Goal: Information Seeking & Learning: Learn about a topic

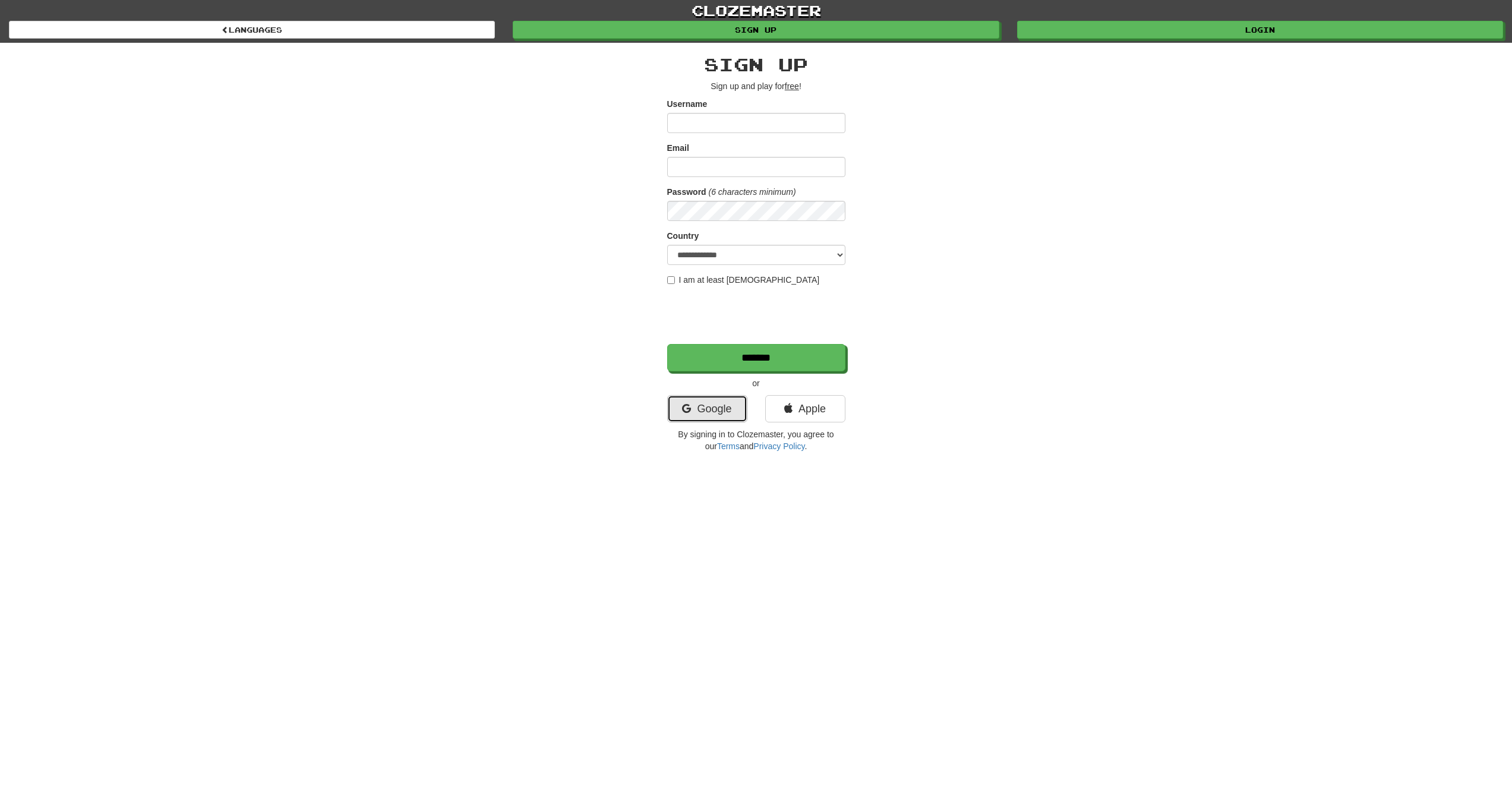
click at [712, 406] on link "Google" at bounding box center [707, 409] width 80 height 28
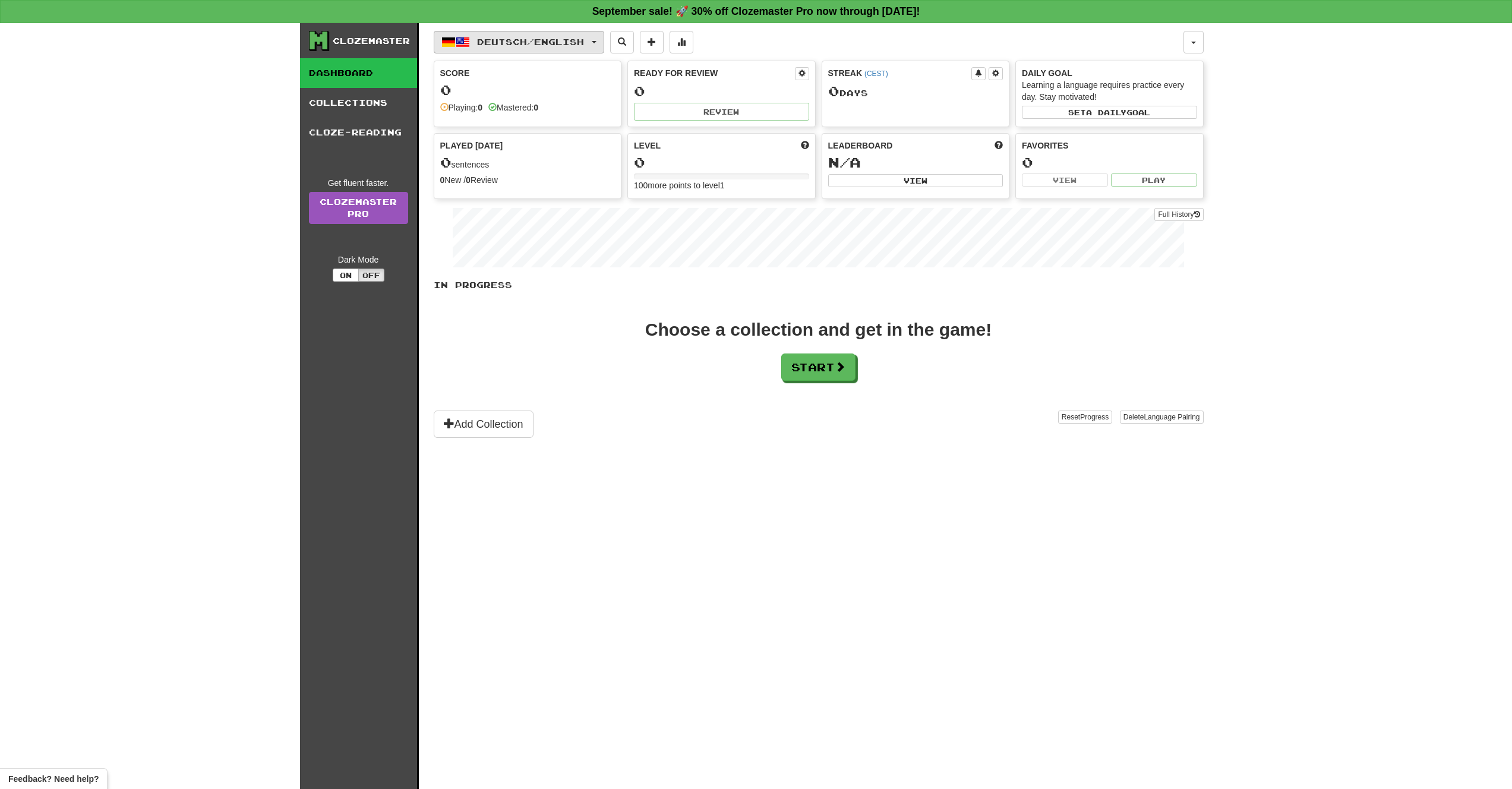
click at [565, 44] on span "Deutsch / English" at bounding box center [530, 41] width 107 height 10
click at [530, 62] on span "Deutsch / English" at bounding box center [513, 67] width 62 height 10
drag, startPoint x: 370, startPoint y: 258, endPoint x: 417, endPoint y: 240, distance: 50.3
click at [309, 42] on icon at bounding box center [318, 40] width 18 height 18
click at [335, 40] on div "Clozemaster" at bounding box center [371, 40] width 77 height 12
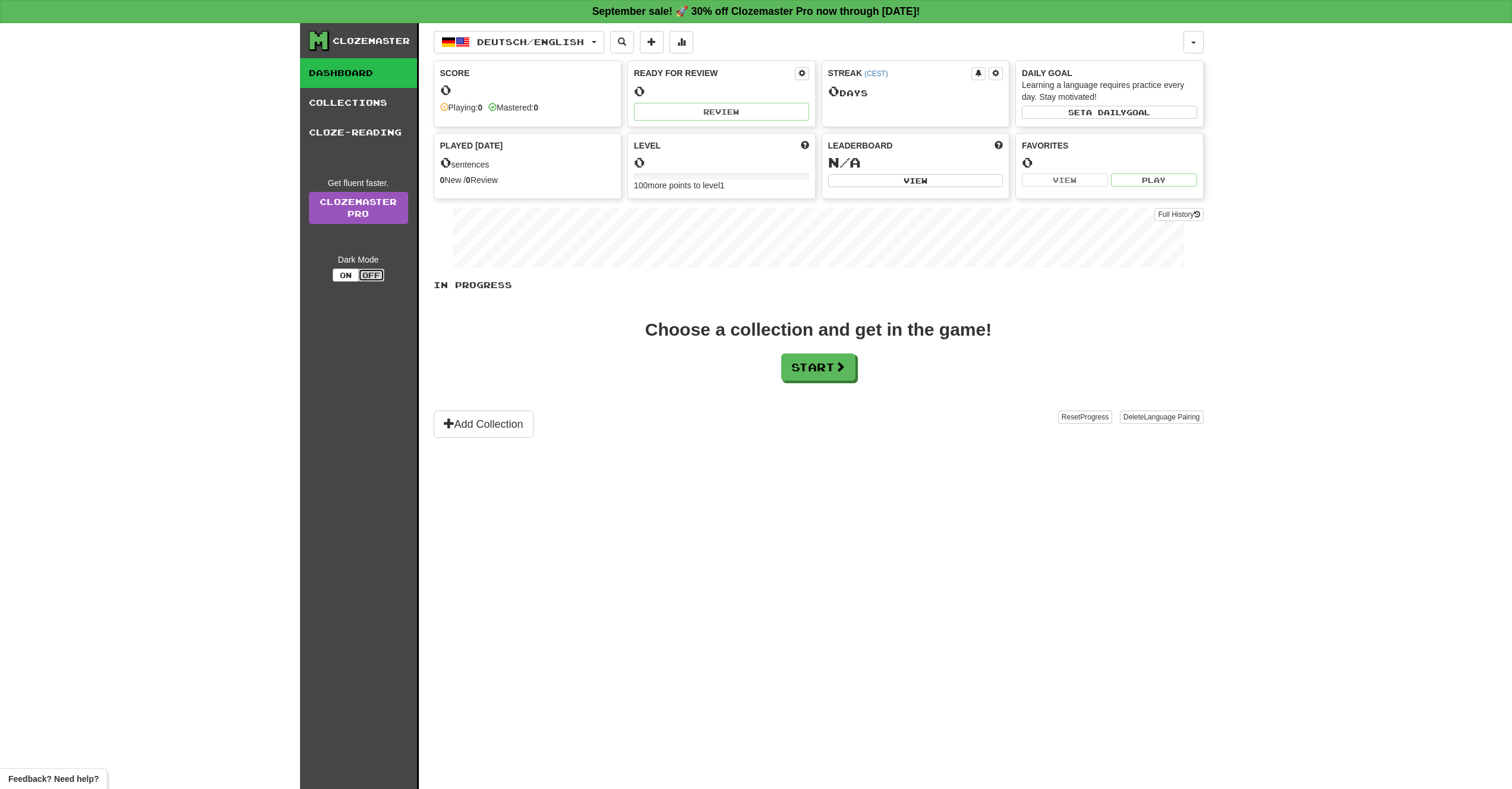
click at [358, 273] on button "Off" at bounding box center [370, 275] width 26 height 13
click at [349, 275] on button "On" at bounding box center [346, 275] width 26 height 13
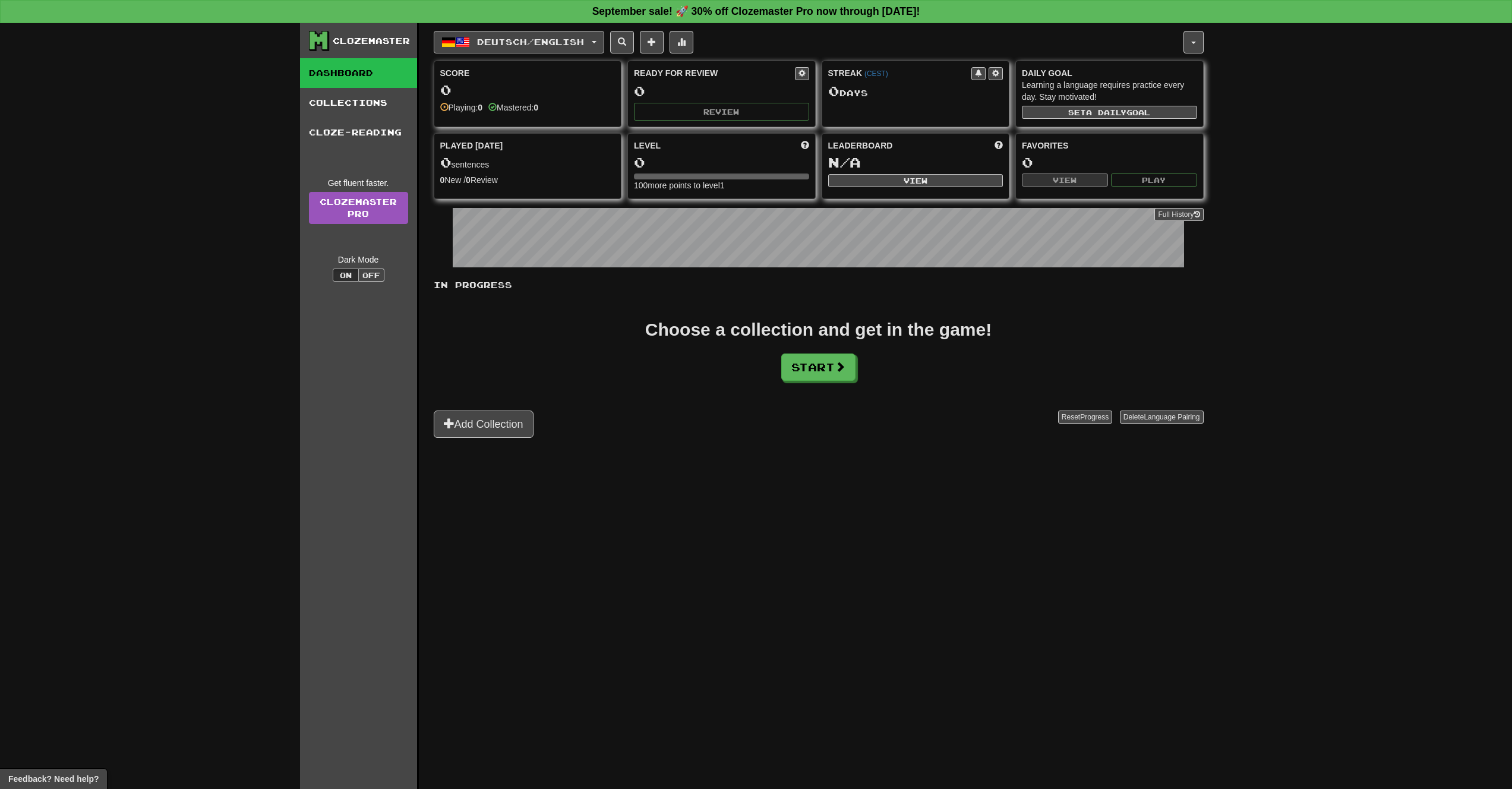
drag, startPoint x: 501, startPoint y: 29, endPoint x: 502, endPoint y: 35, distance: 6.1
click at [501, 31] on div "Deutsch / English Deutsch / English Streak: 0 Review: 0 Points today: 0 Languag…" at bounding box center [818, 421] width 770 height 796
click at [504, 39] on span "Deutsch / English" at bounding box center [530, 41] width 107 height 10
click at [510, 114] on link "Language Pairing" at bounding box center [520, 116] width 147 height 17
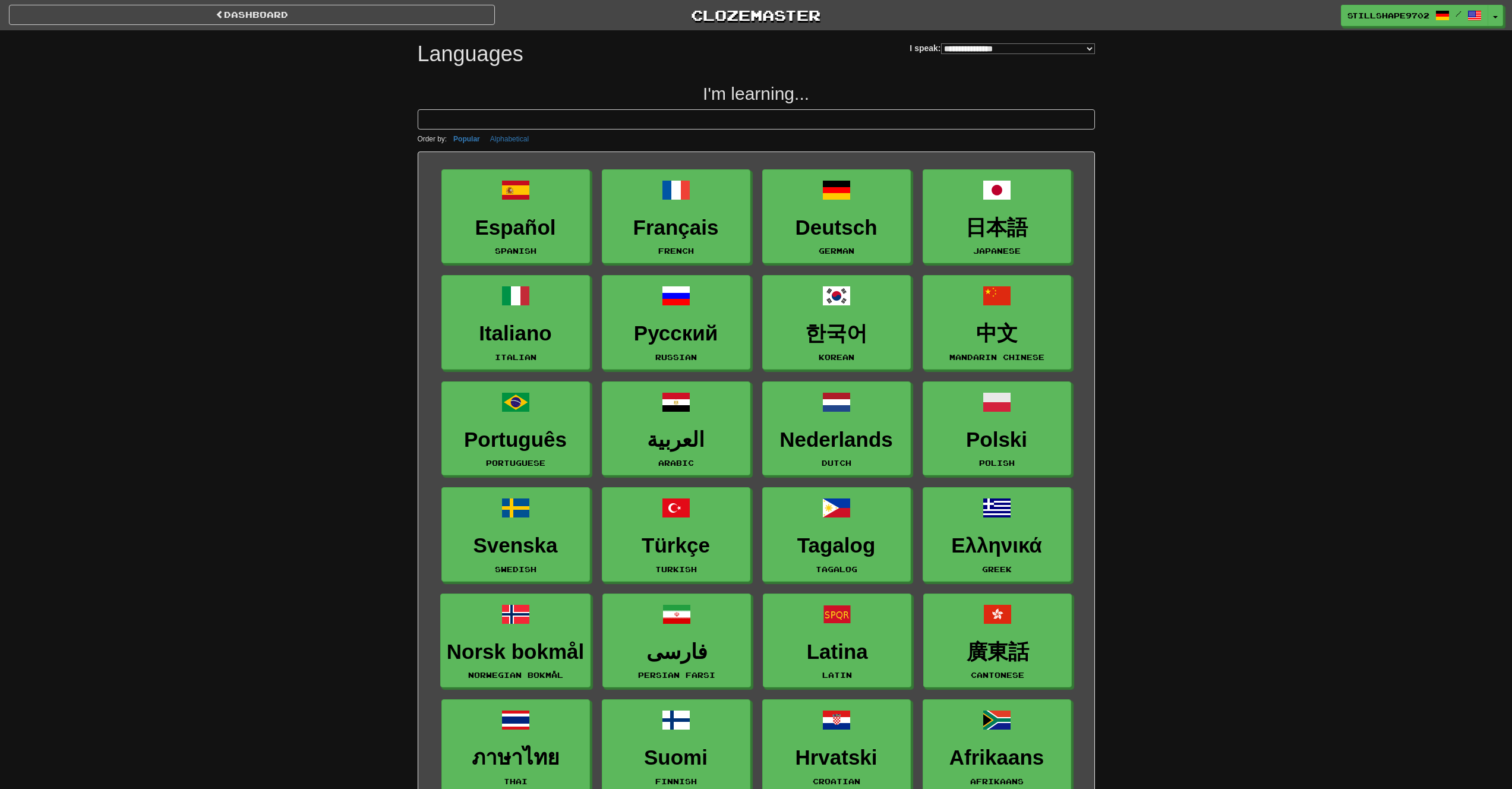
click at [967, 57] on div "**********" at bounding box center [1002, 44] width 185 height 27
click at [961, 56] on div "**********" at bounding box center [1002, 44] width 185 height 27
click at [963, 52] on select "**********" at bounding box center [1017, 49] width 154 height 11
select select "*******"
click at [941, 44] on select "**********" at bounding box center [1017, 49] width 154 height 11
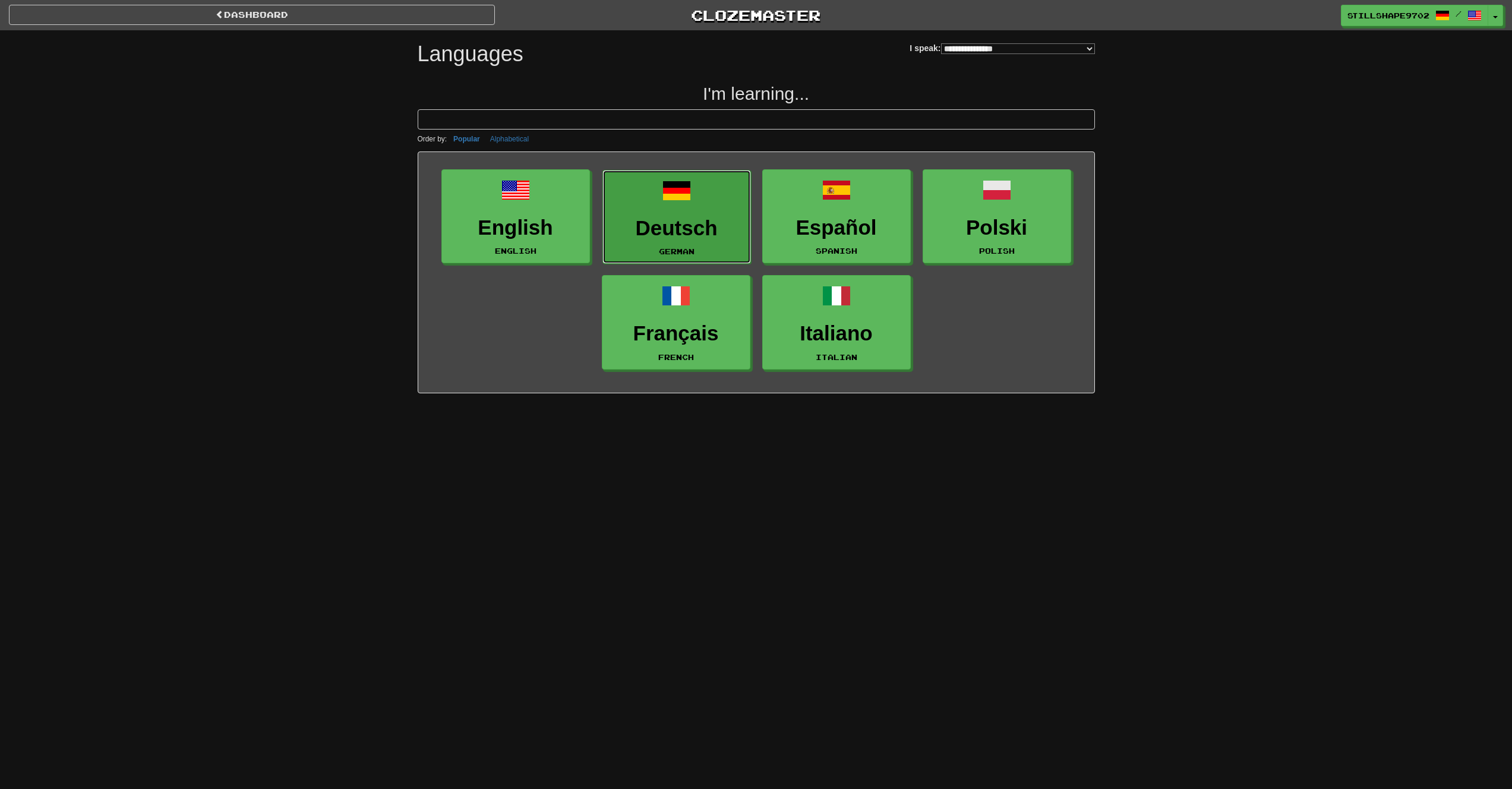
click at [668, 227] on h3 "Deutsch" at bounding box center [677, 228] width 135 height 23
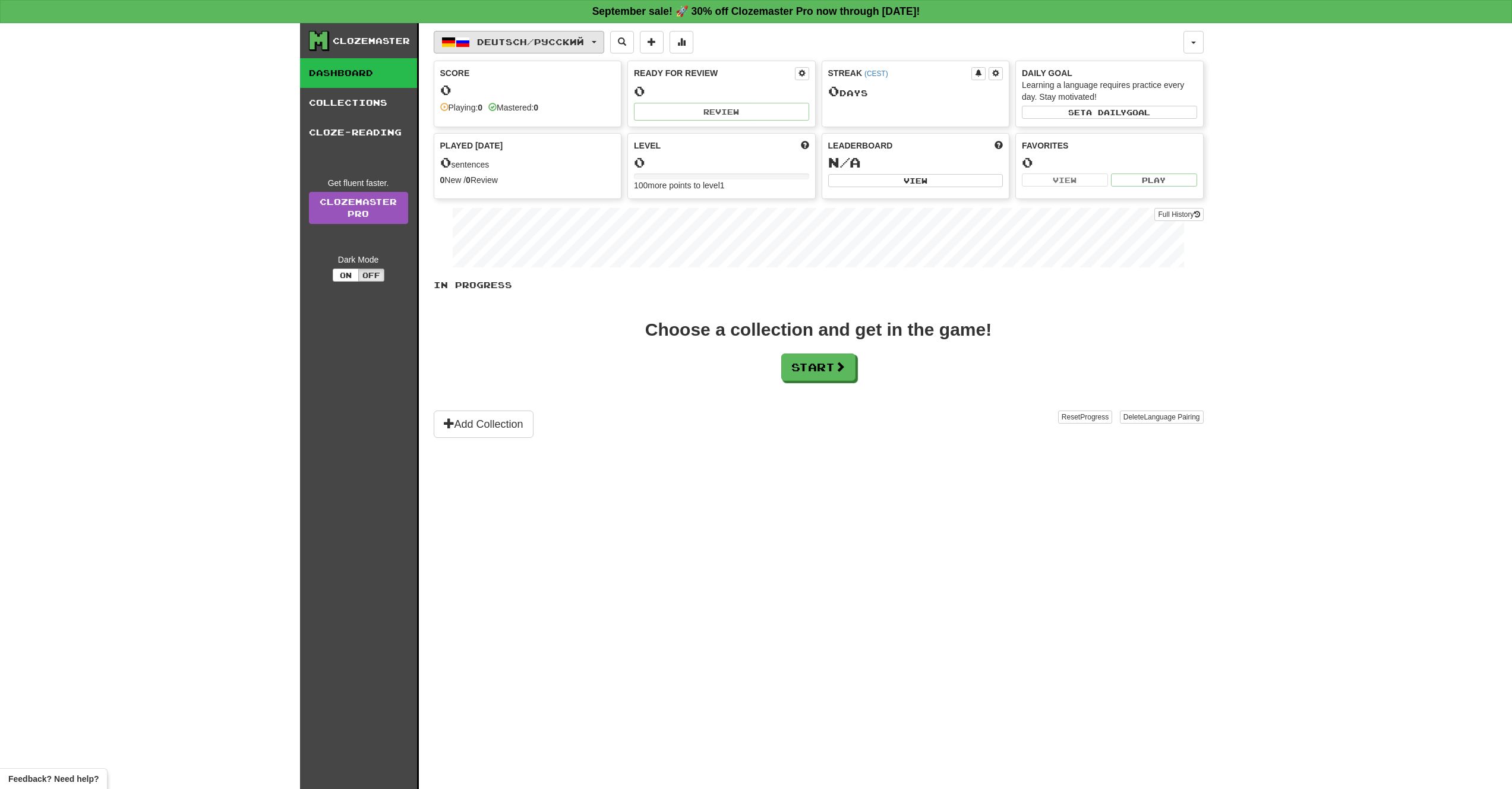
click at [577, 43] on span "Deutsch / Русский" at bounding box center [530, 41] width 107 height 10
click at [568, 39] on span "Deutsch / Русский" at bounding box center [530, 41] width 107 height 10
click at [559, 31] on button "Deutsch / Русский" at bounding box center [519, 42] width 171 height 22
click at [485, 163] on link "Language Pairing" at bounding box center [520, 162] width 147 height 17
click at [814, 359] on button "Start" at bounding box center [819, 368] width 75 height 28
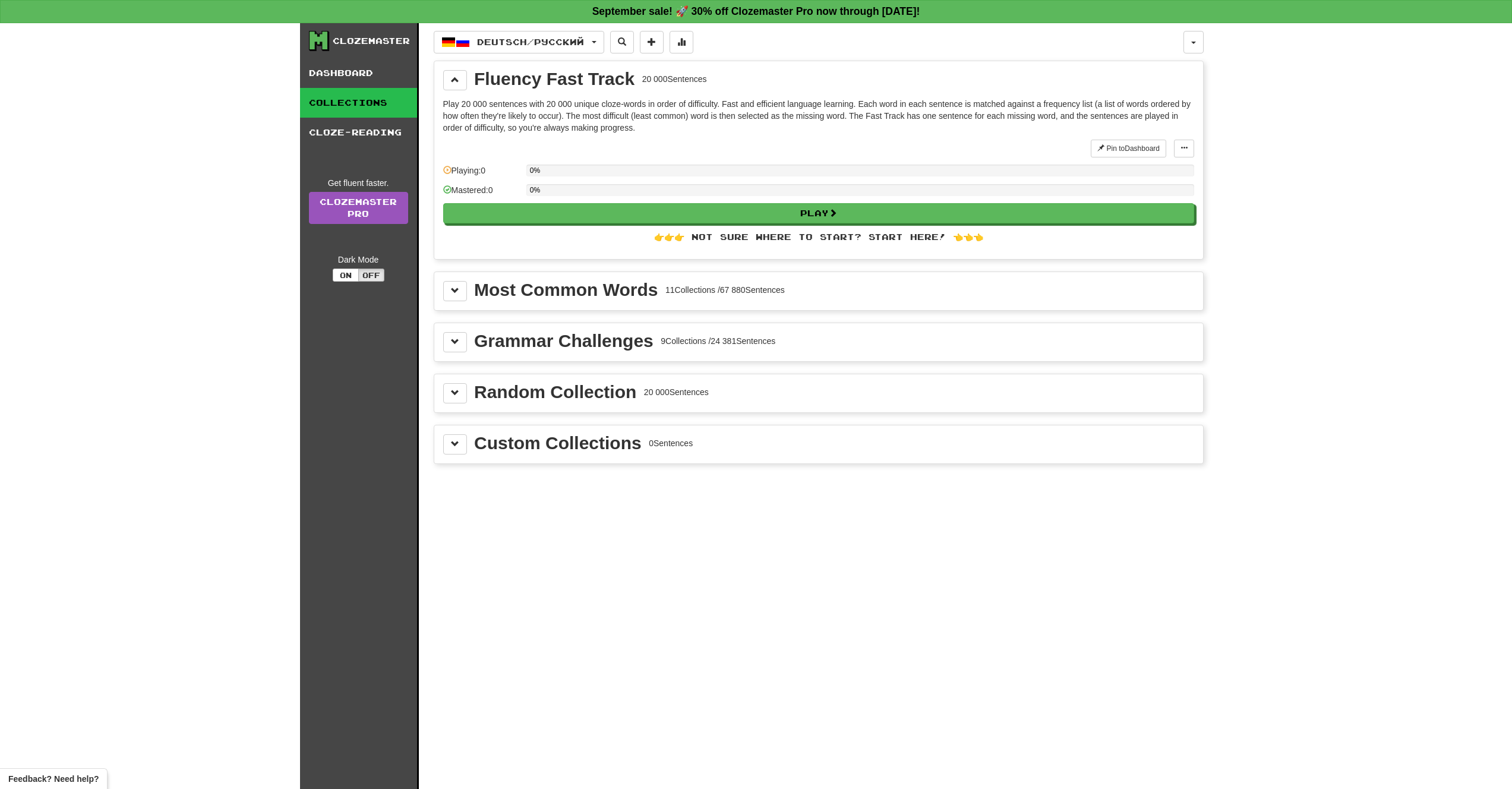
click at [474, 286] on div "Most Common Words" at bounding box center [566, 290] width 184 height 18
click at [460, 293] on button at bounding box center [455, 291] width 24 height 20
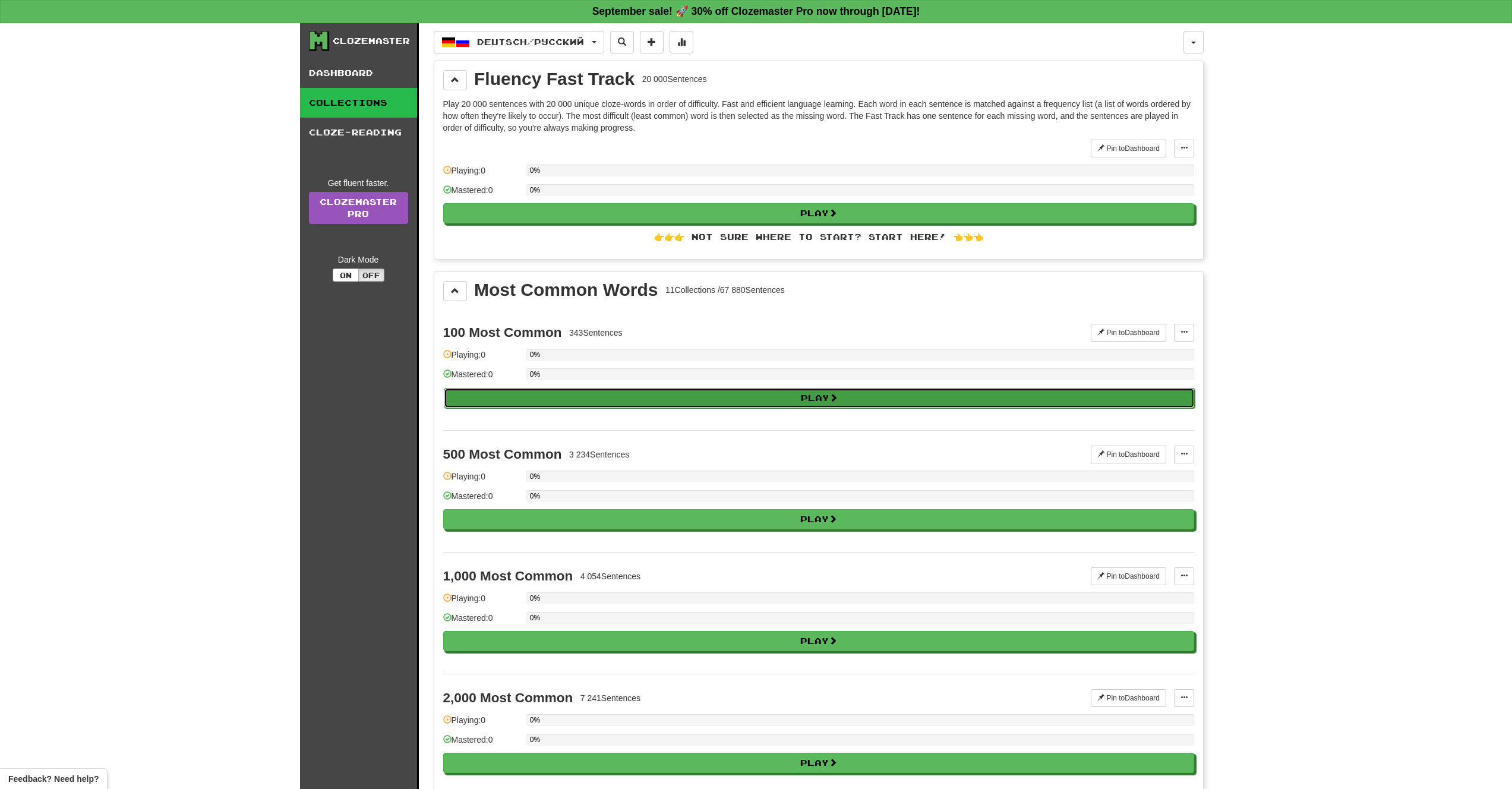
click at [592, 393] on button "Play" at bounding box center [819, 398] width 751 height 20
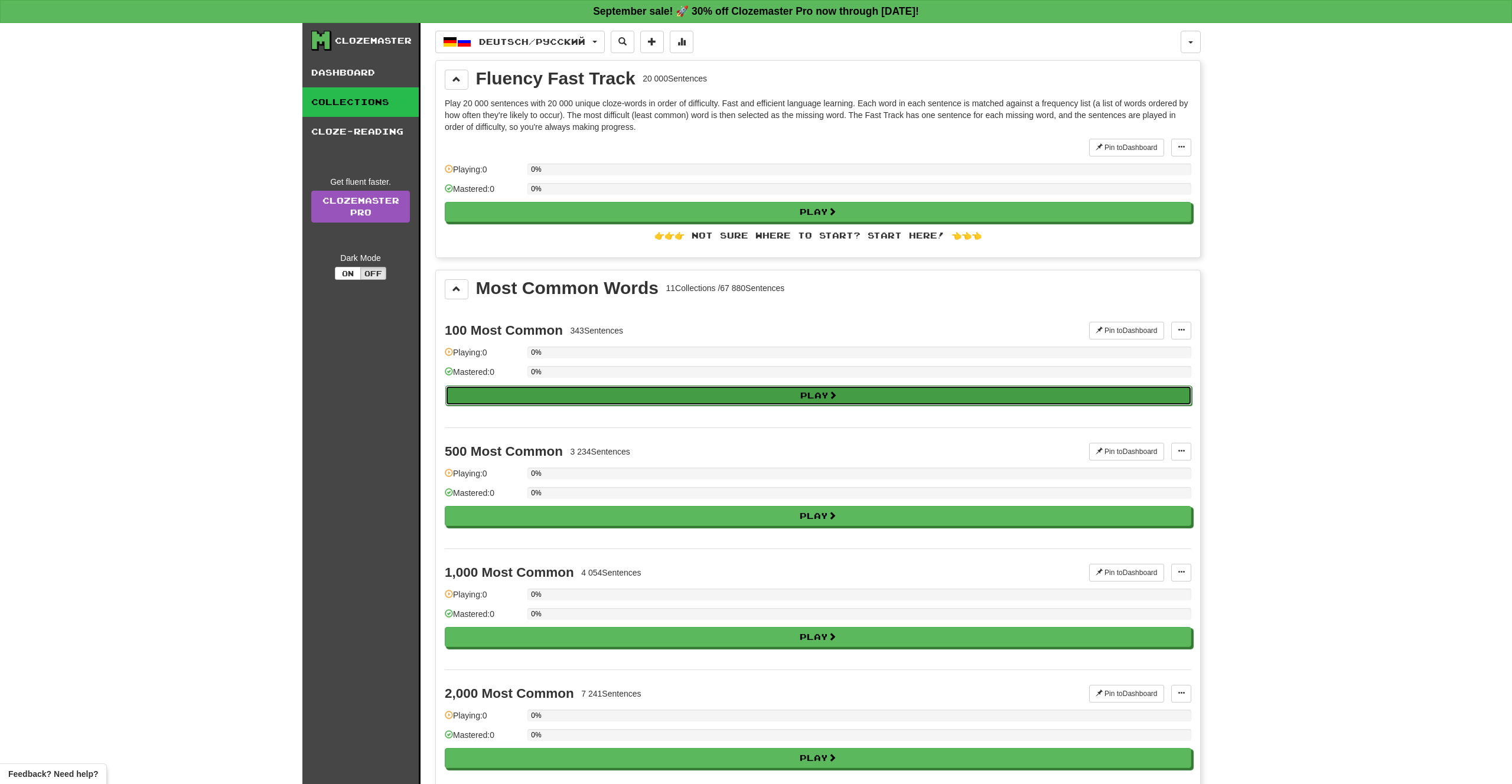
select select "**"
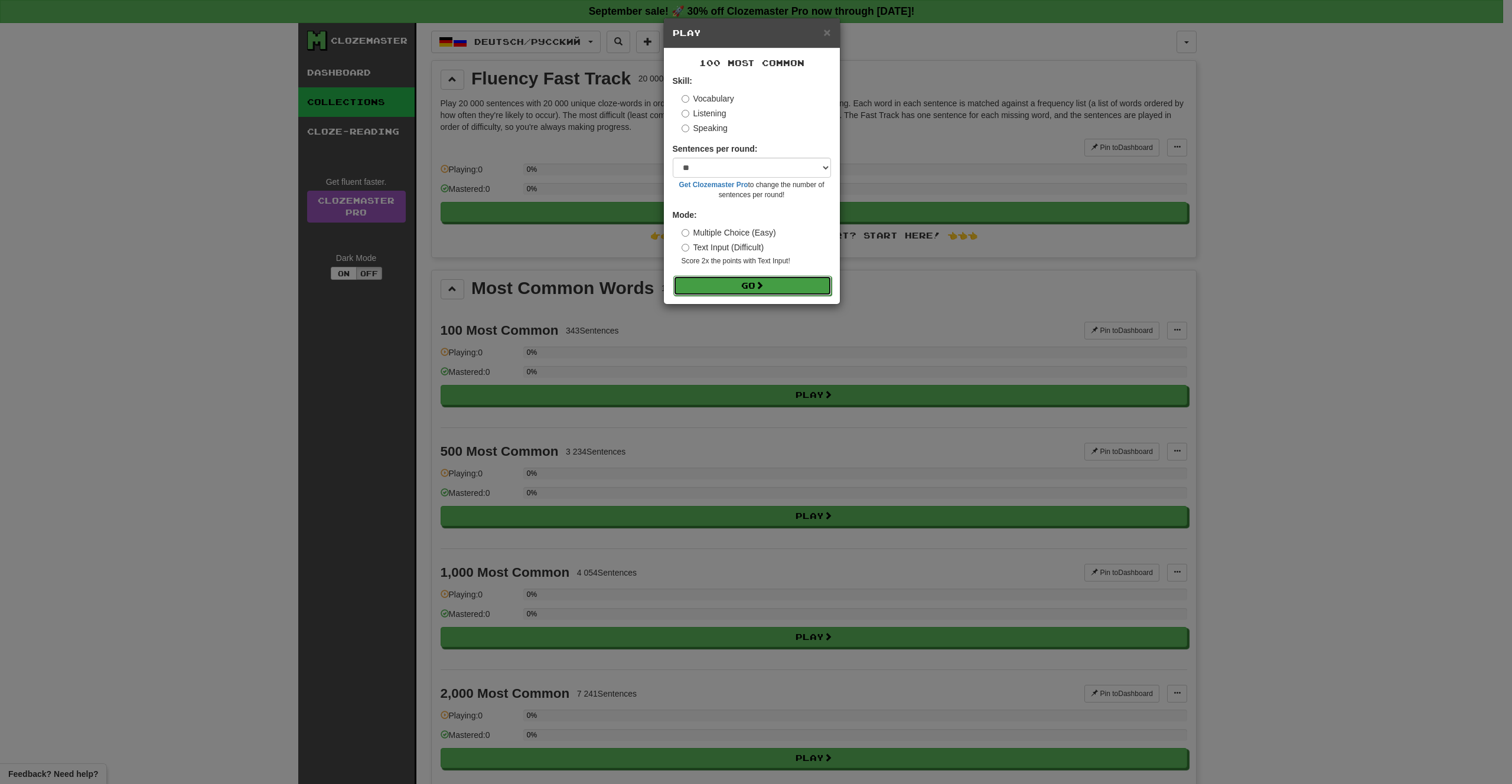
click at [759, 287] on span at bounding box center [759, 284] width 8 height 8
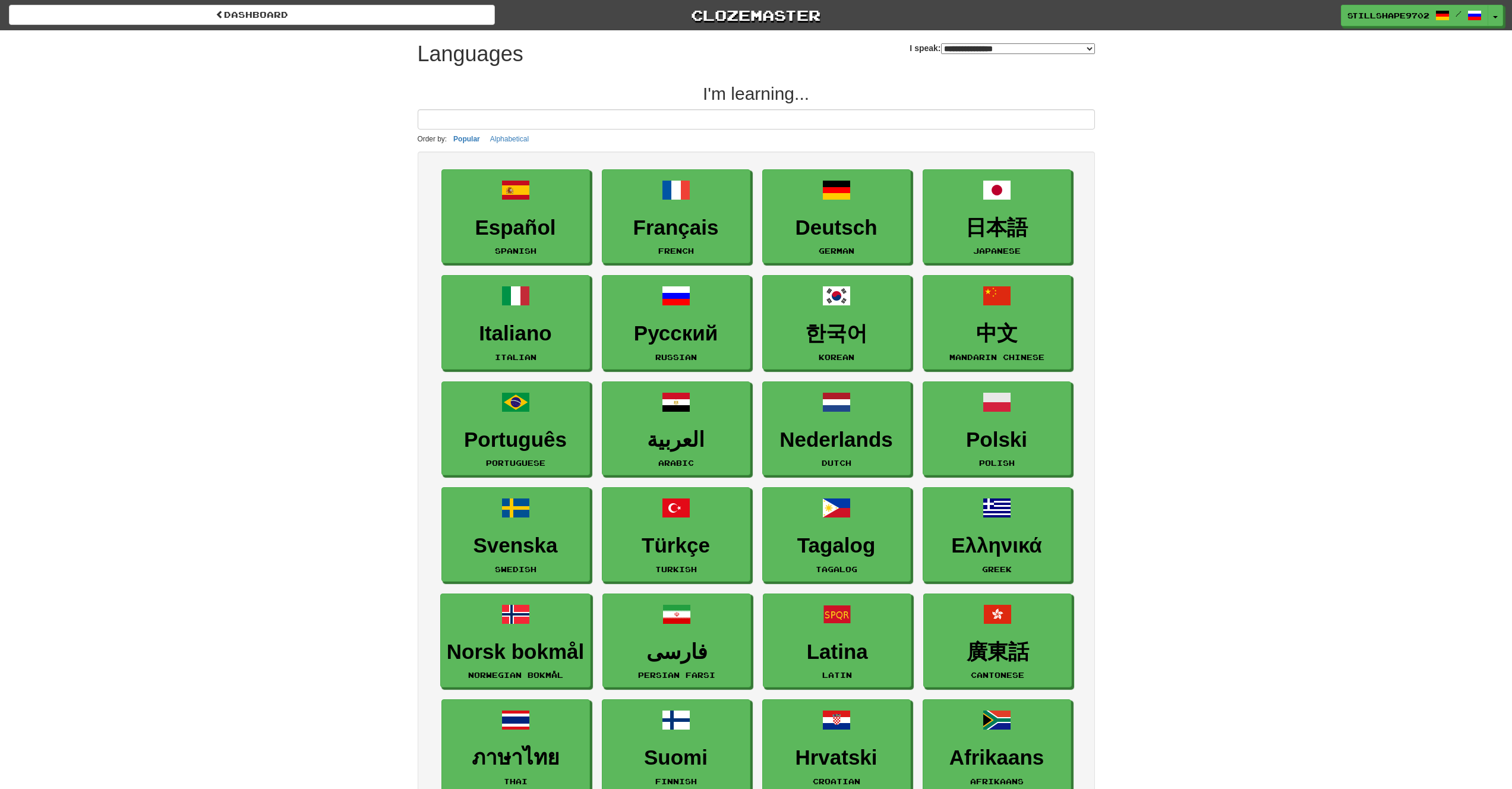
click at [975, 49] on select "**********" at bounding box center [1017, 49] width 154 height 11
click at [956, 48] on select "**********" at bounding box center [1017, 49] width 154 height 11
select select "*******"
click at [941, 44] on select "**********" at bounding box center [1017, 49] width 154 height 11
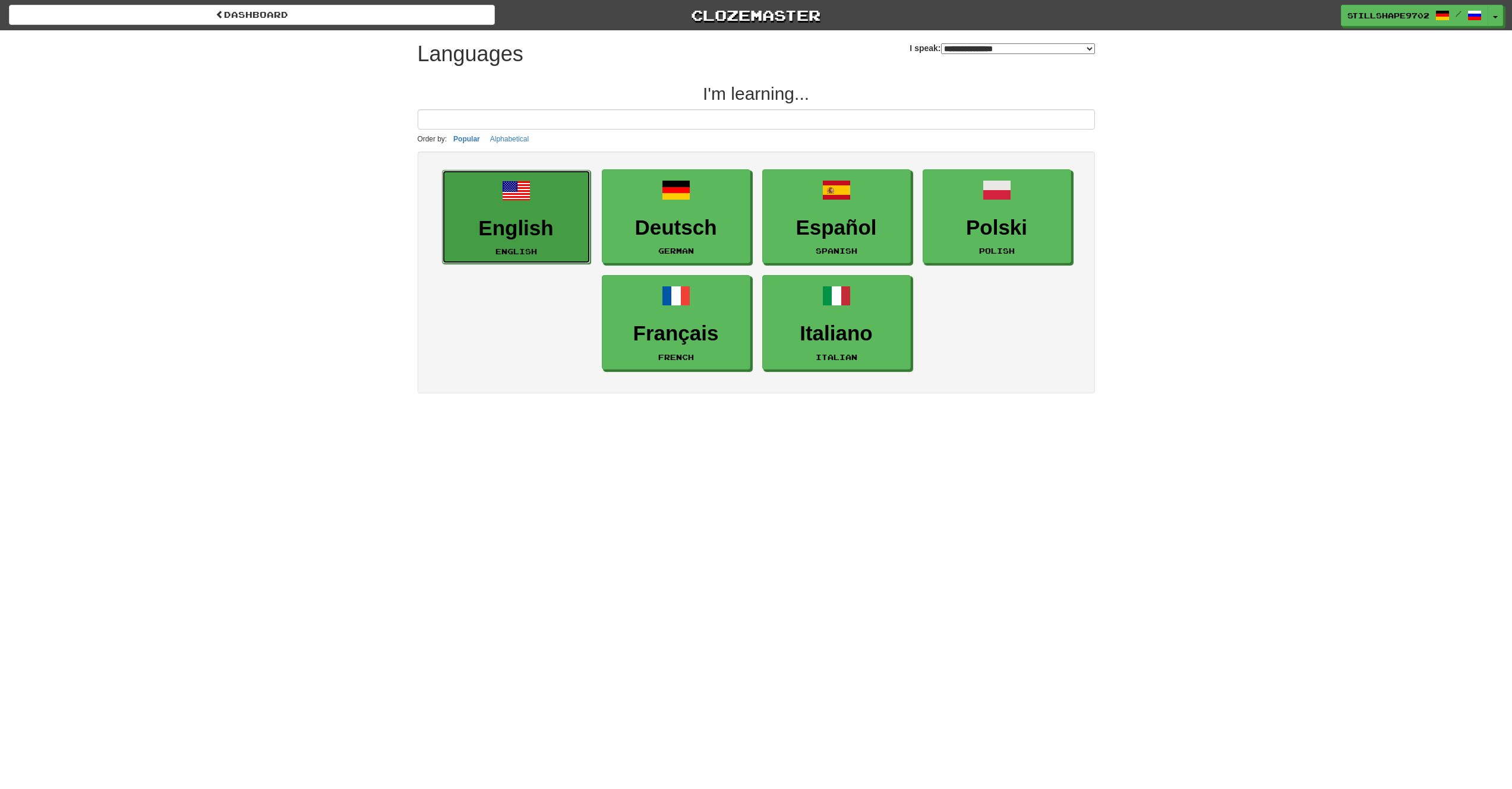
drag, startPoint x: 501, startPoint y: 255, endPoint x: 495, endPoint y: 243, distance: 13.4
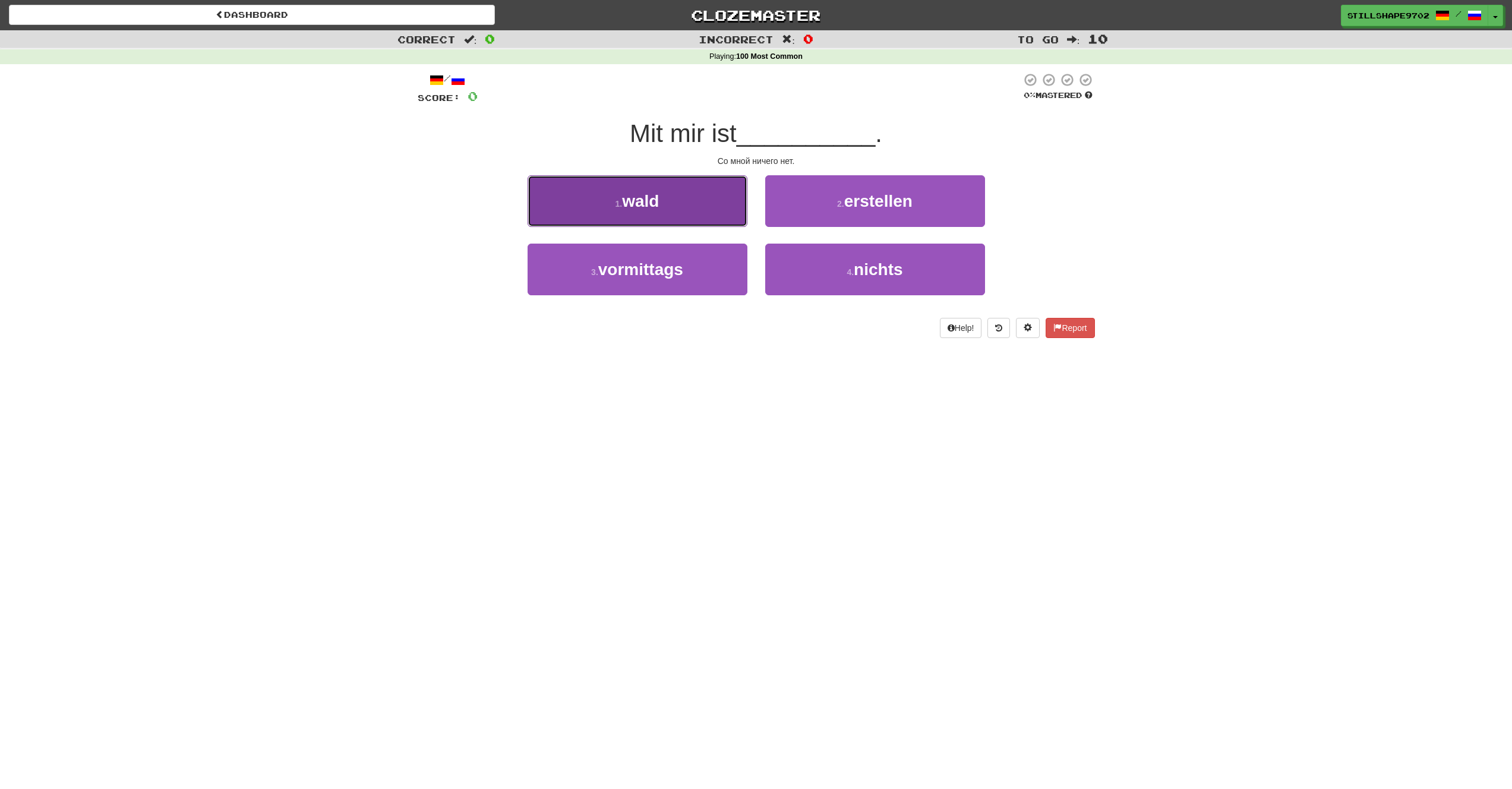
click at [673, 212] on button "1 . wald" at bounding box center [637, 201] width 219 height 52
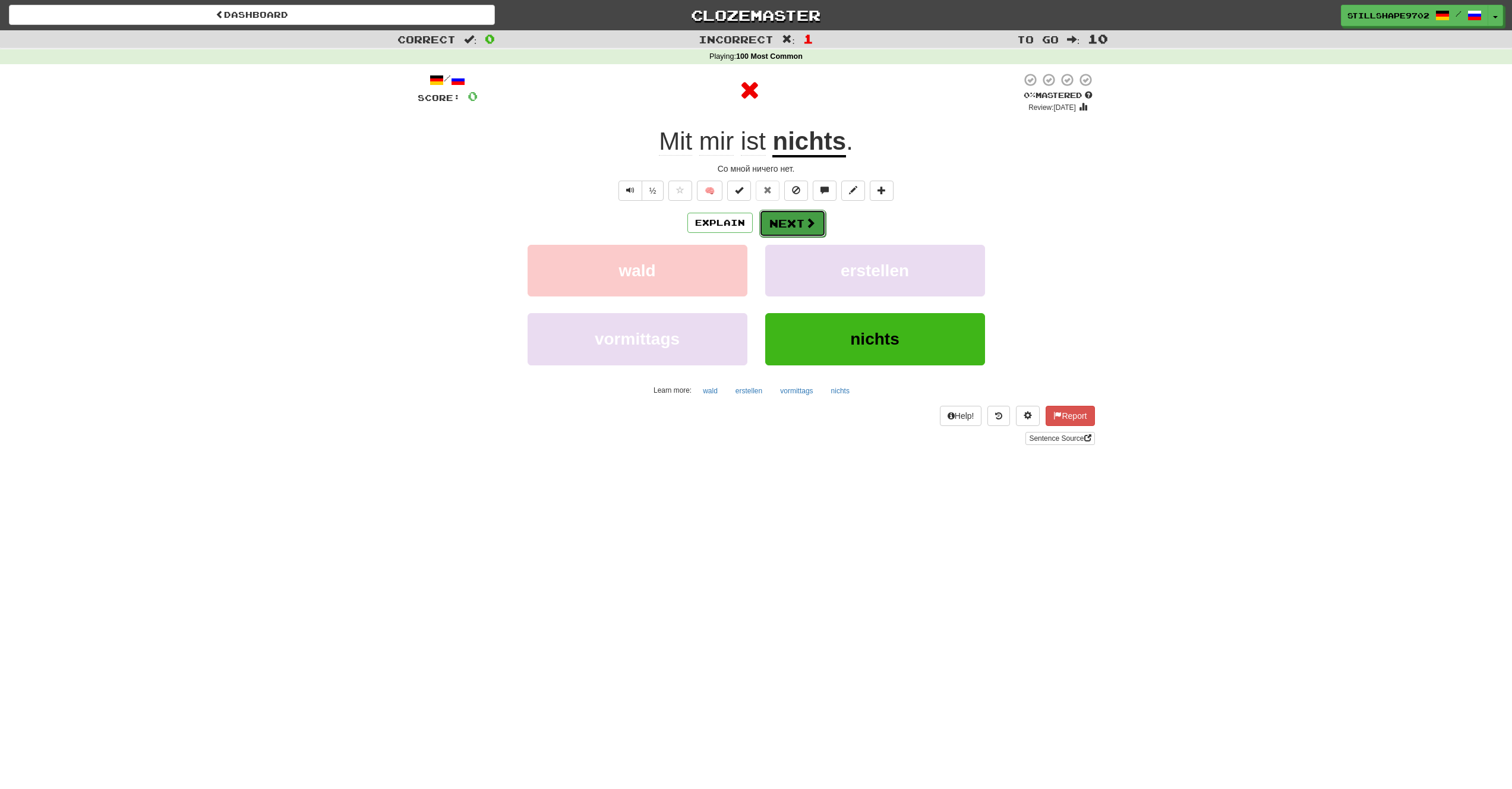
click at [785, 224] on button "Next" at bounding box center [792, 223] width 67 height 28
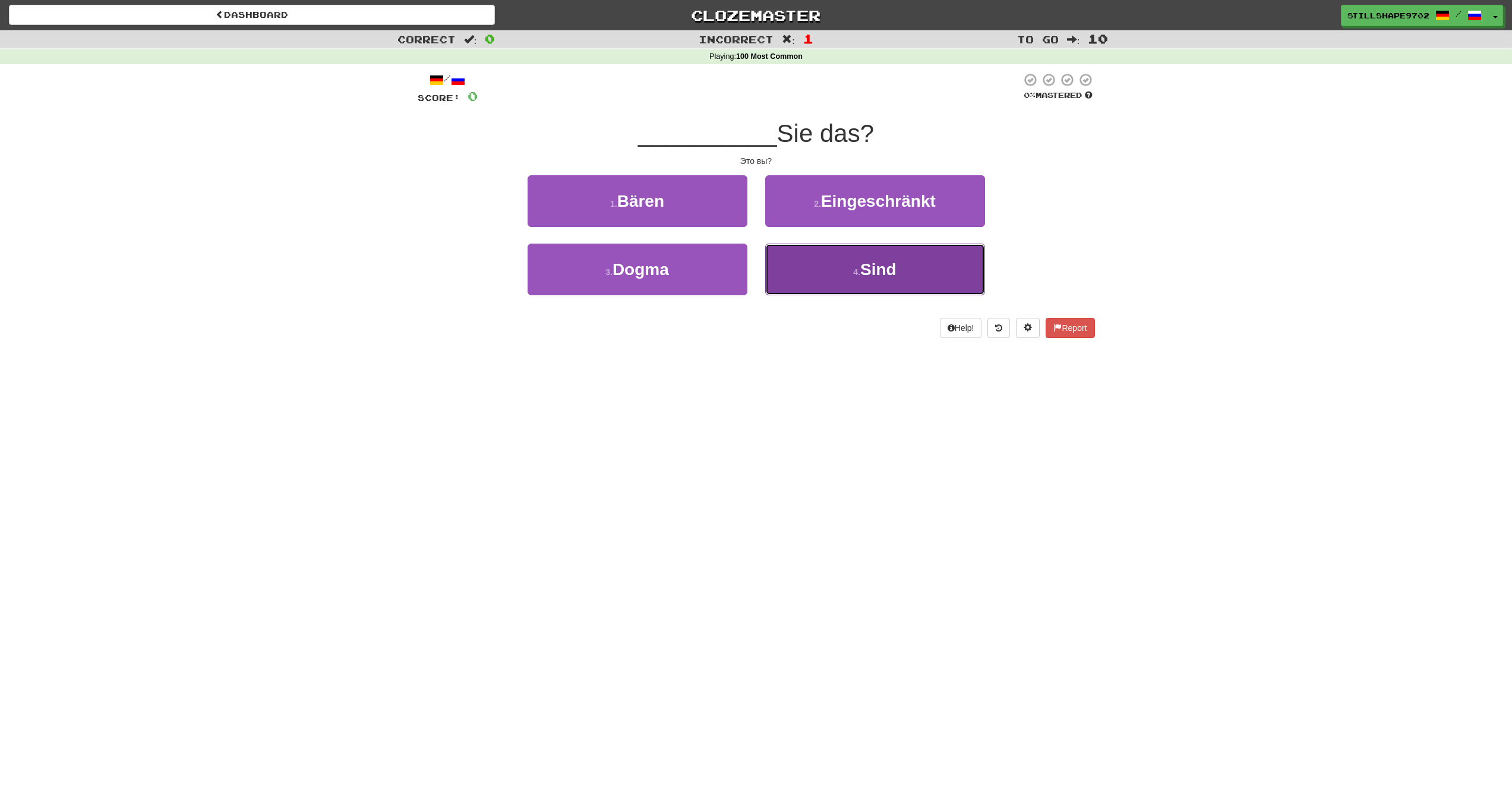
click at [864, 255] on button "4 . Sind" at bounding box center [874, 269] width 219 height 52
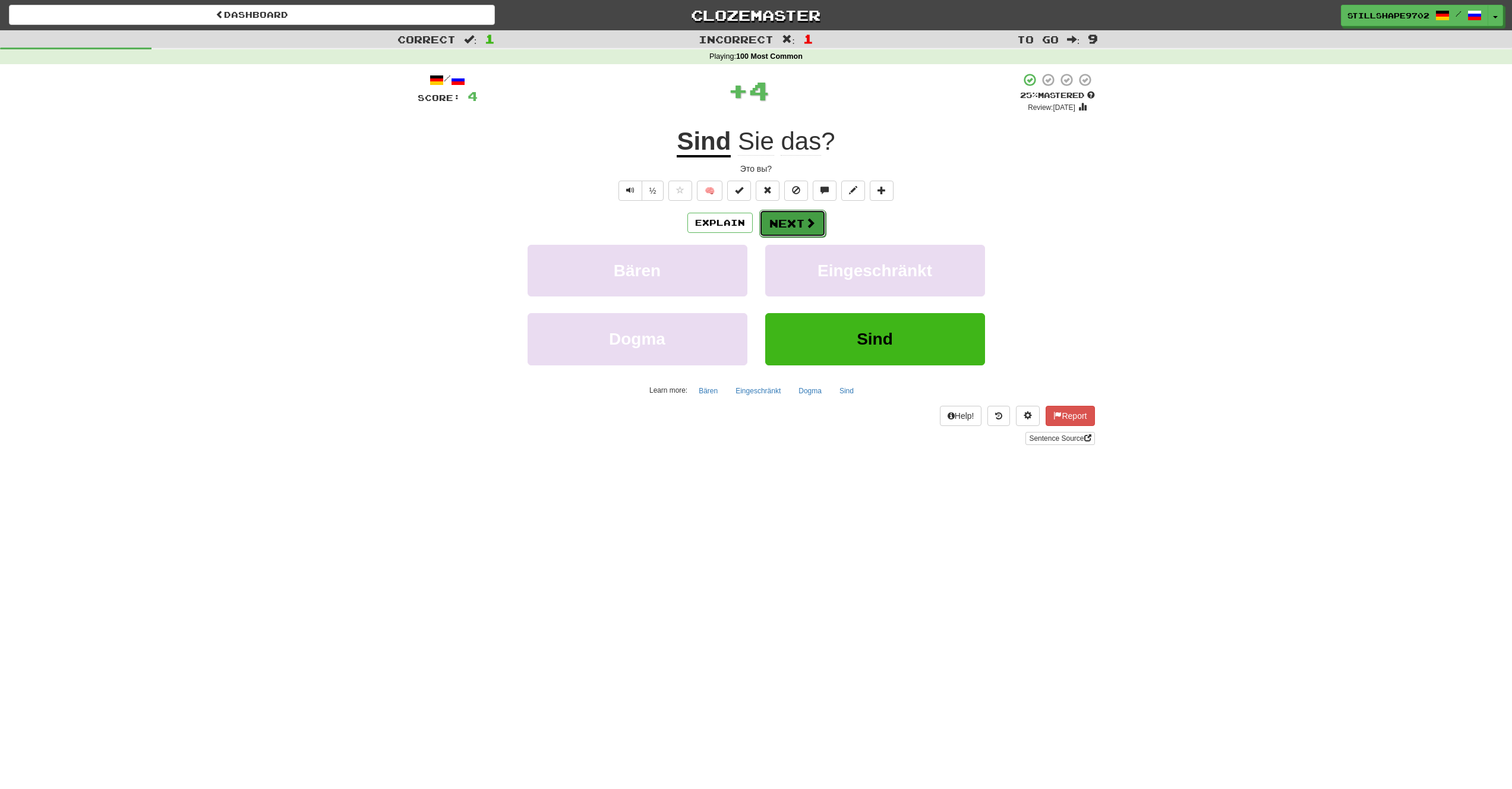
click at [783, 219] on button "Next" at bounding box center [792, 223] width 67 height 28
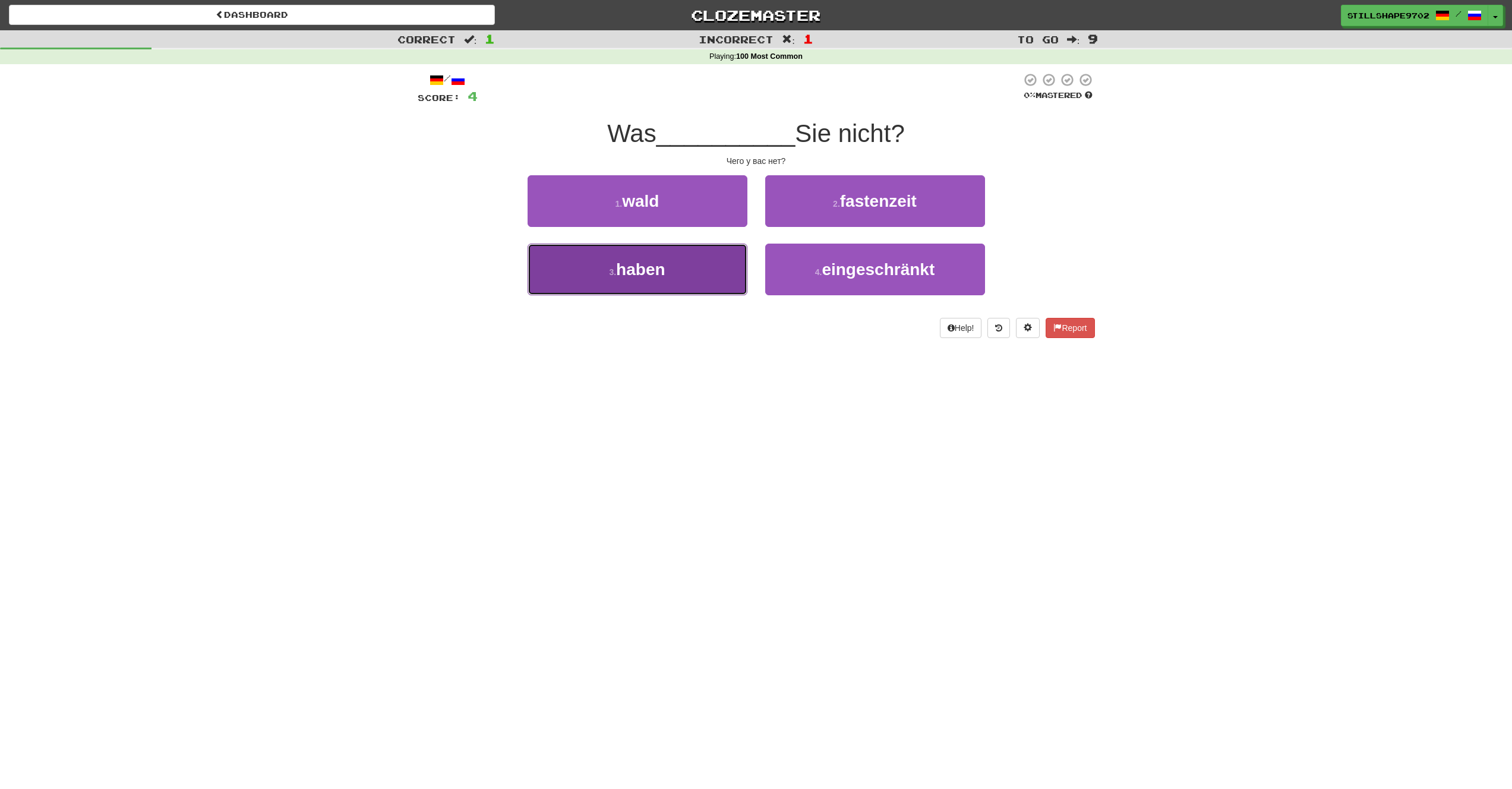
click at [697, 270] on button "3 . haben" at bounding box center [637, 269] width 219 height 52
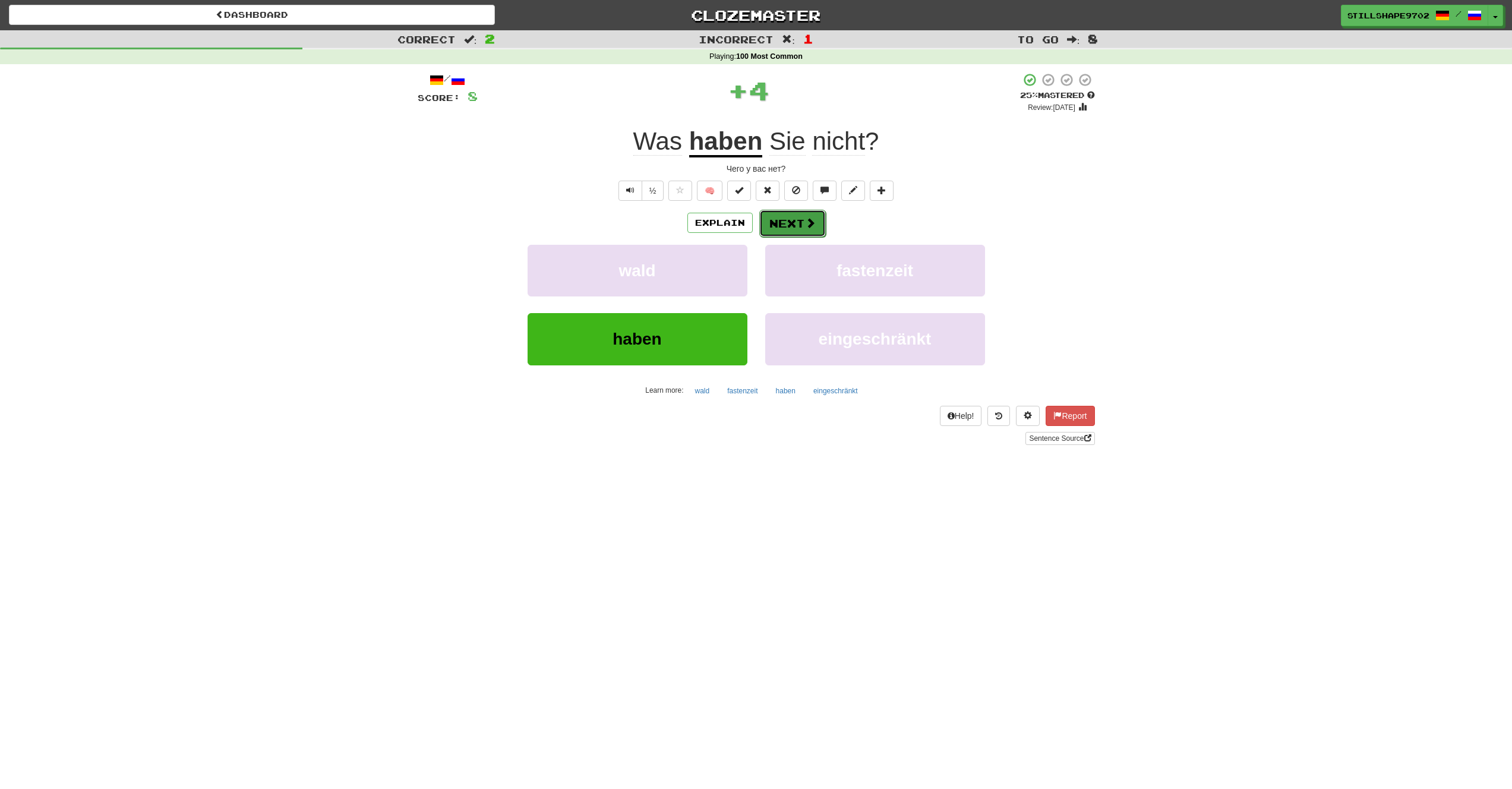
click at [811, 225] on span at bounding box center [810, 223] width 11 height 11
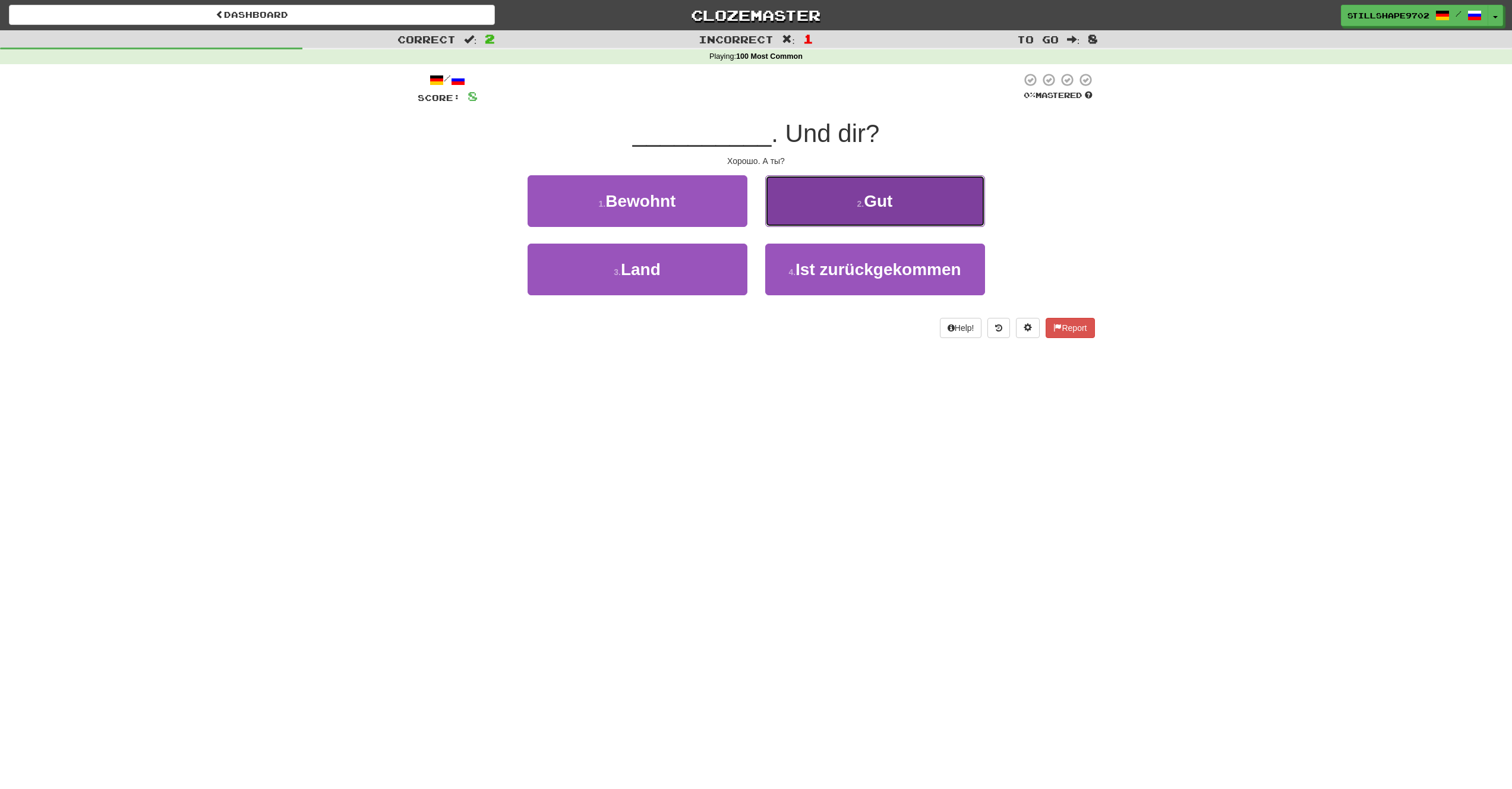
click at [829, 211] on button "2 . Gut" at bounding box center [874, 201] width 219 height 52
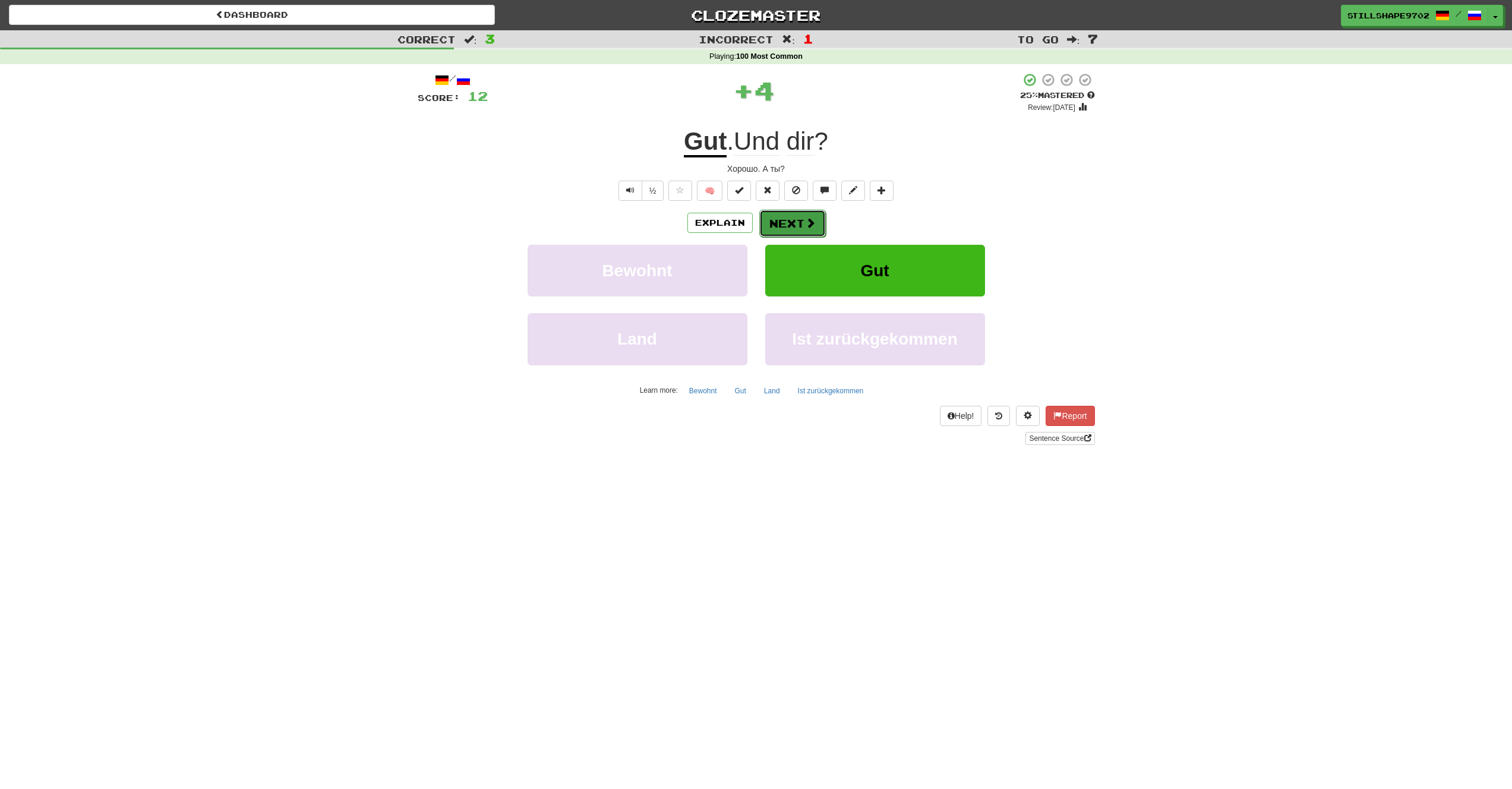
click at [816, 211] on button "Next" at bounding box center [792, 223] width 67 height 28
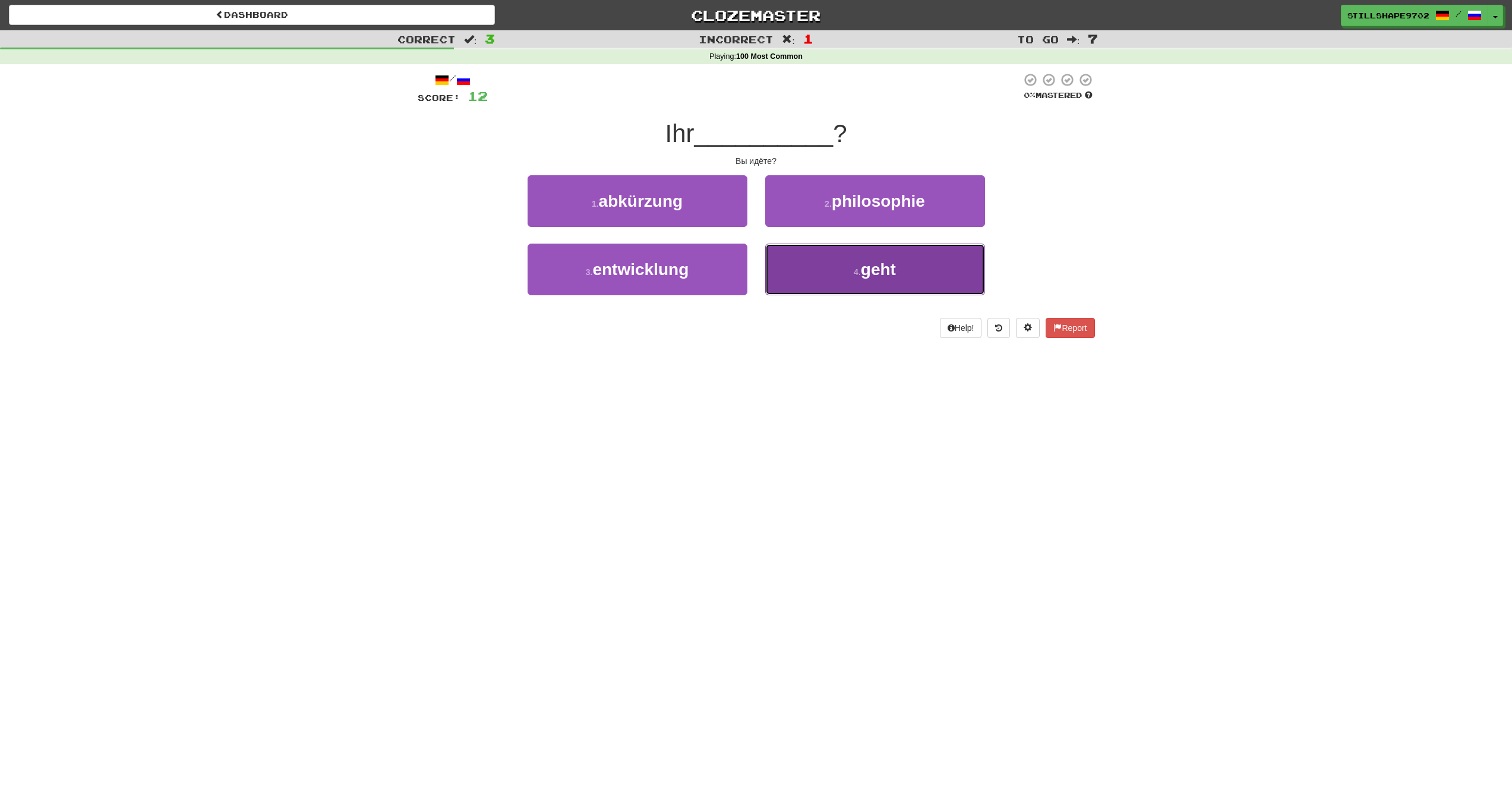
click at [821, 273] on button "4 . geht" at bounding box center [874, 269] width 219 height 52
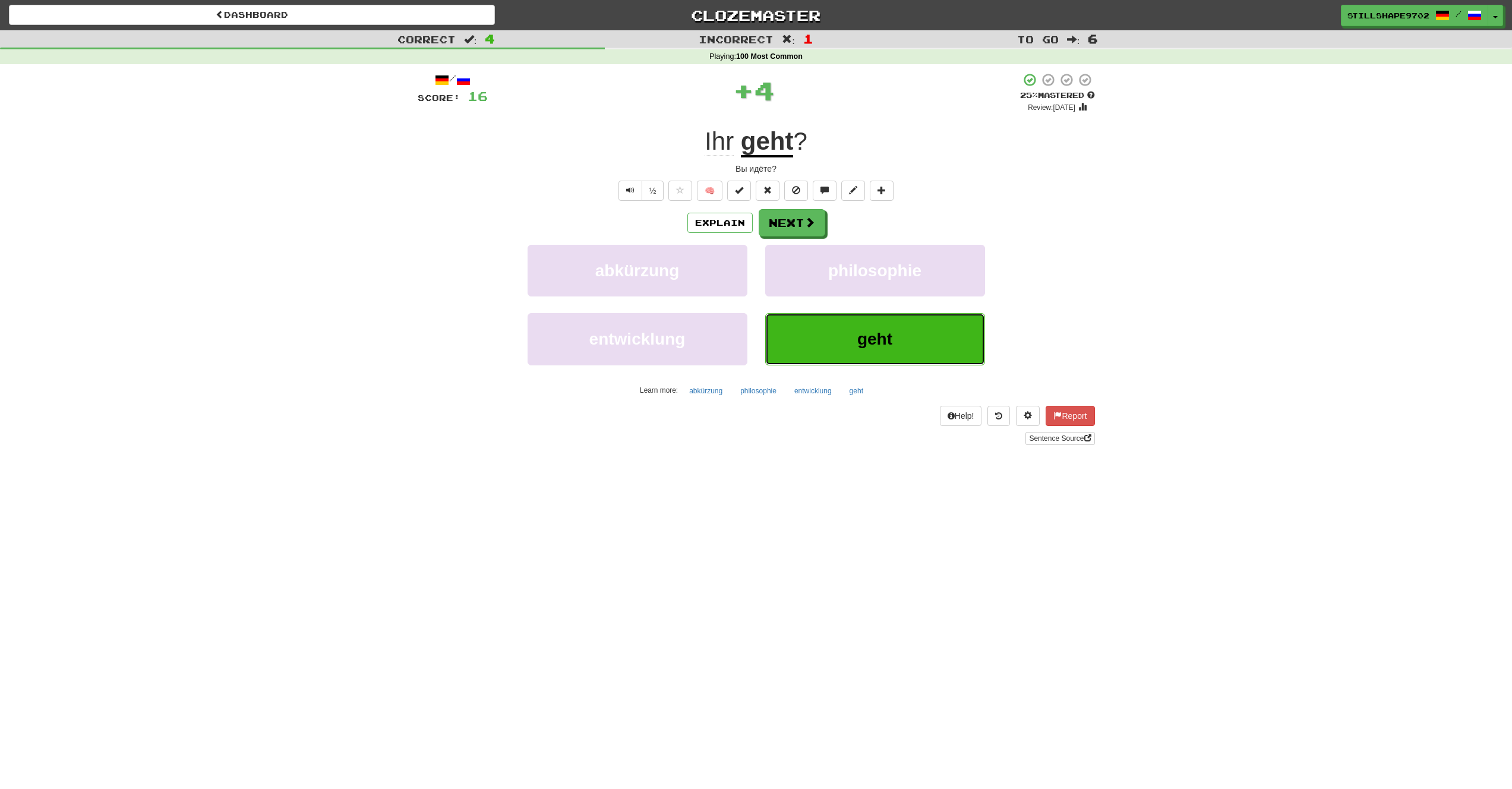
click at [822, 339] on button "geht" at bounding box center [874, 339] width 219 height 52
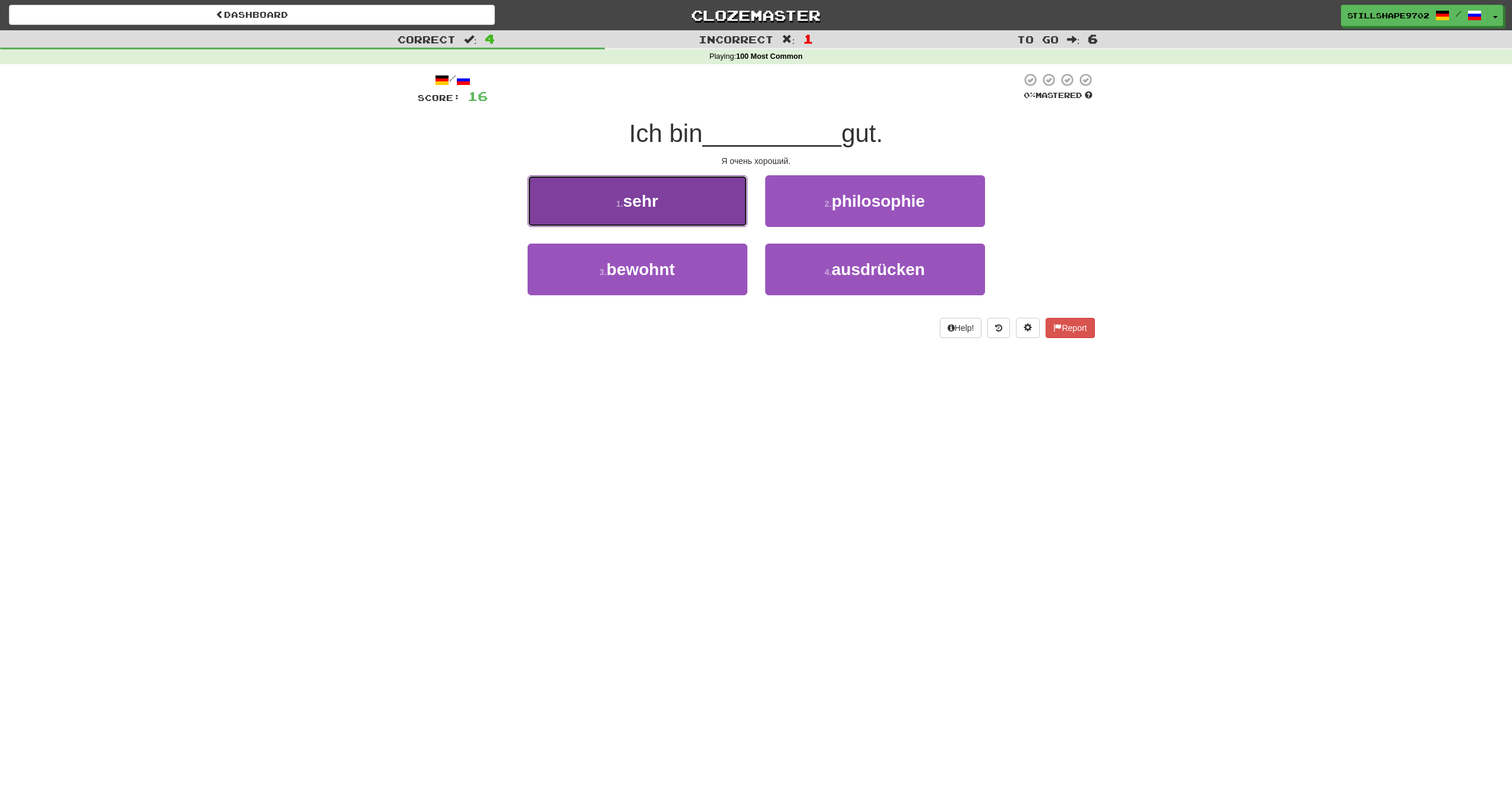
click at [602, 209] on button "1 . sehr" at bounding box center [637, 201] width 219 height 52
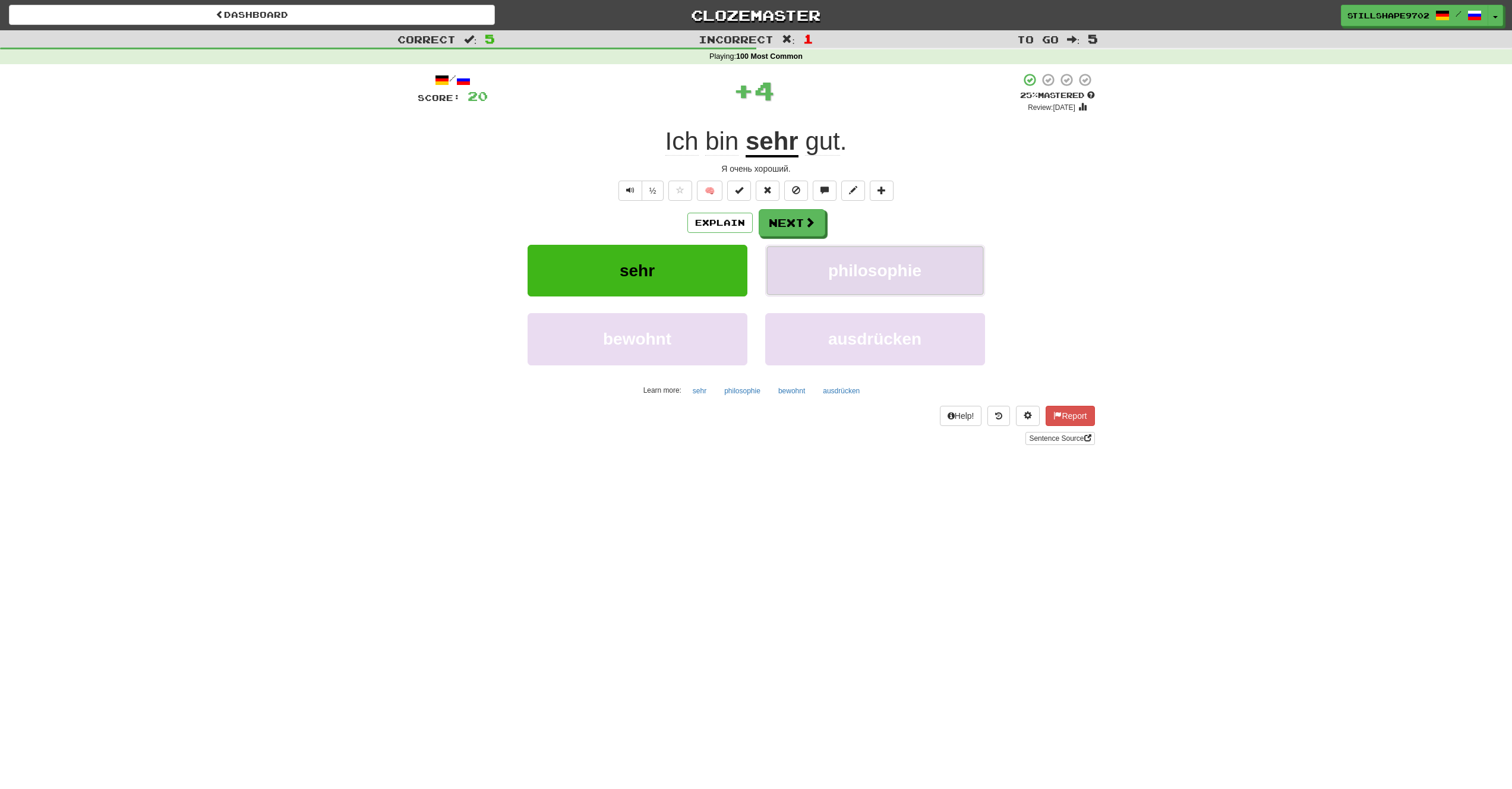
click at [819, 245] on button "philosophie" at bounding box center [874, 271] width 219 height 52
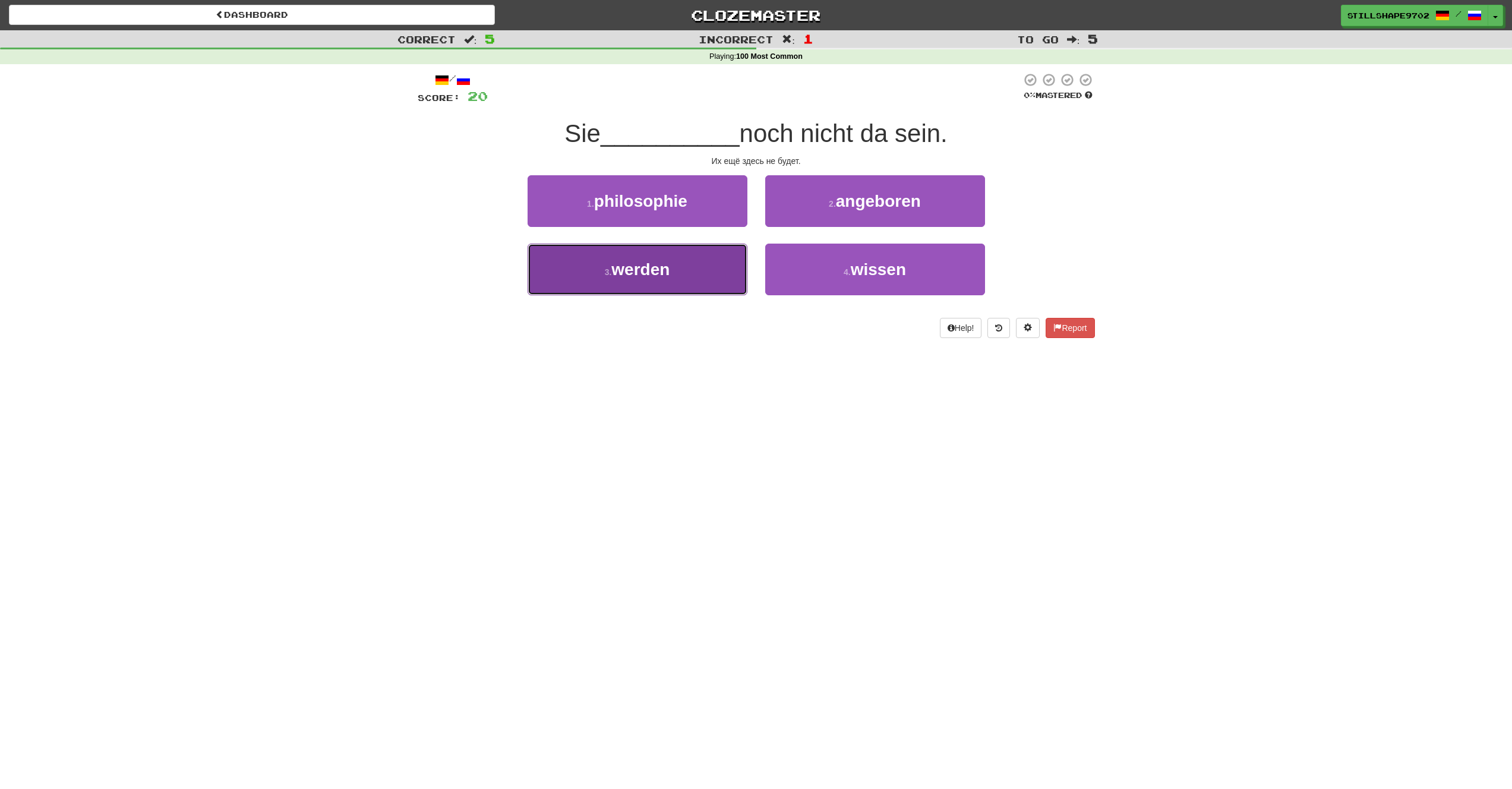
click at [658, 284] on button "3 . werden" at bounding box center [637, 269] width 219 height 52
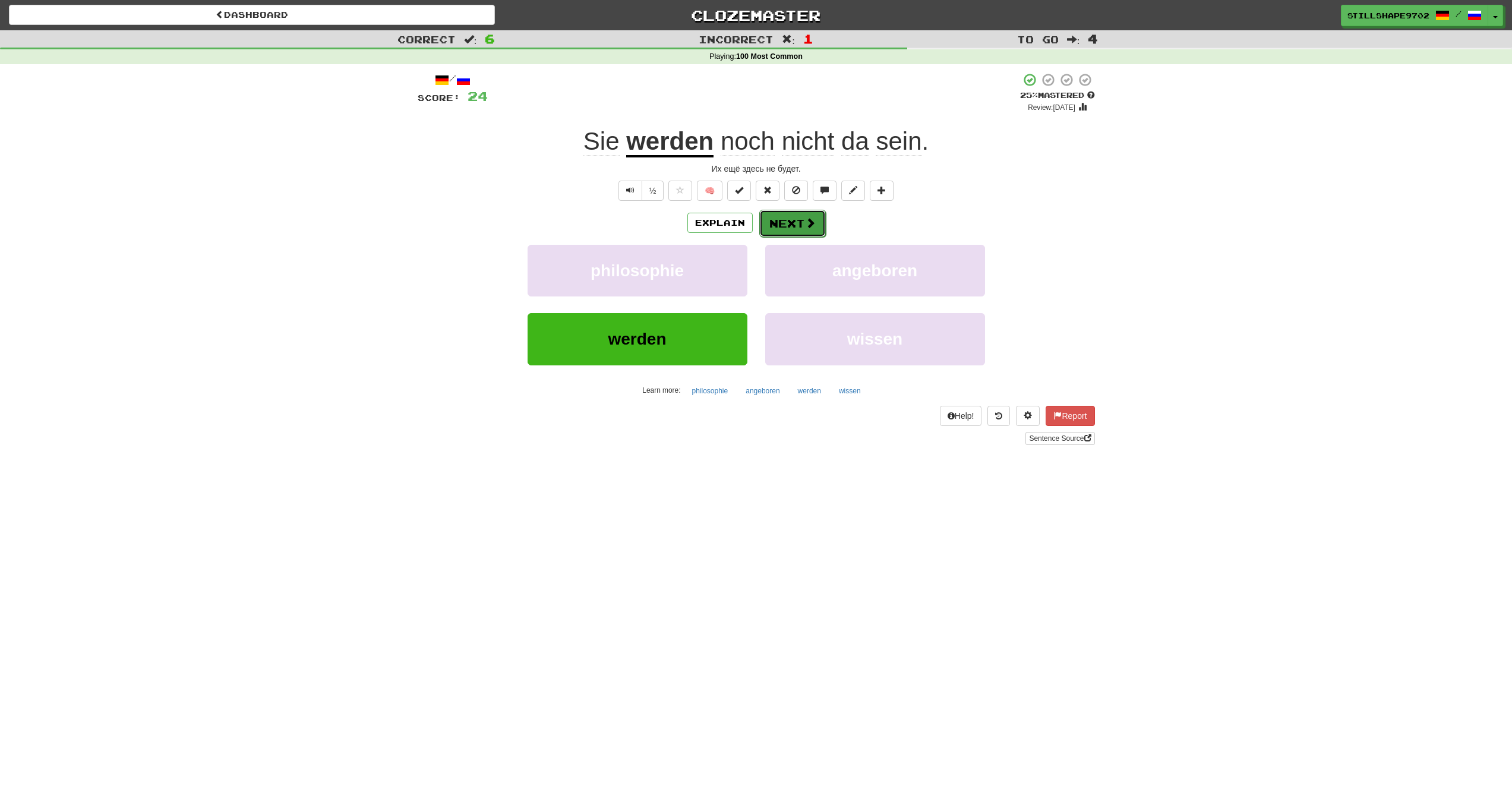
click at [804, 214] on button "Next" at bounding box center [792, 223] width 67 height 28
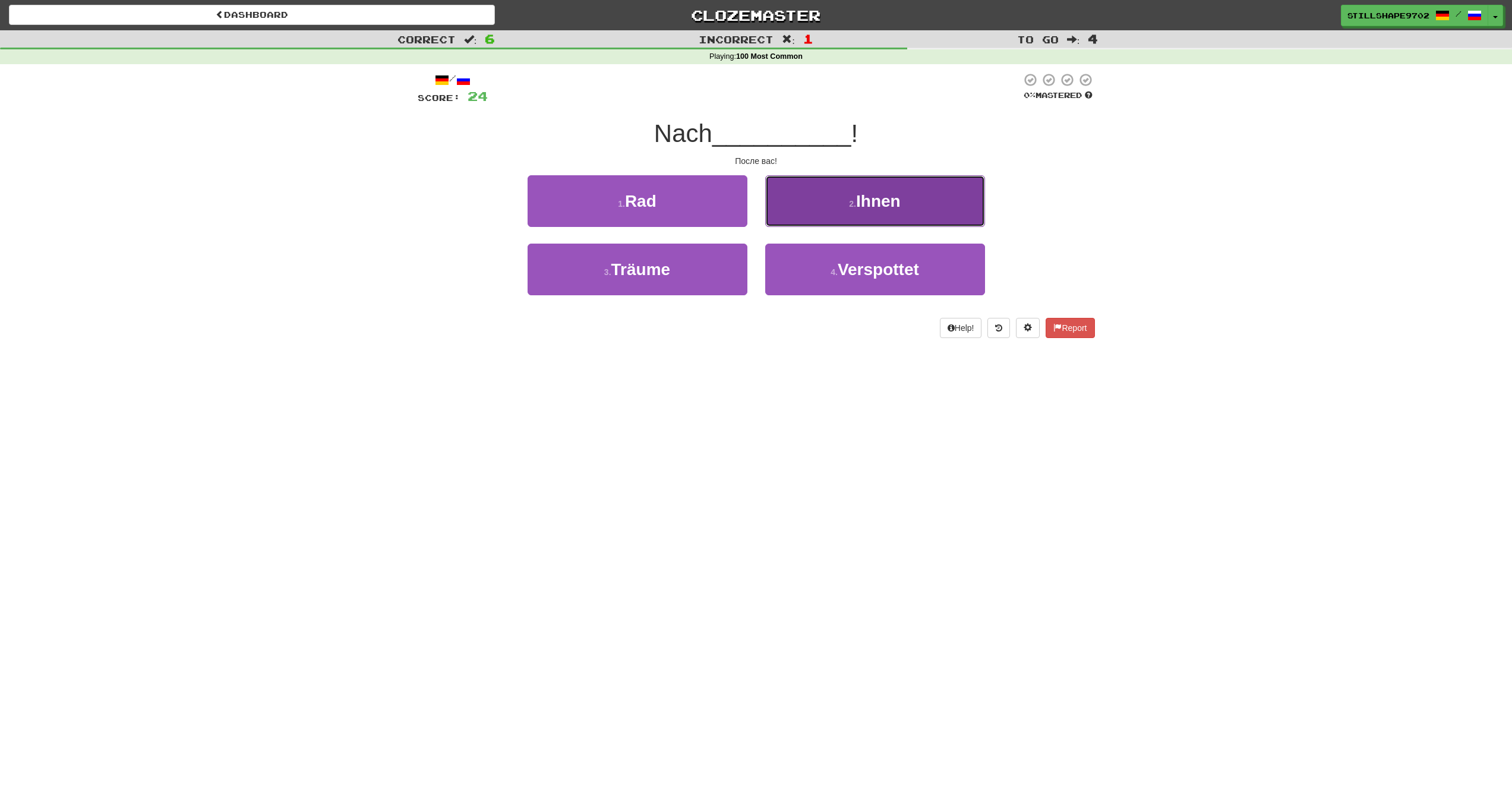
click at [896, 203] on span "Ihnen" at bounding box center [879, 201] width 44 height 19
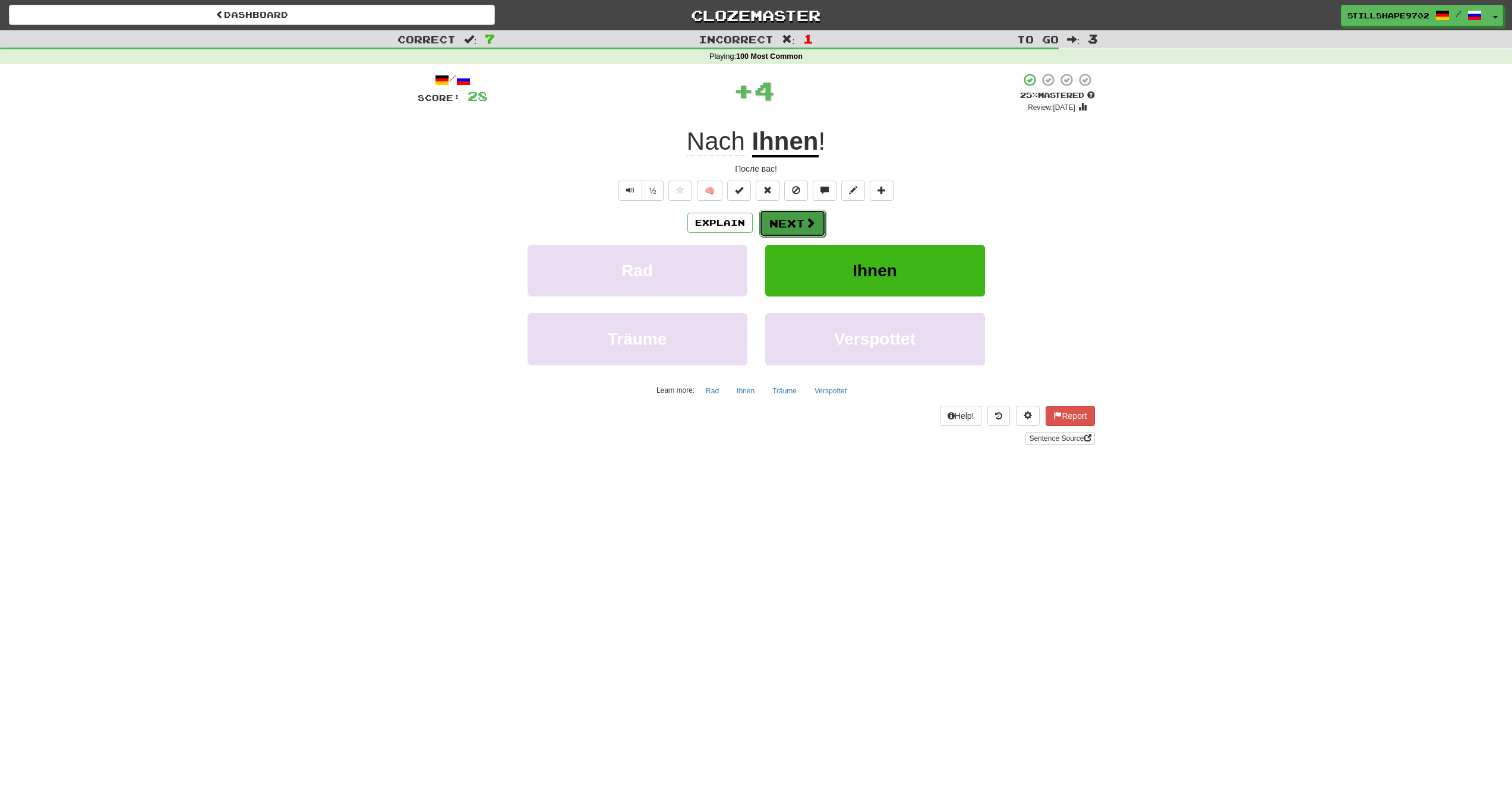
click at [805, 227] on span at bounding box center [810, 223] width 11 height 11
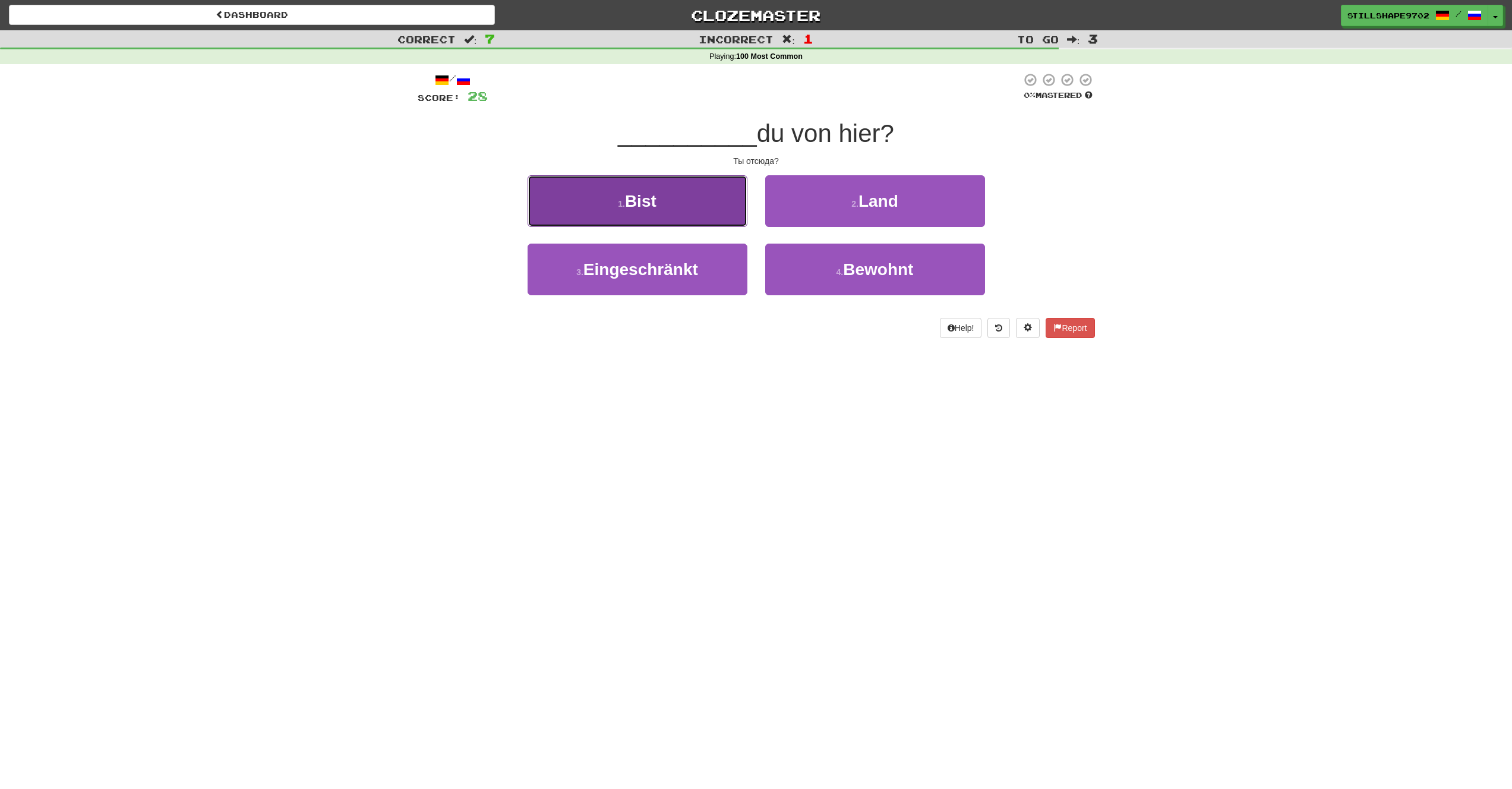
click at [693, 209] on button "1 . Bist" at bounding box center [637, 201] width 219 height 52
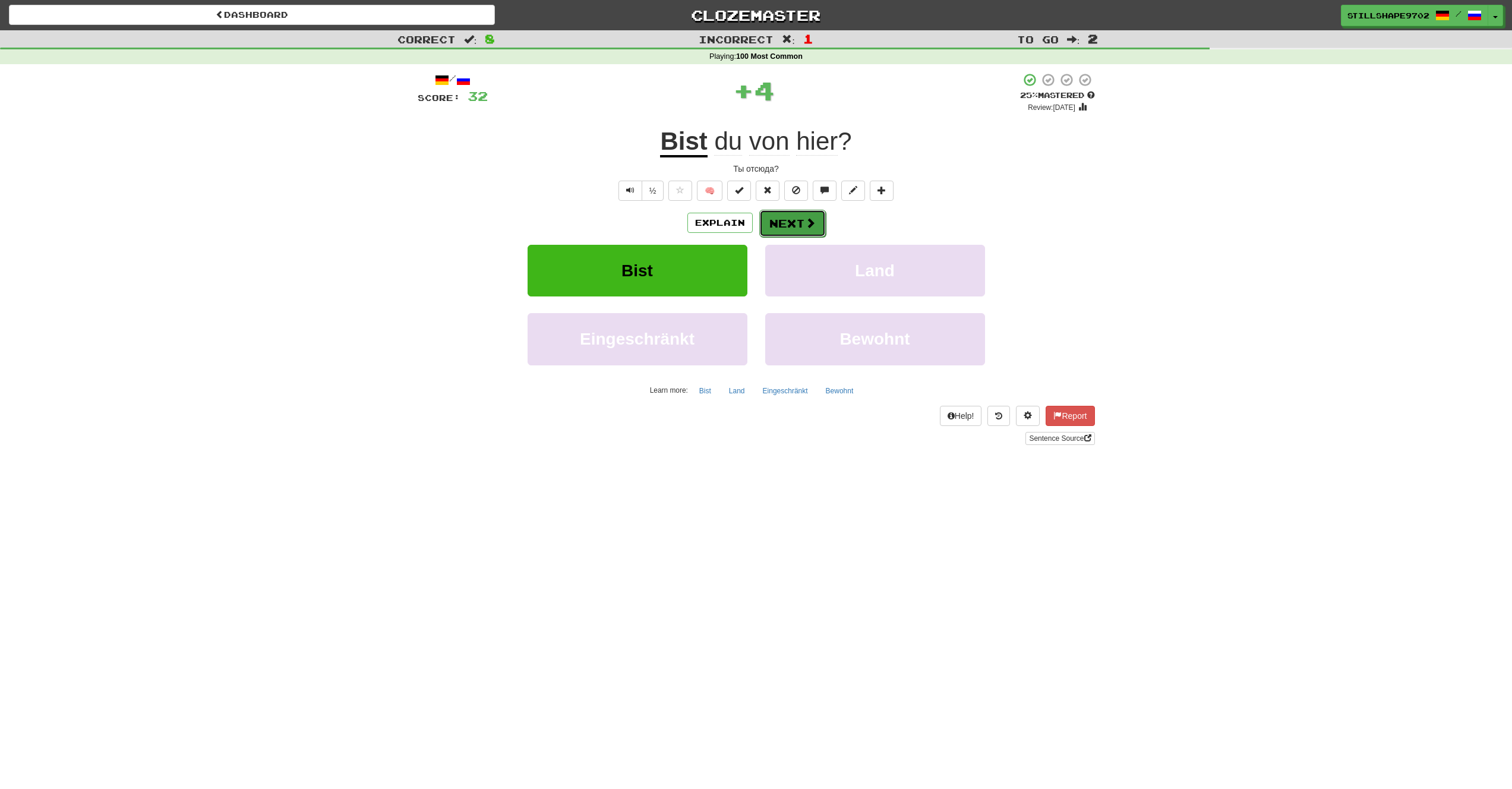
click at [806, 228] on span at bounding box center [810, 223] width 11 height 11
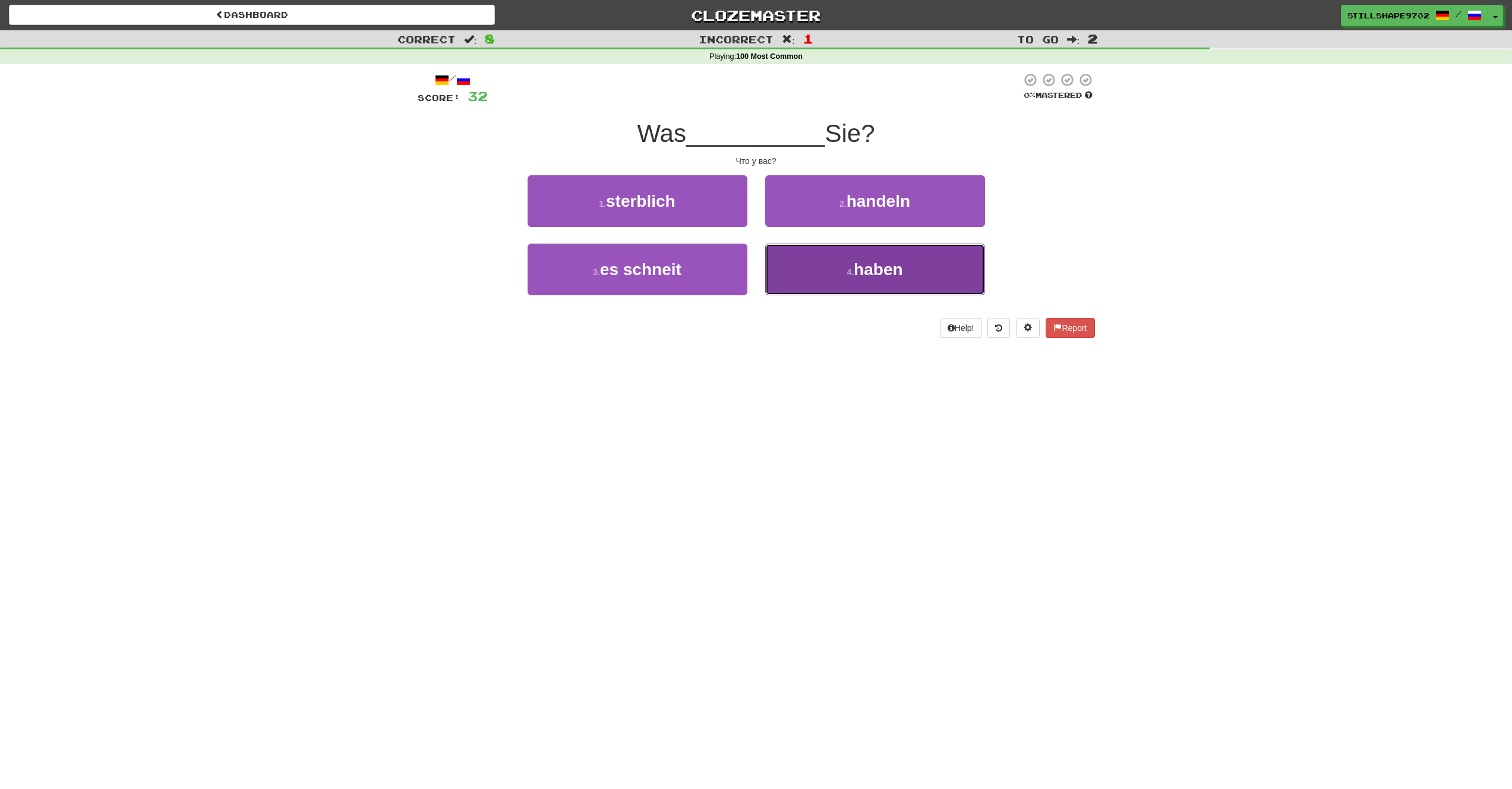
click at [814, 262] on button "4 . haben" at bounding box center [874, 269] width 219 height 52
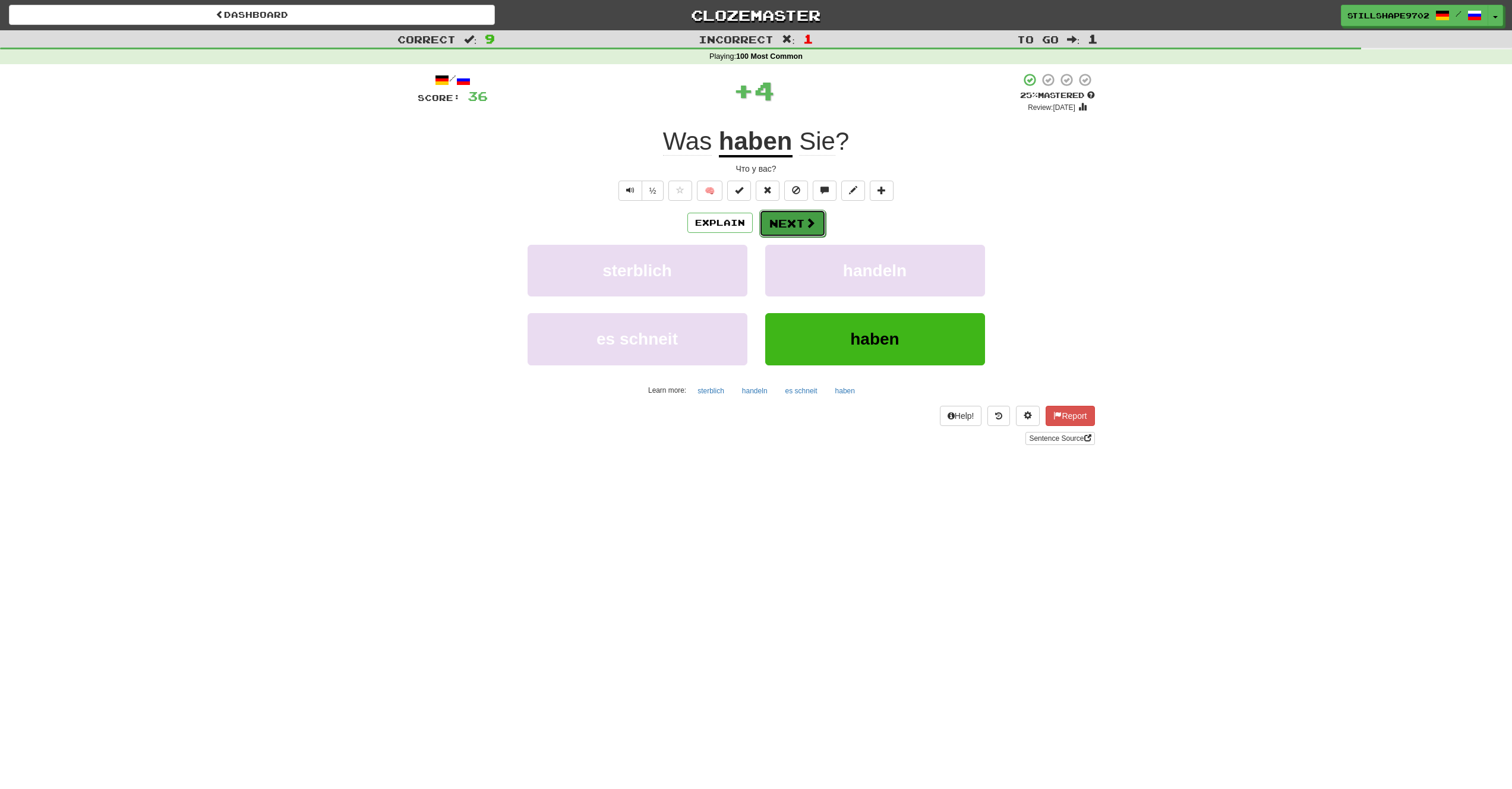
click at [798, 225] on button "Next" at bounding box center [792, 223] width 67 height 28
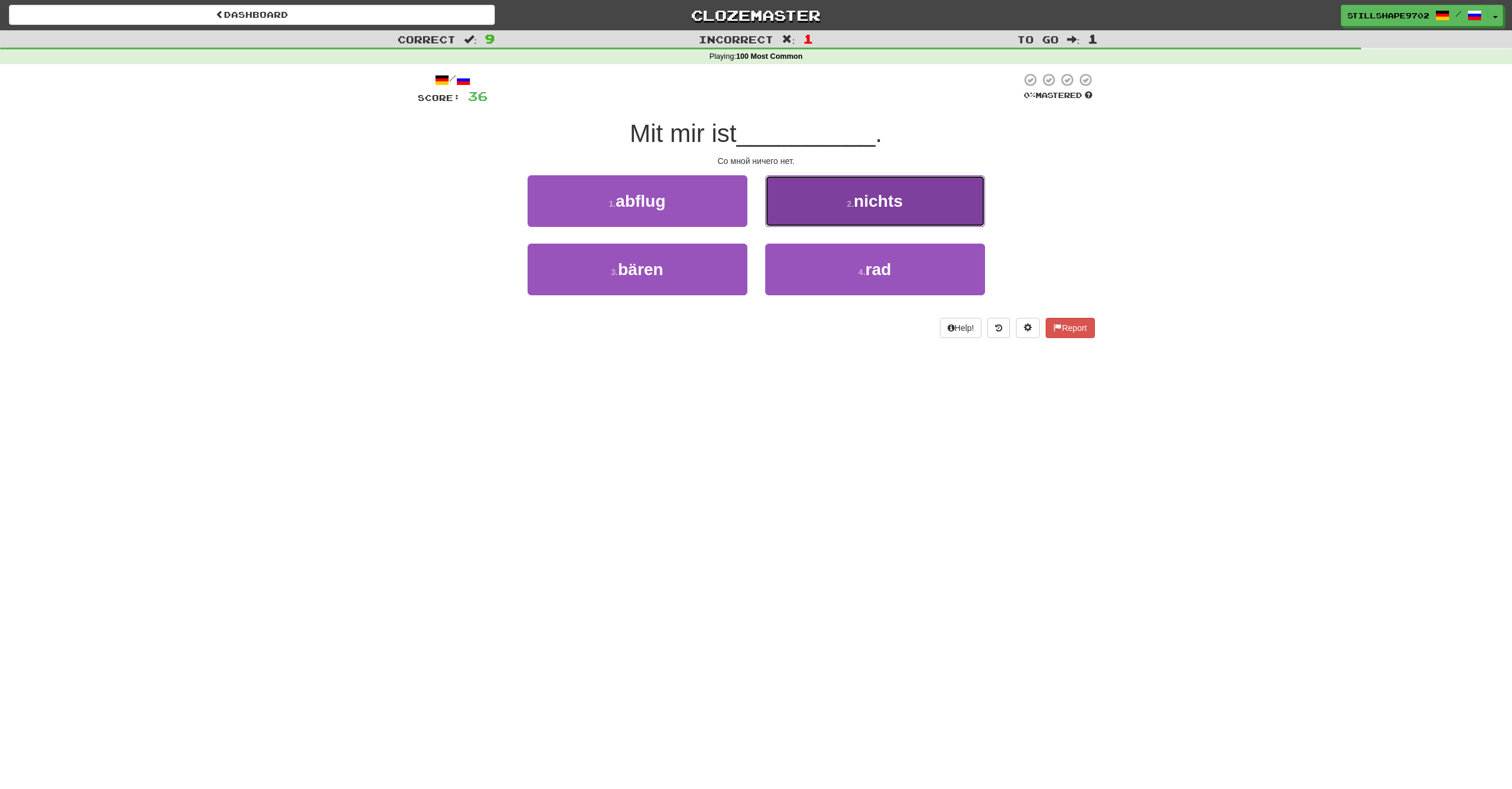
click at [880, 214] on button "2 . nichts" at bounding box center [874, 201] width 219 height 52
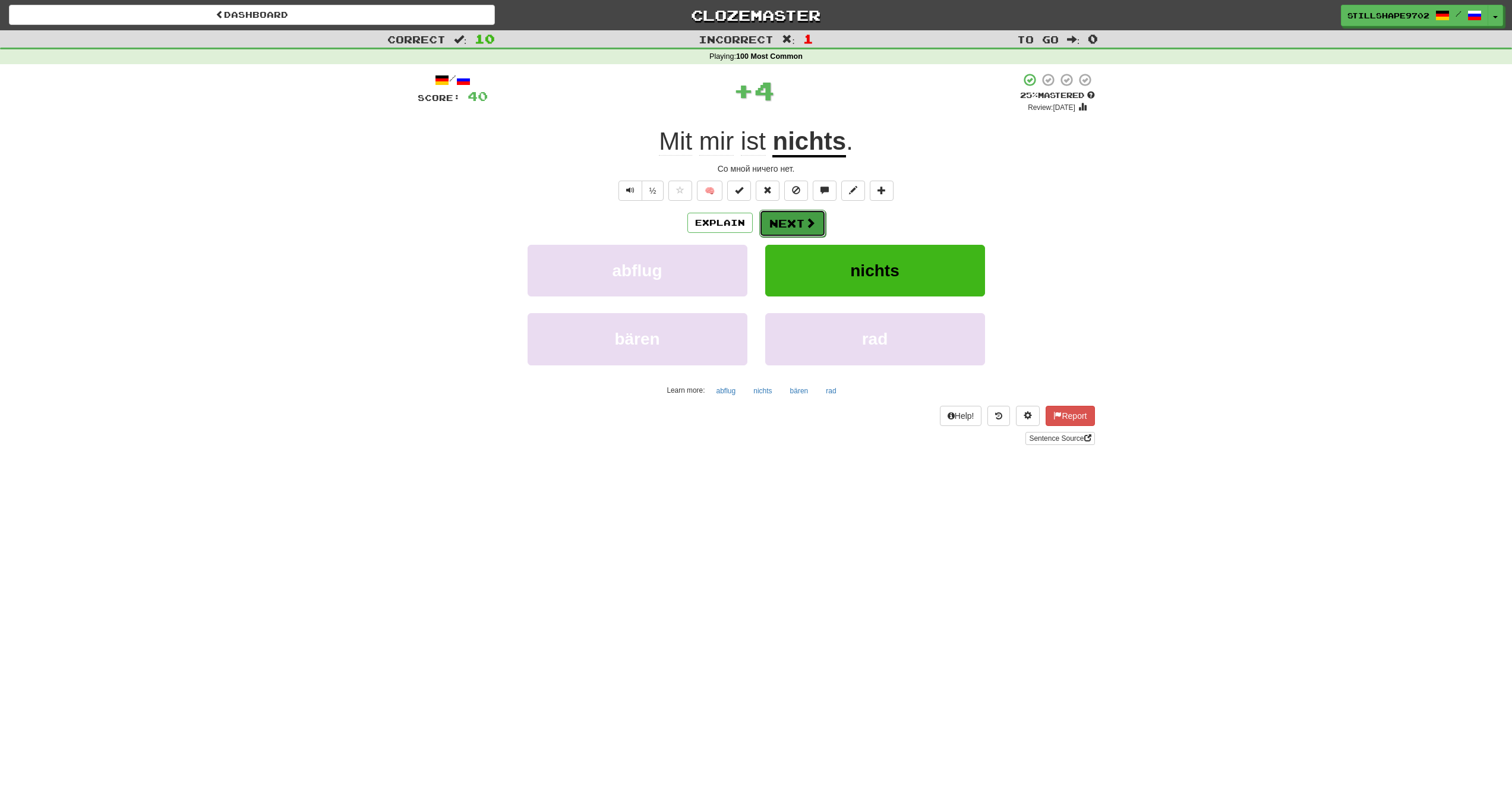
click at [812, 223] on span at bounding box center [810, 223] width 11 height 11
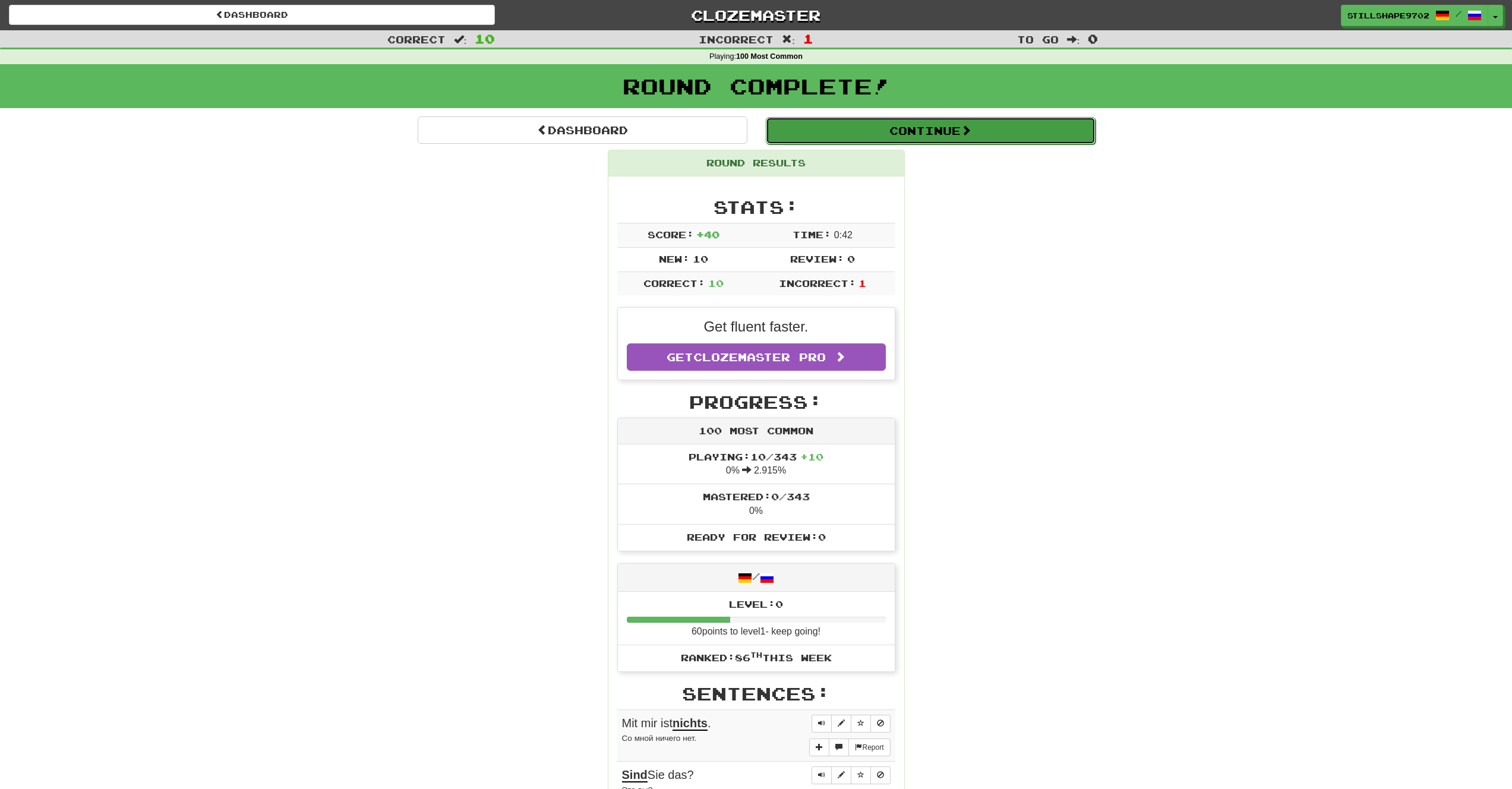
click at [935, 137] on button "Continue" at bounding box center [930, 131] width 330 height 28
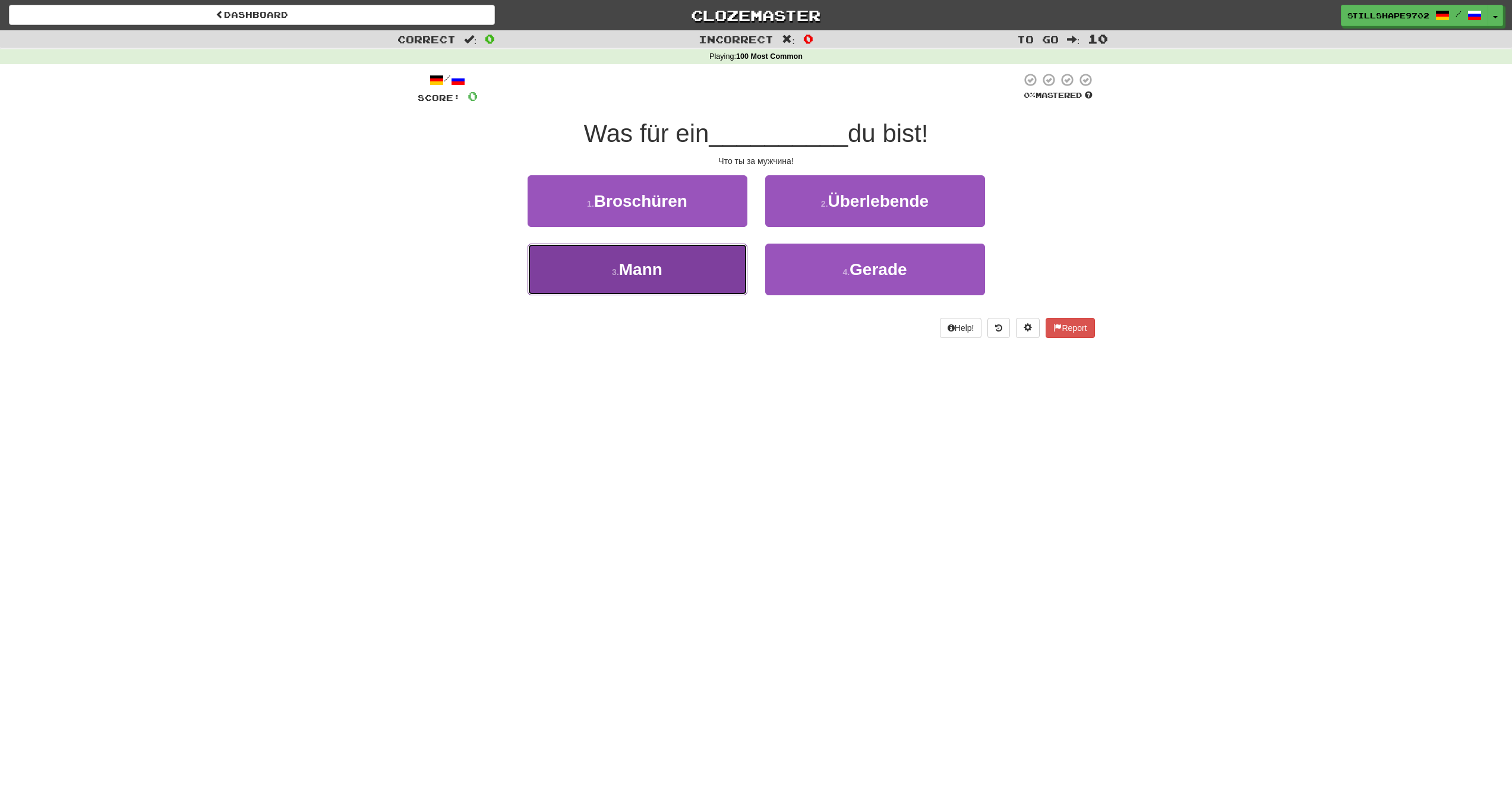
click at [680, 262] on button "3 . Mann" at bounding box center [637, 269] width 219 height 52
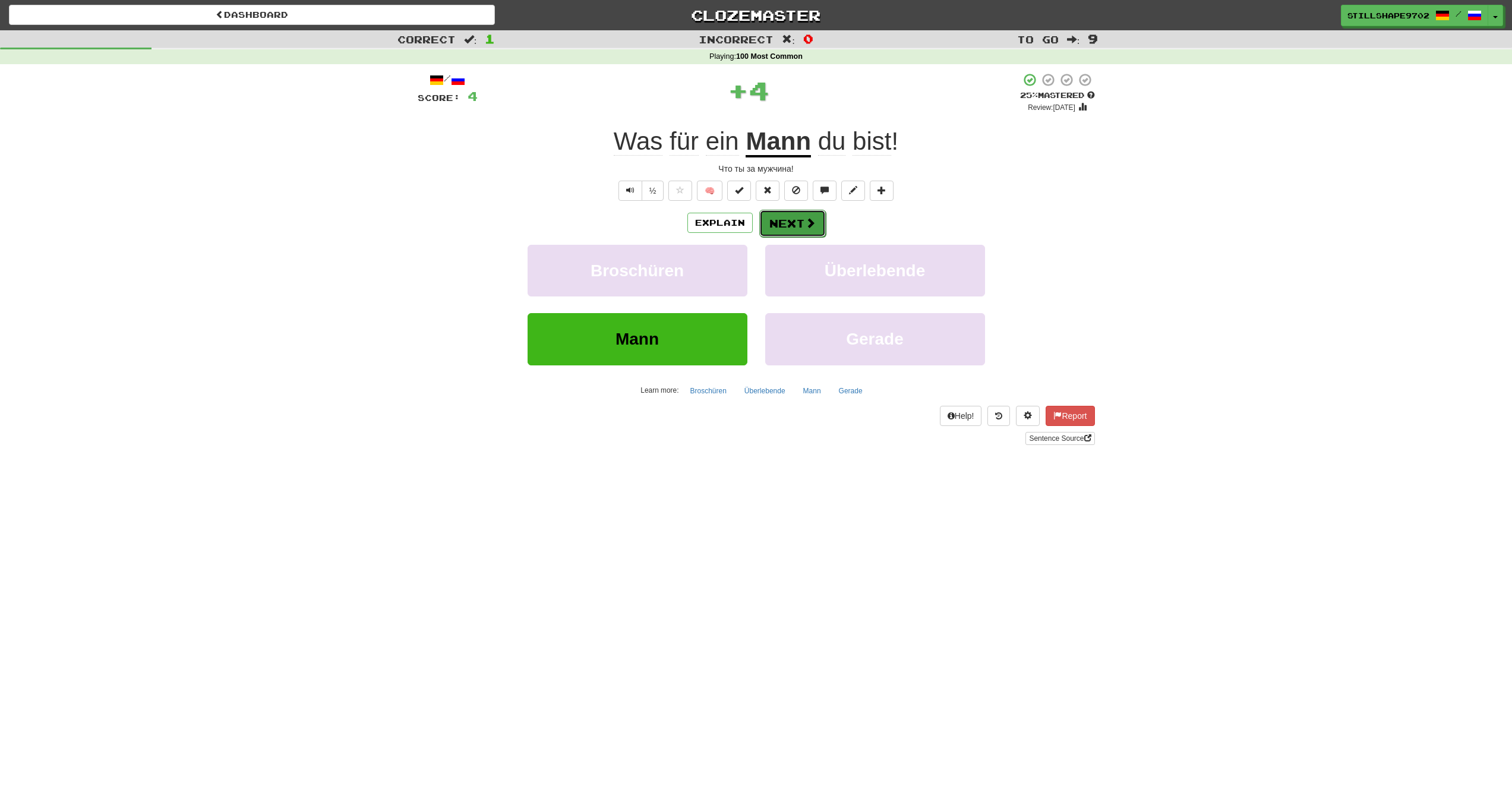
click at [799, 216] on button "Next" at bounding box center [792, 223] width 67 height 28
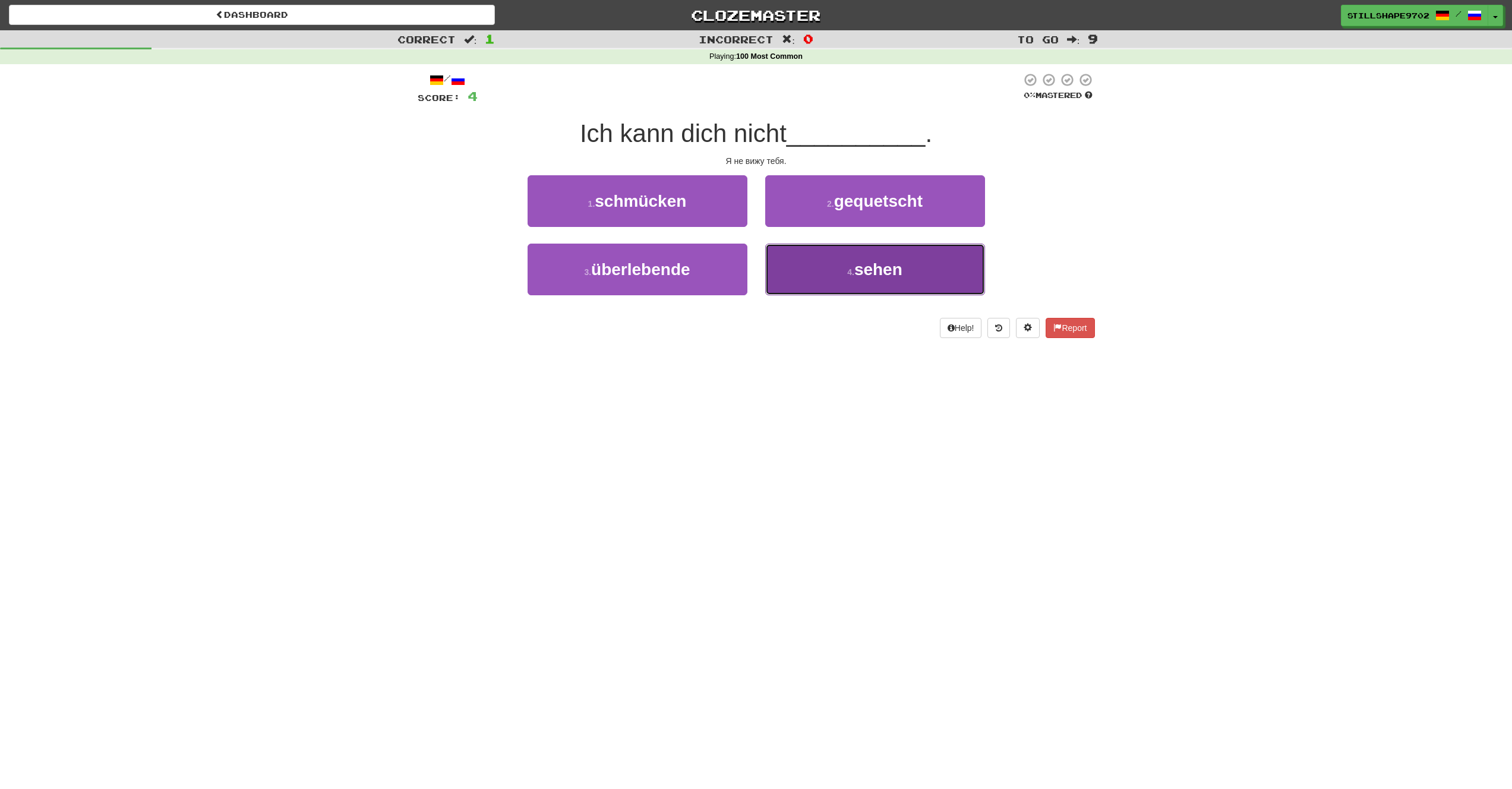
click at [905, 277] on button "4 . sehen" at bounding box center [874, 269] width 219 height 52
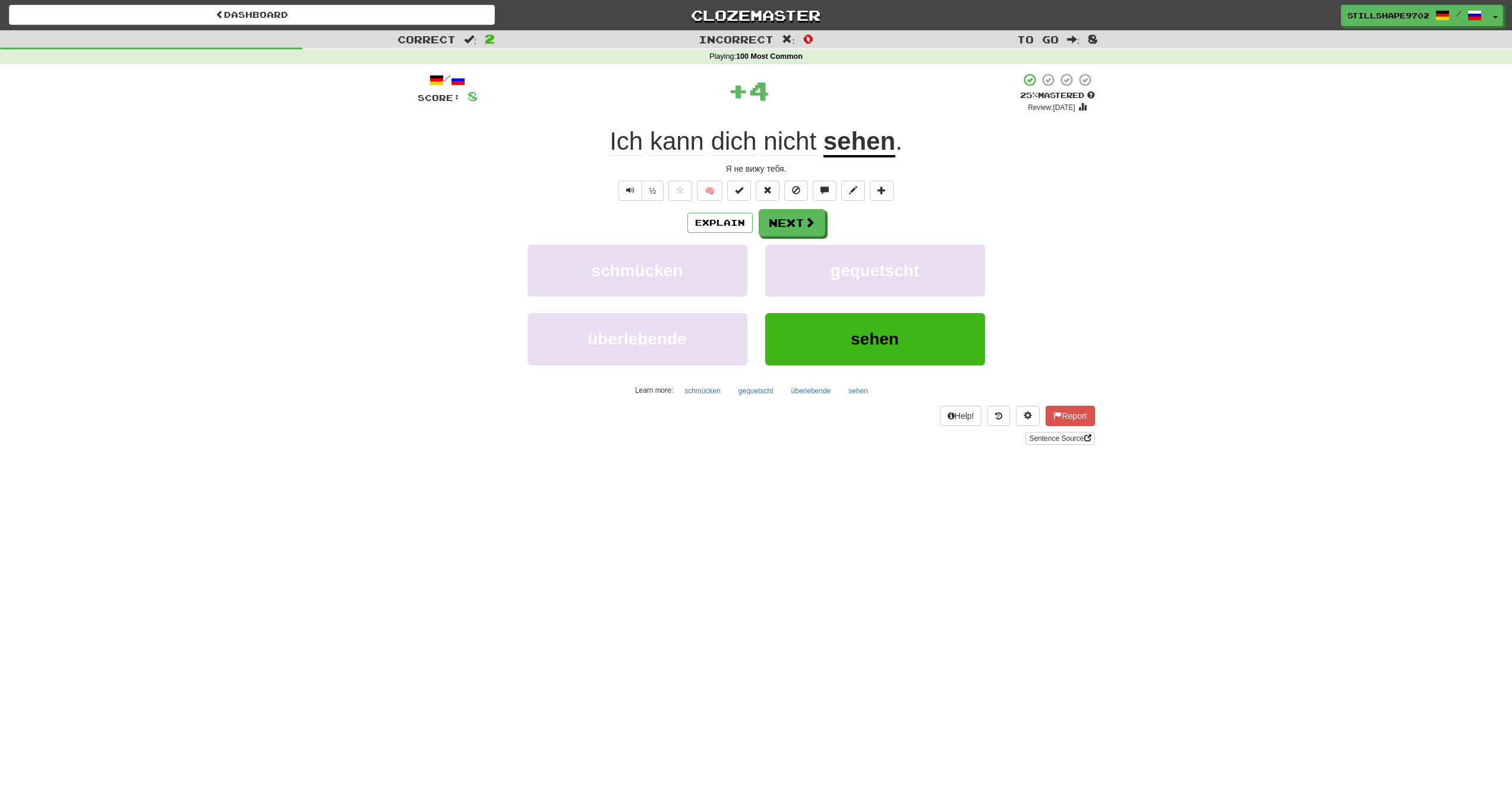
click at [803, 238] on div "Explain Next schmücken gequetscht überlebende sehen Learn more: schmücken geque…" at bounding box center [756, 304] width 677 height 191
click at [807, 228] on span at bounding box center [810, 223] width 11 height 11
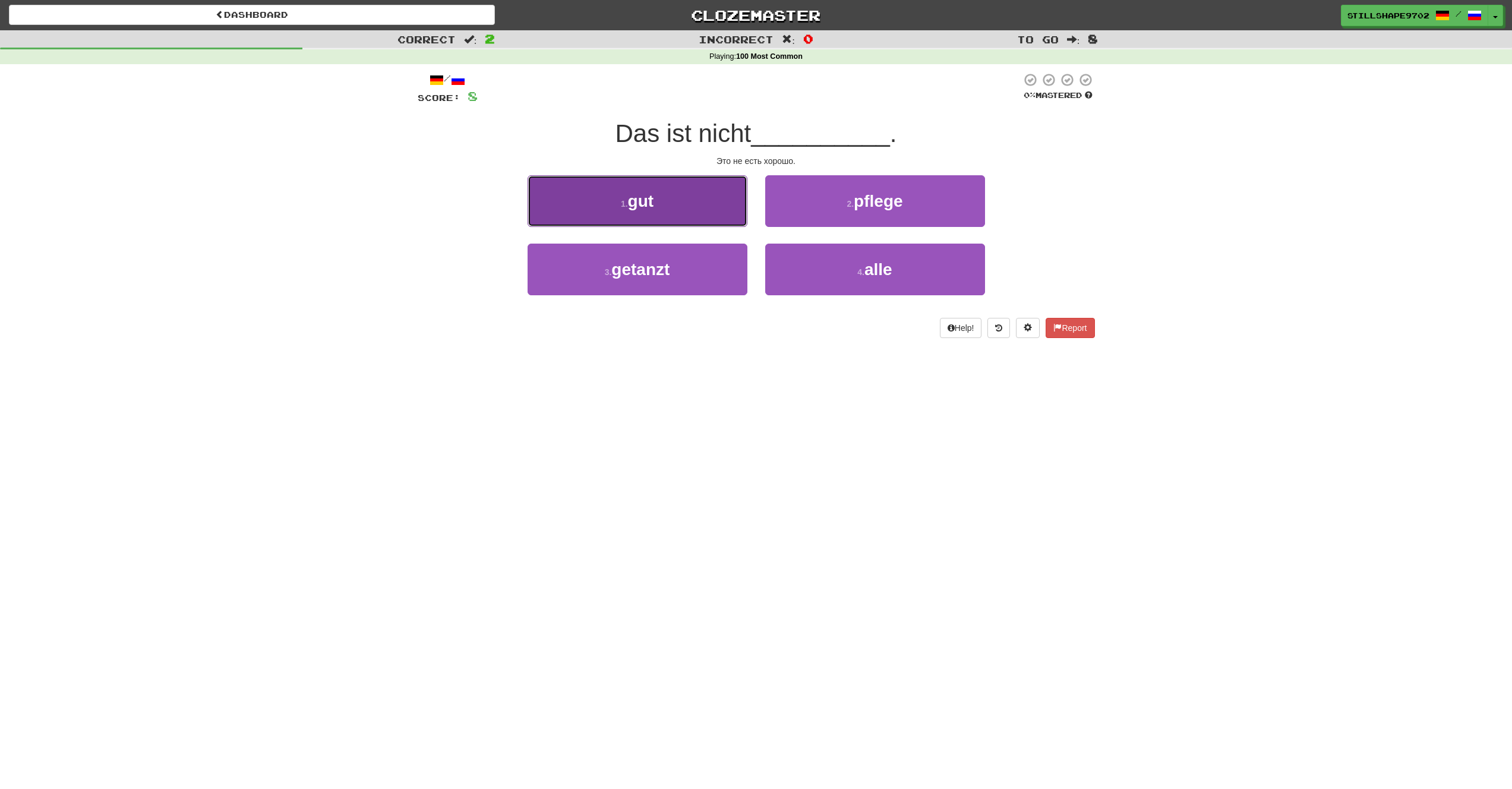
click at [670, 211] on button "1 . gut" at bounding box center [637, 201] width 219 height 52
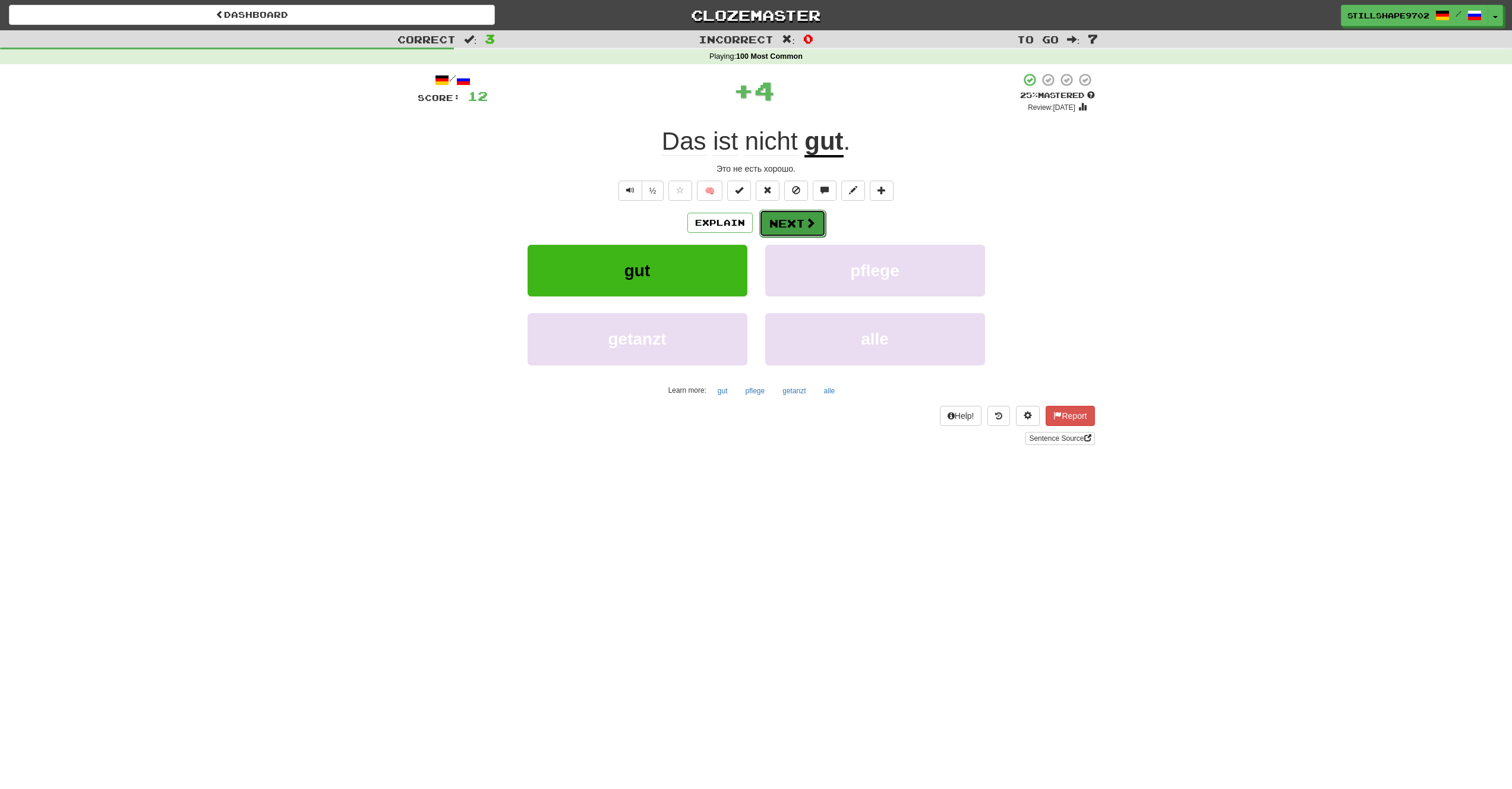
click at [815, 235] on button "Next" at bounding box center [792, 223] width 67 height 28
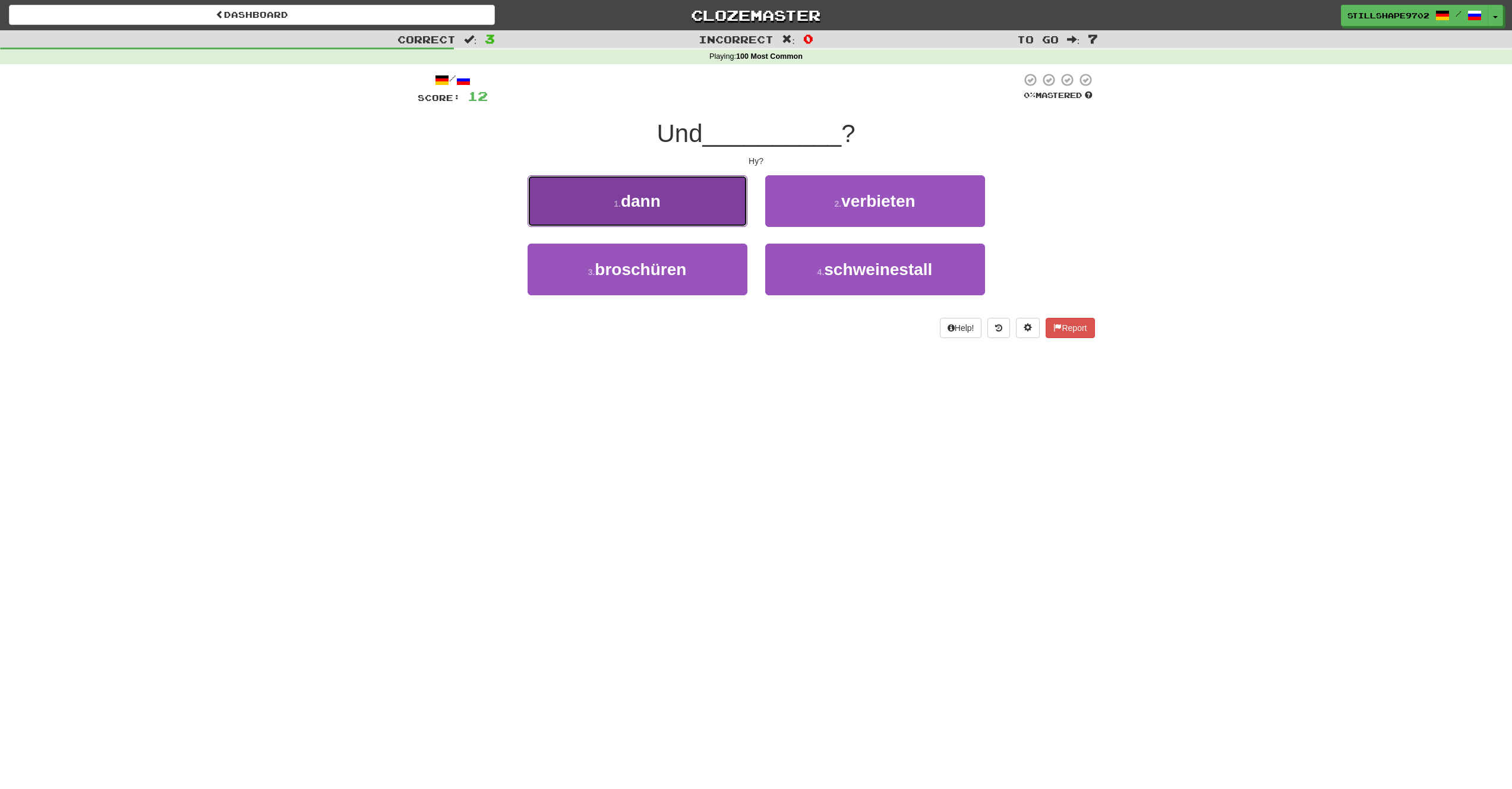
click at [704, 196] on button "1 . dann" at bounding box center [637, 201] width 219 height 52
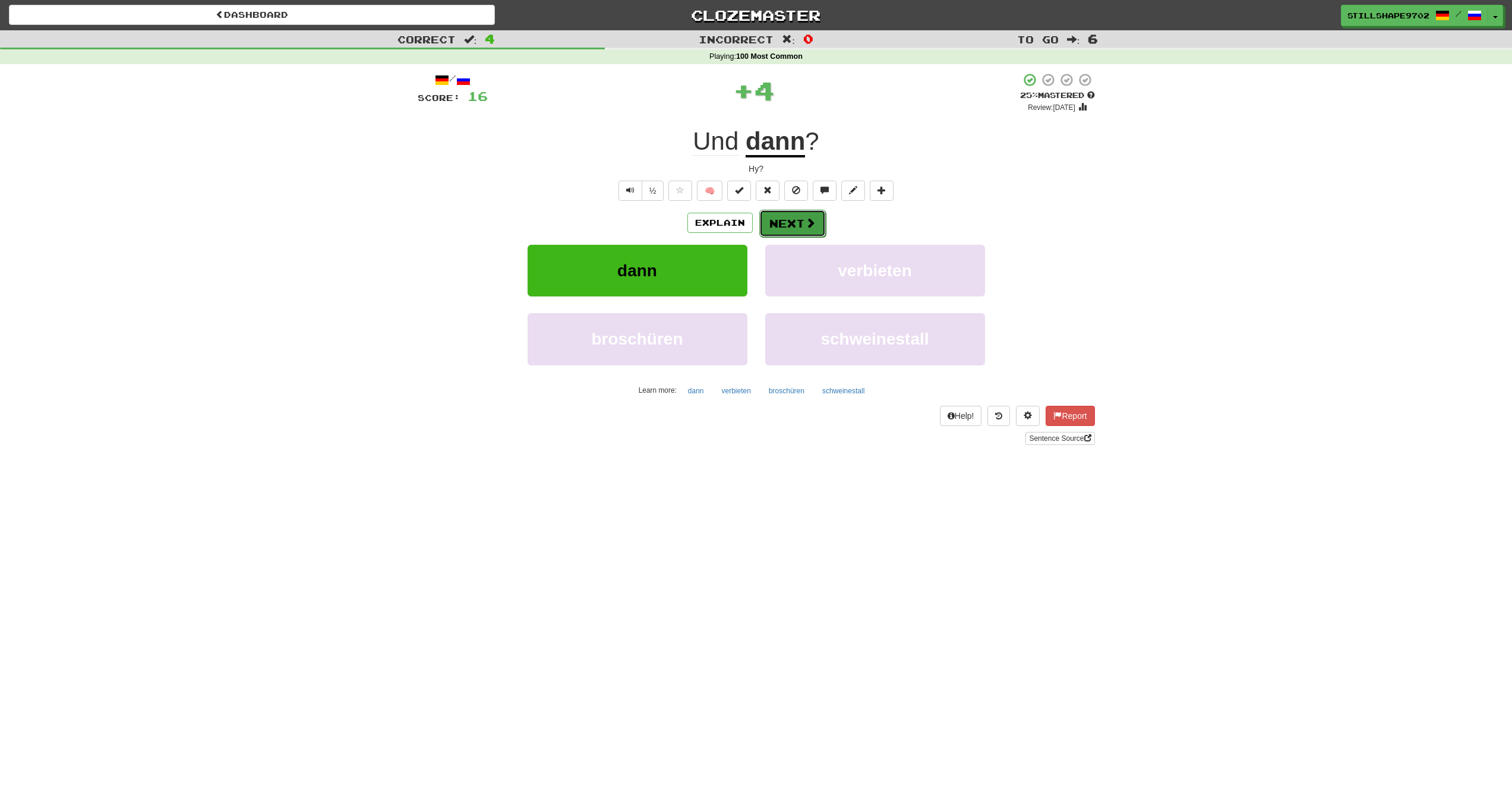
click at [813, 223] on span at bounding box center [810, 223] width 11 height 11
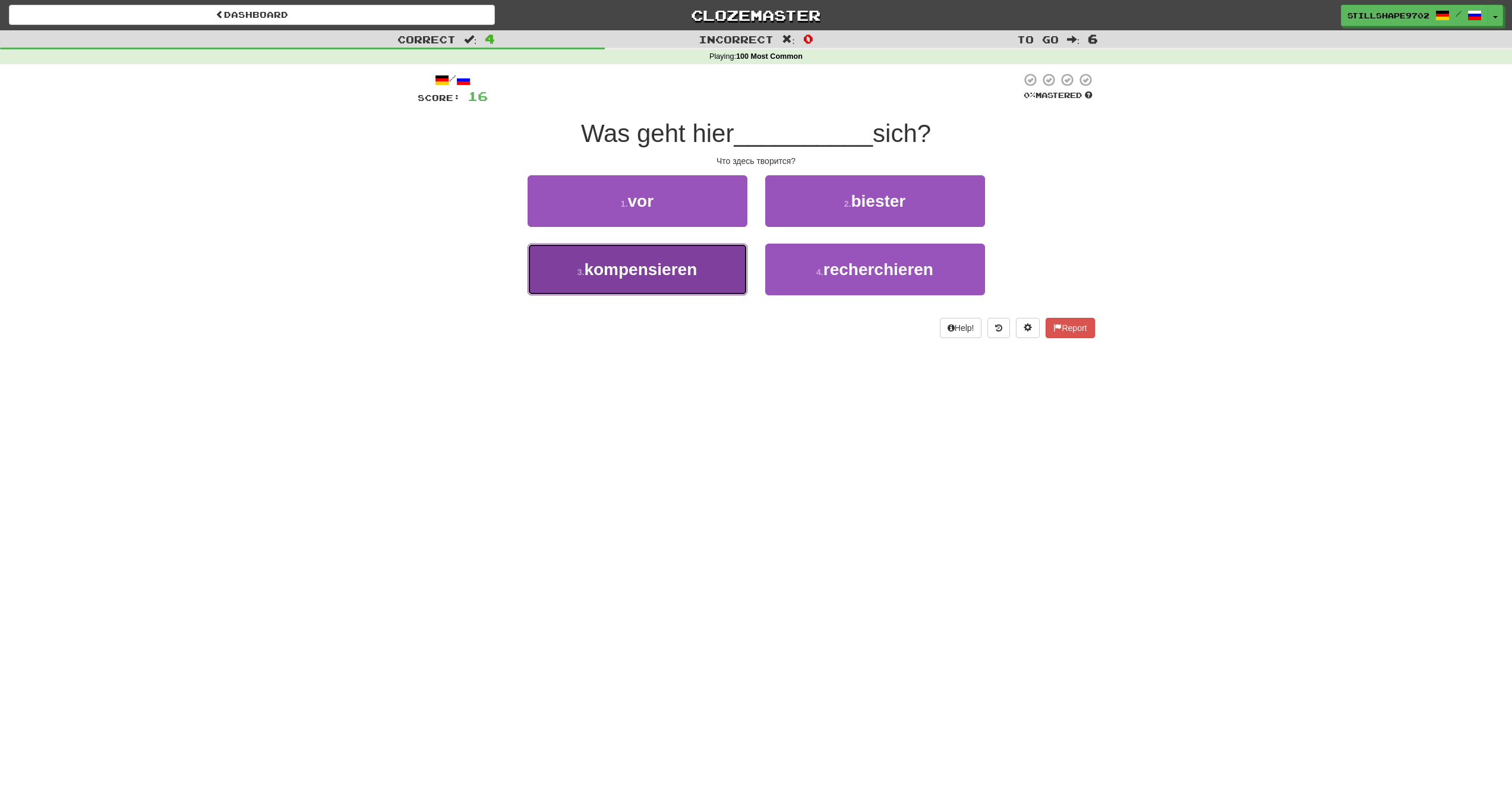
click at [622, 283] on button "3 . kompensieren" at bounding box center [637, 269] width 219 height 52
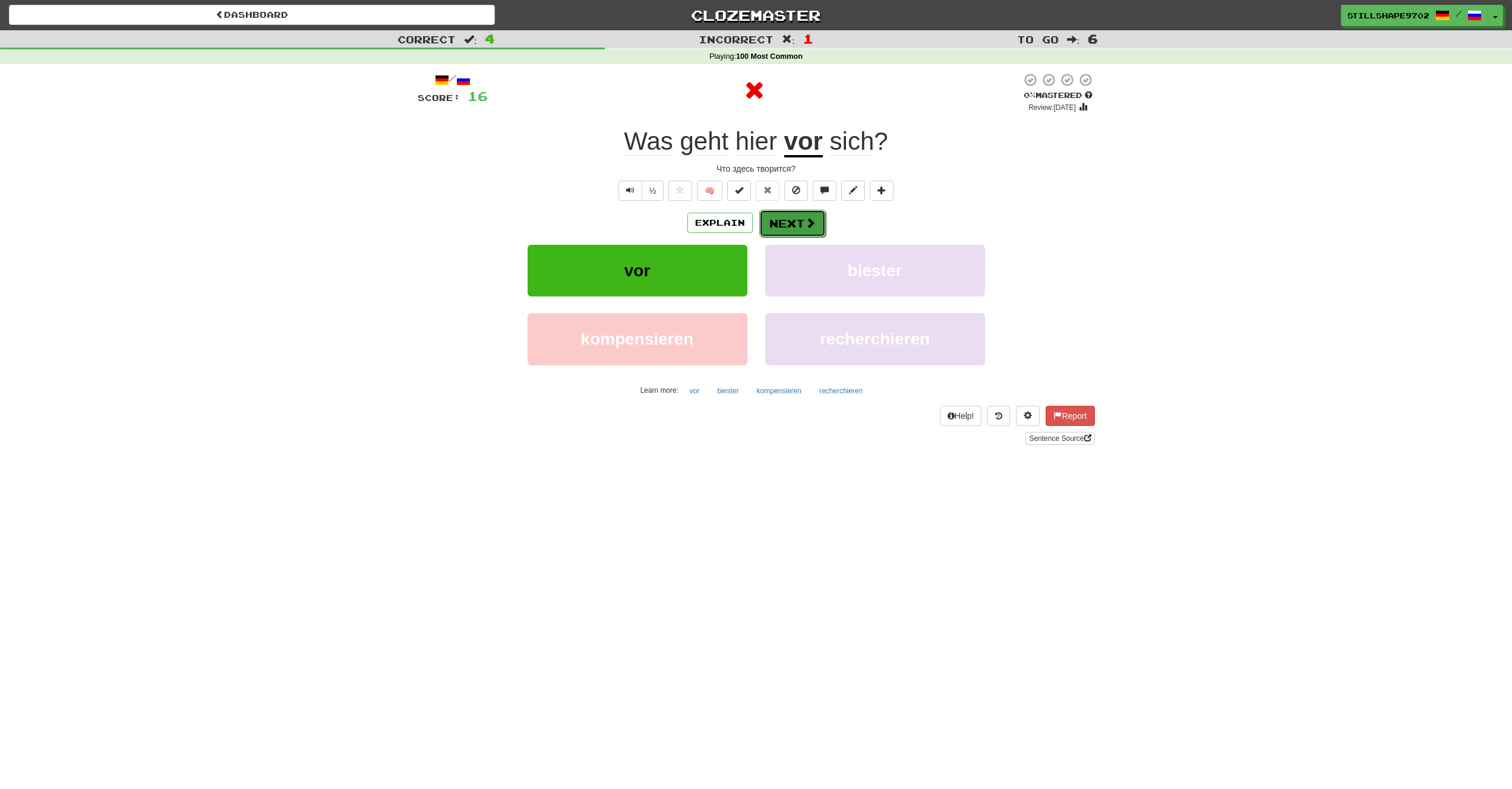
click at [792, 226] on button "Next" at bounding box center [792, 223] width 67 height 28
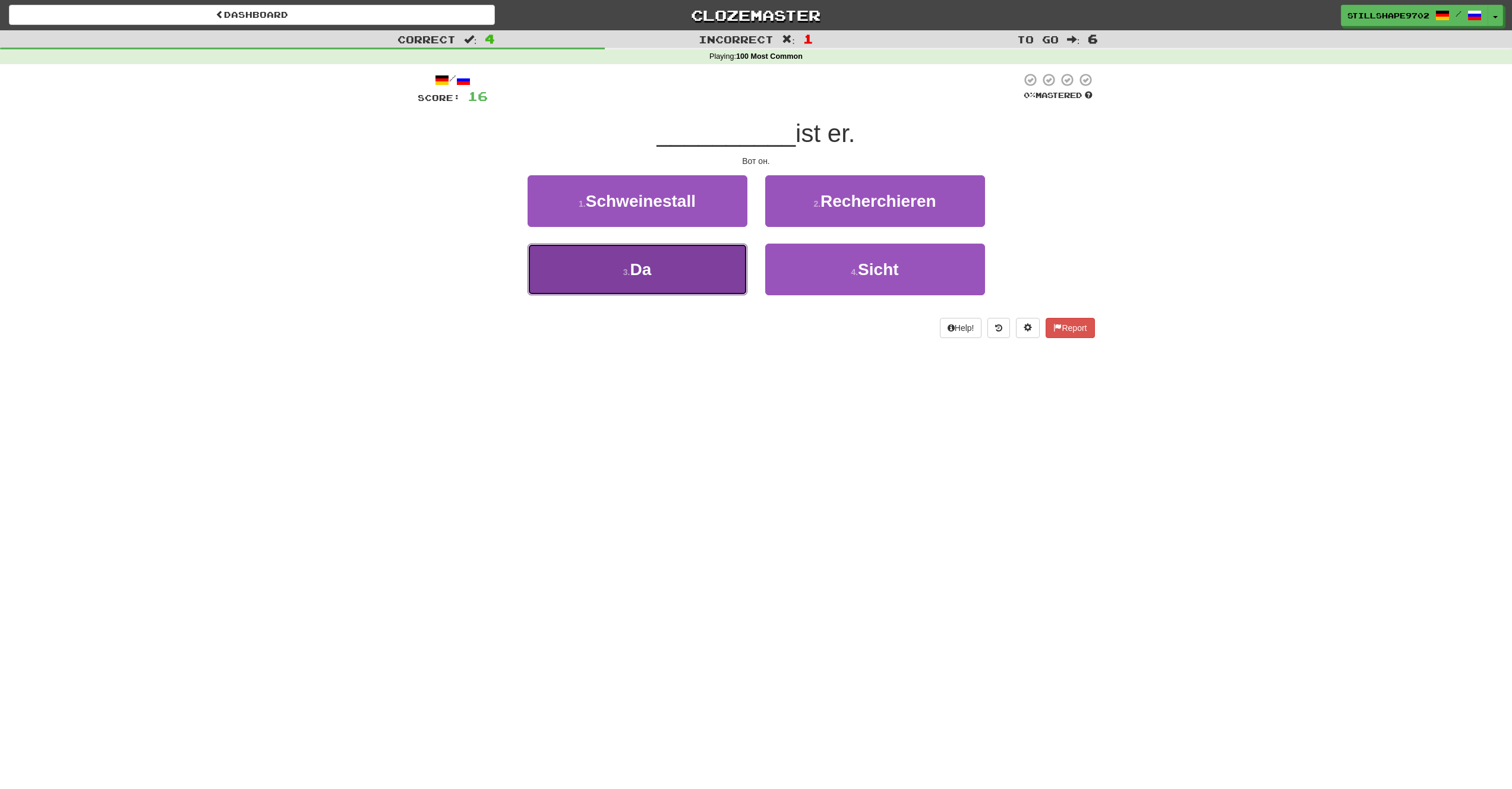
click at [672, 267] on button "3 . Da" at bounding box center [637, 269] width 219 height 52
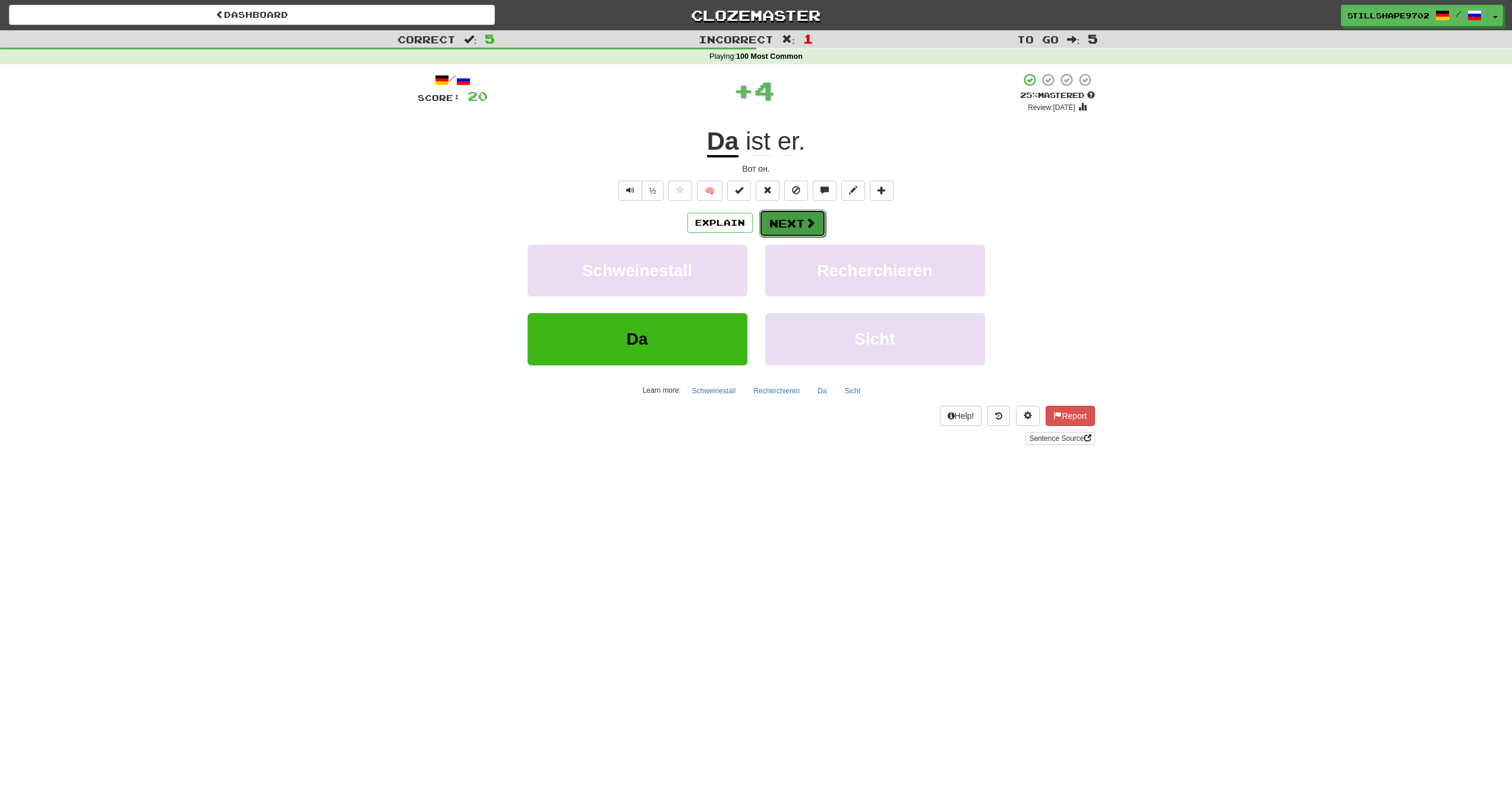
click at [782, 223] on button "Next" at bounding box center [792, 223] width 67 height 28
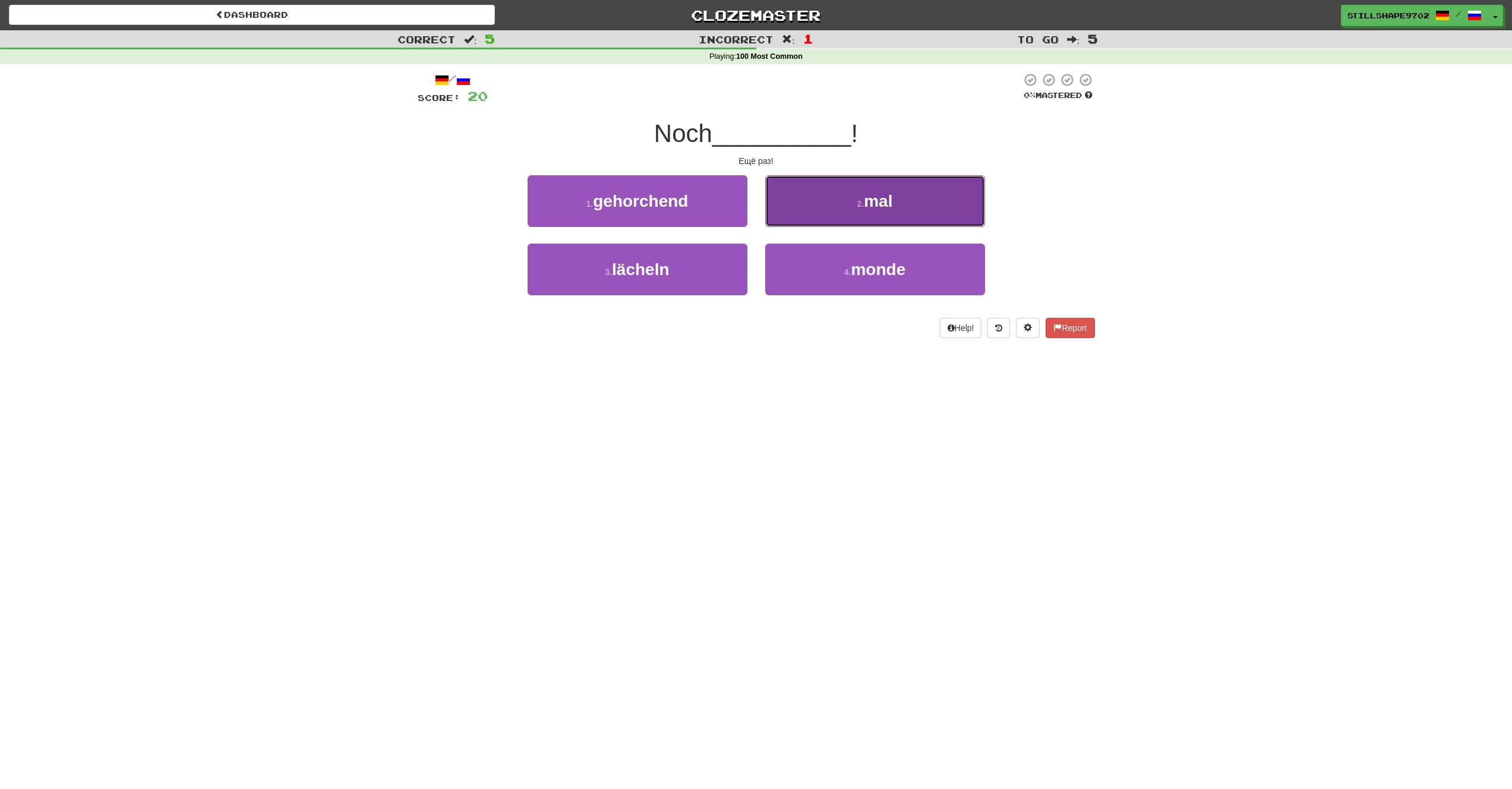
click at [863, 211] on button "2 . mal" at bounding box center [874, 201] width 219 height 52
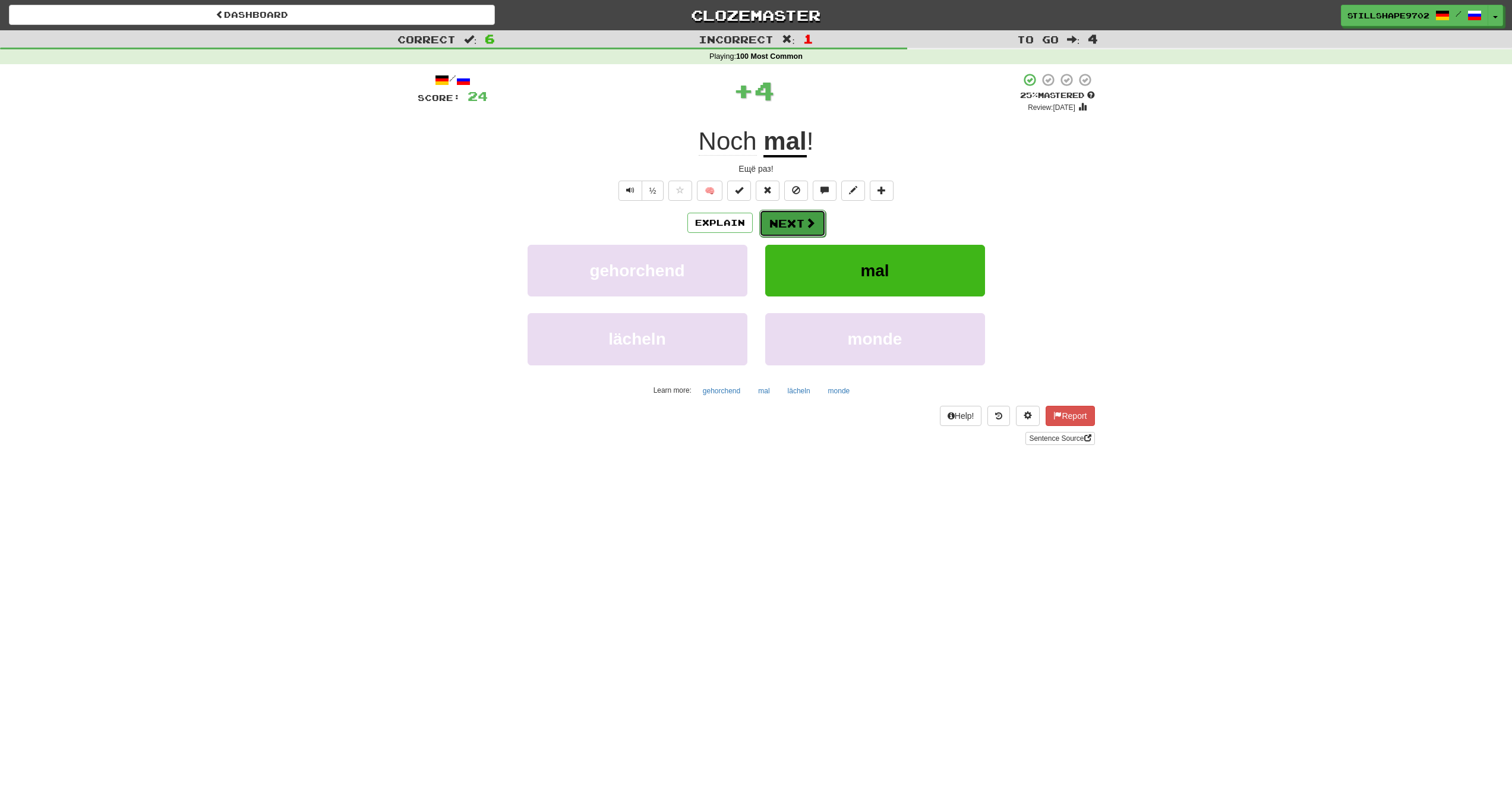
click at [802, 230] on button "Next" at bounding box center [792, 223] width 67 height 28
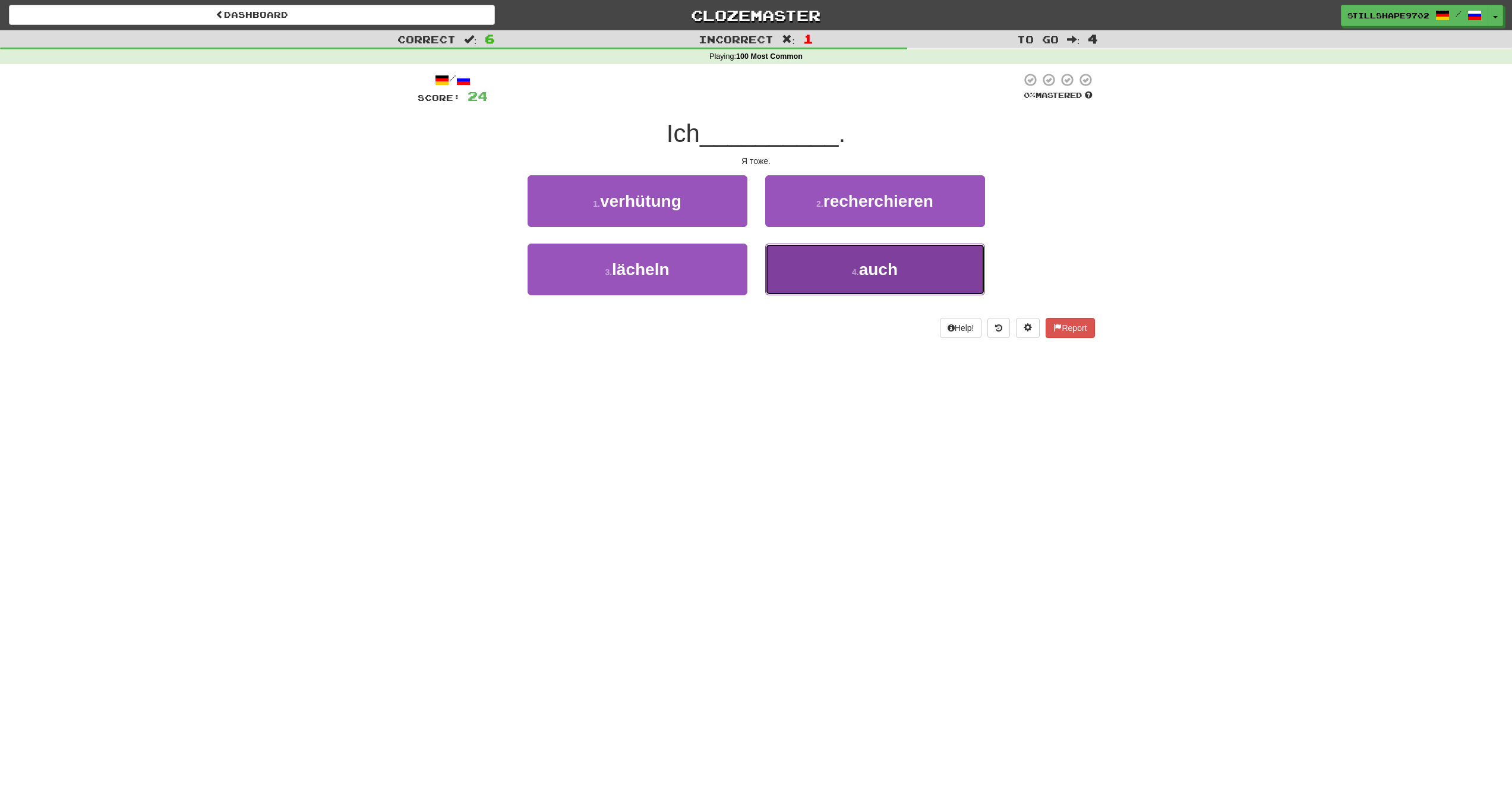
click at [837, 275] on button "4 . auch" at bounding box center [874, 269] width 219 height 52
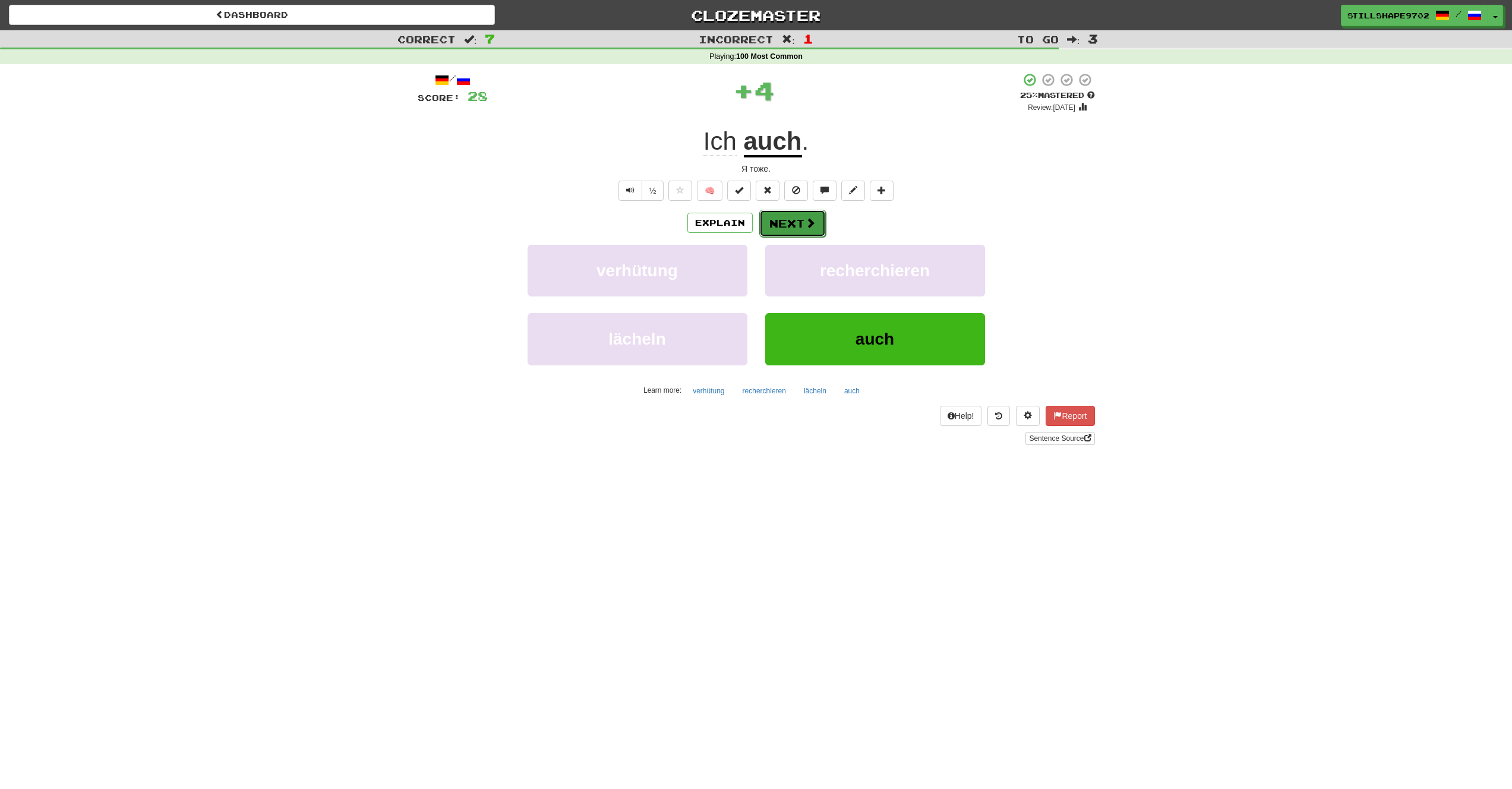
click at [778, 221] on button "Next" at bounding box center [792, 223] width 67 height 28
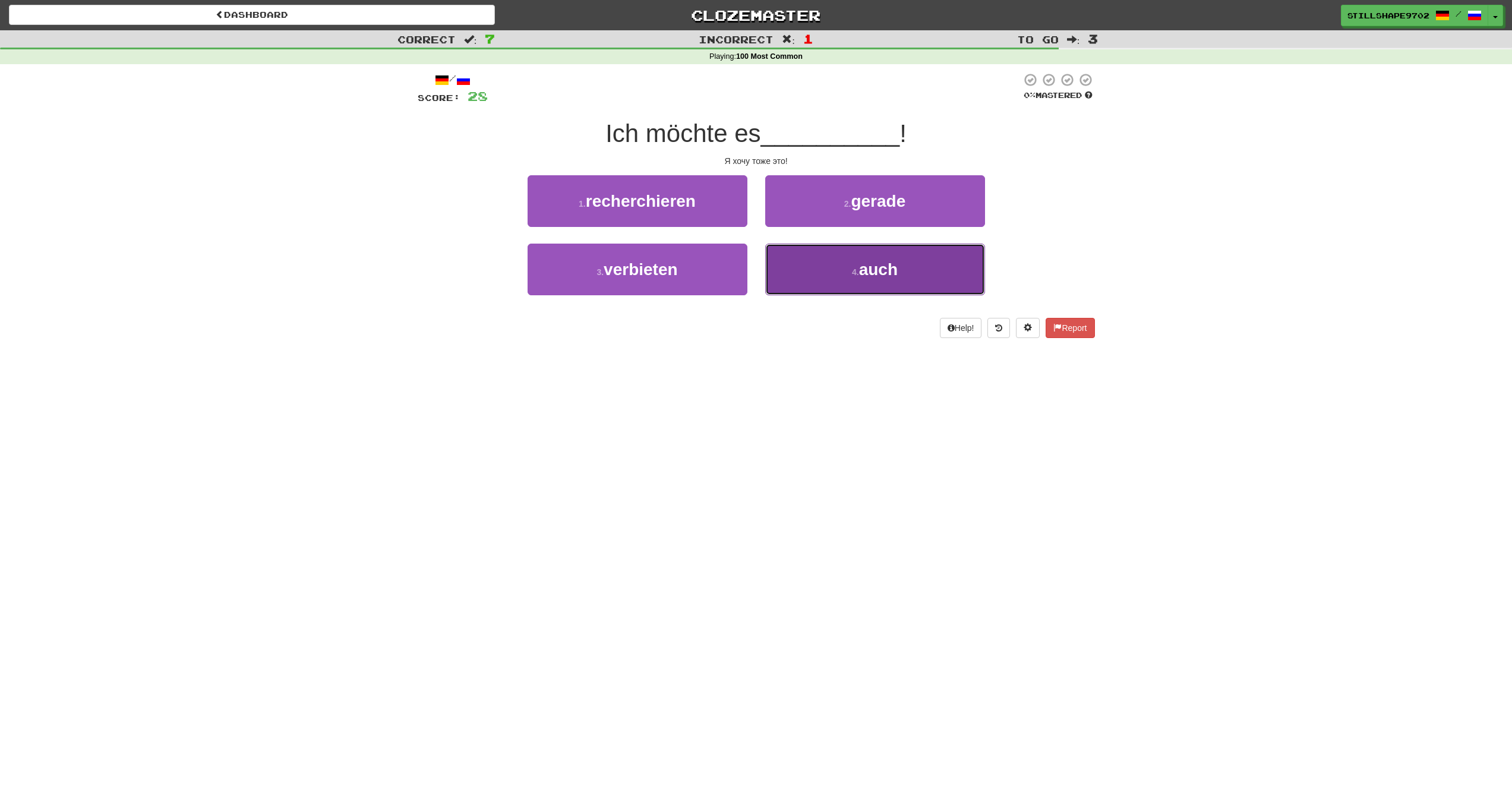
click at [795, 267] on button "4 . auch" at bounding box center [874, 269] width 219 height 52
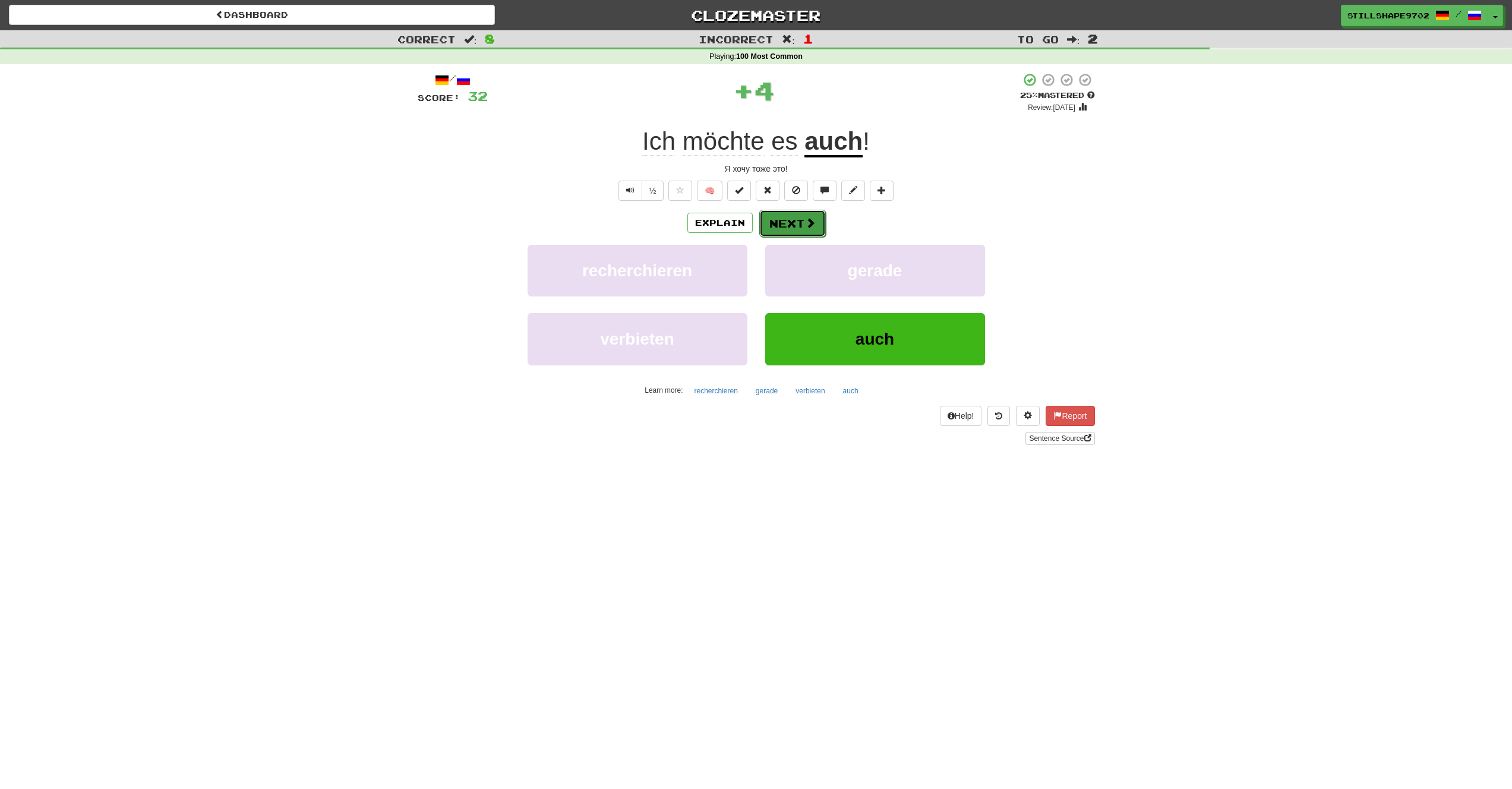
click at [786, 216] on button "Next" at bounding box center [792, 223] width 67 height 28
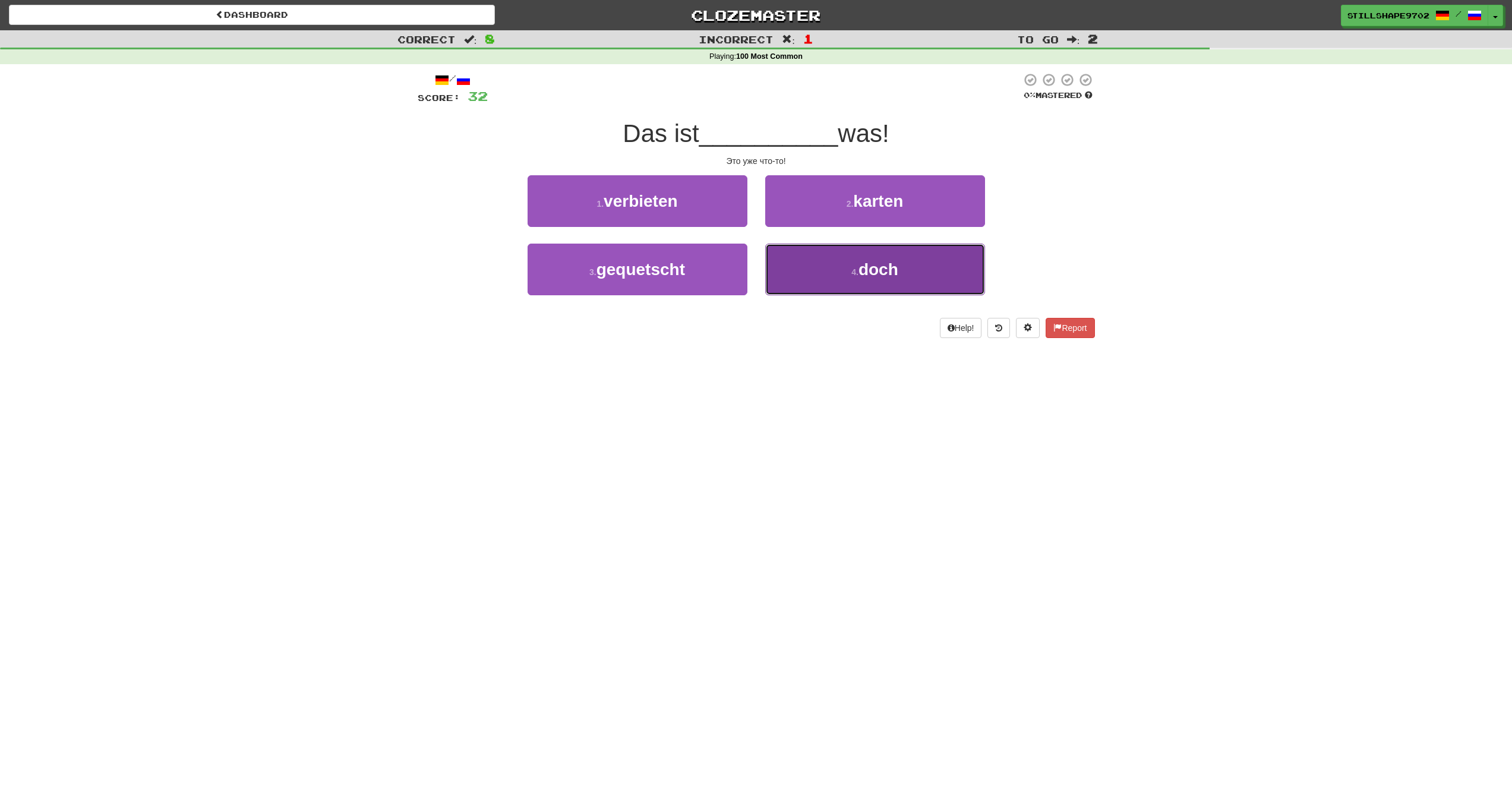
click at [798, 262] on button "4 . doch" at bounding box center [874, 269] width 219 height 52
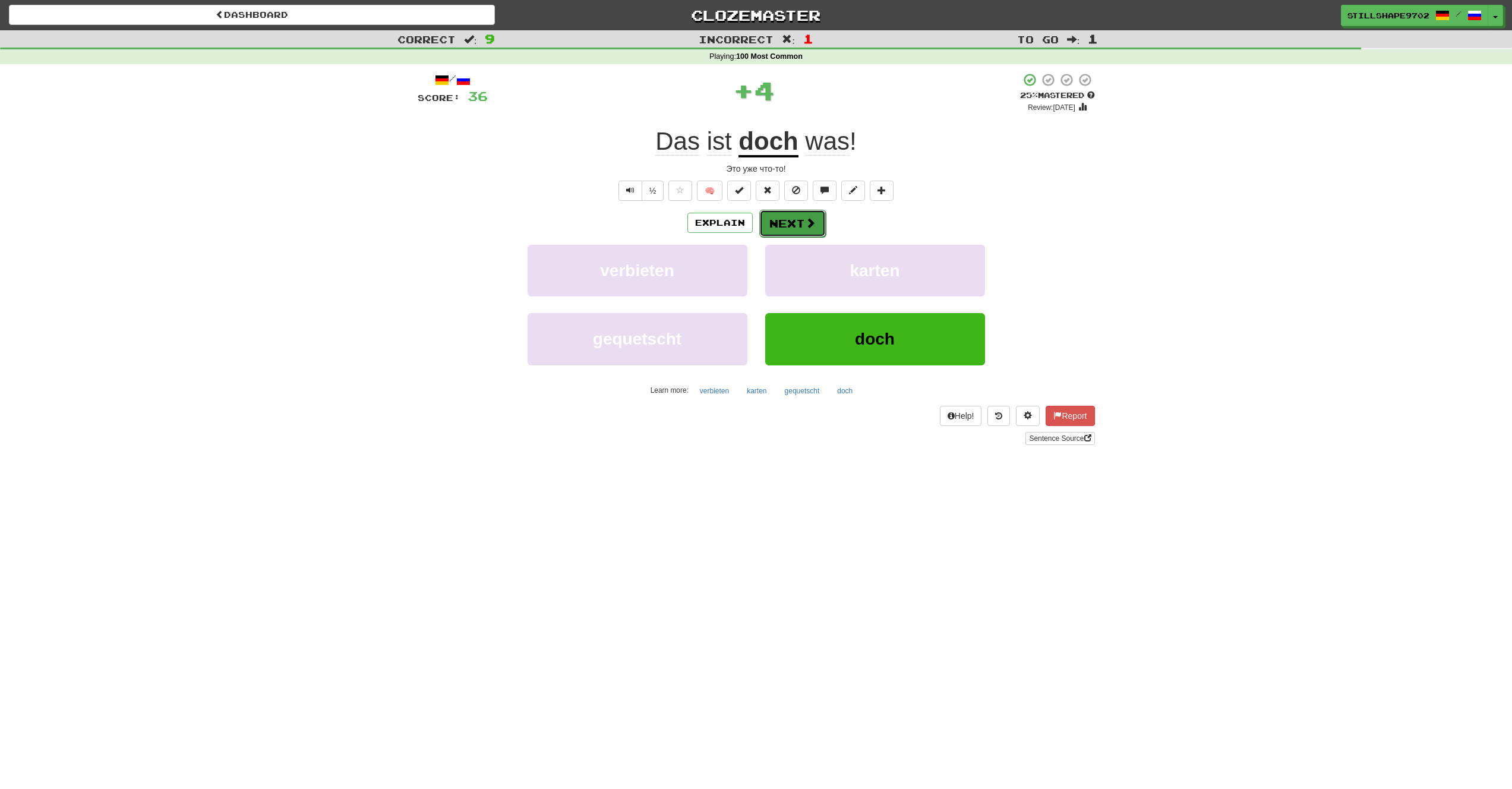
click at [794, 229] on button "Next" at bounding box center [792, 223] width 67 height 28
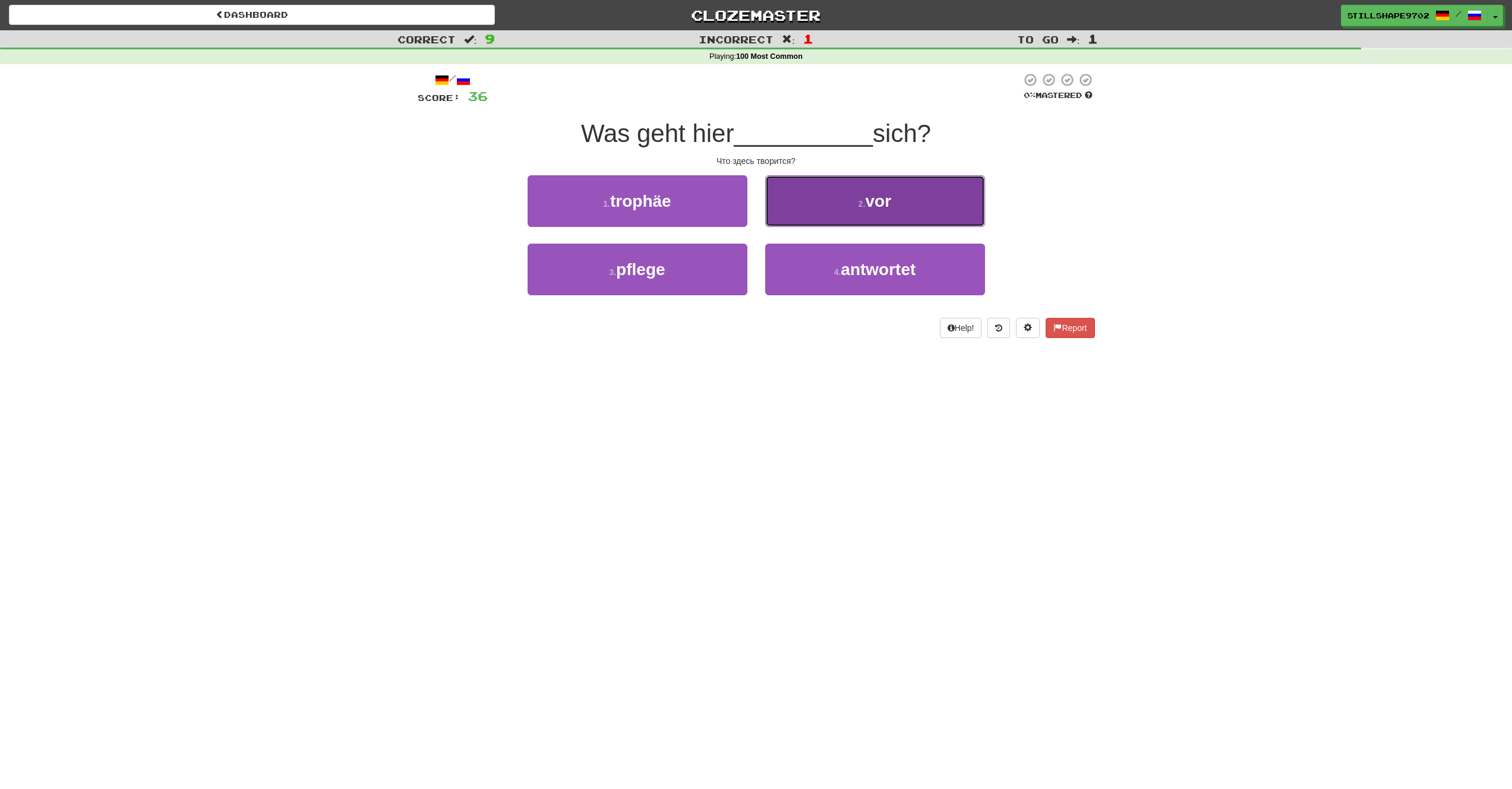
click at [828, 209] on button "2 . vor" at bounding box center [874, 201] width 219 height 52
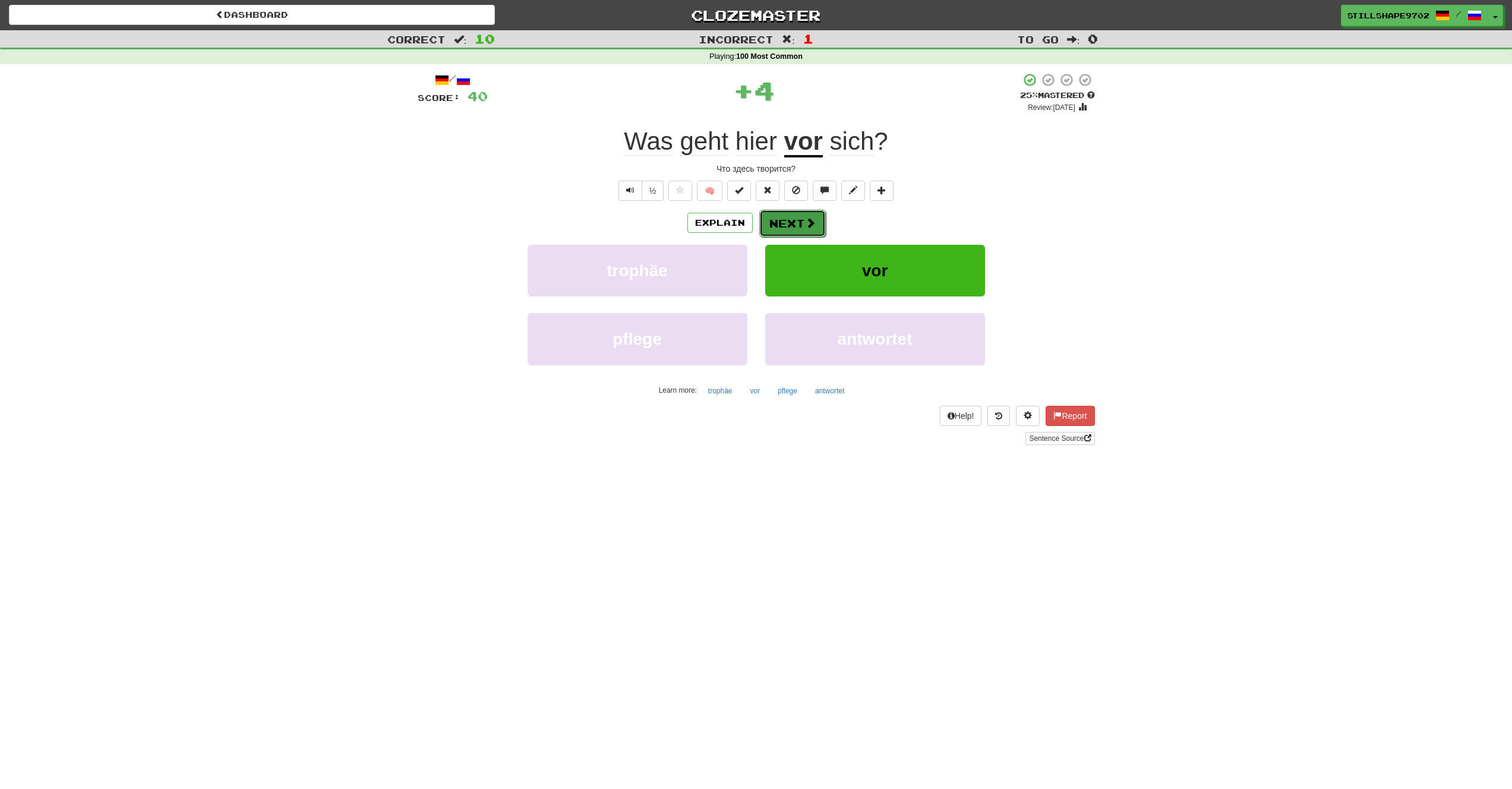
click at [794, 229] on button "Next" at bounding box center [792, 223] width 67 height 28
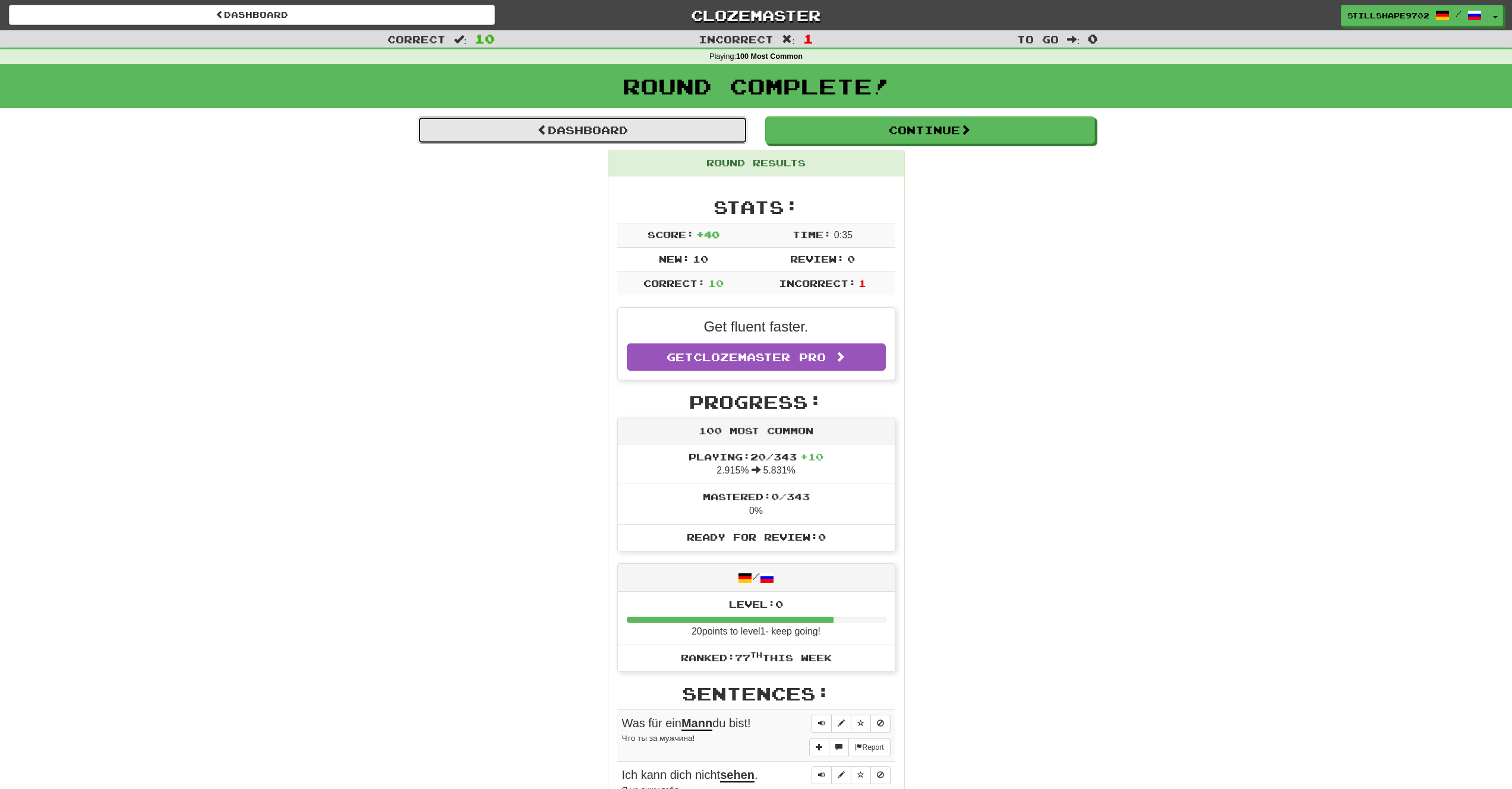
click at [647, 123] on link "Dashboard" at bounding box center [582, 130] width 330 height 28
